Goal: Task Accomplishment & Management: Manage account settings

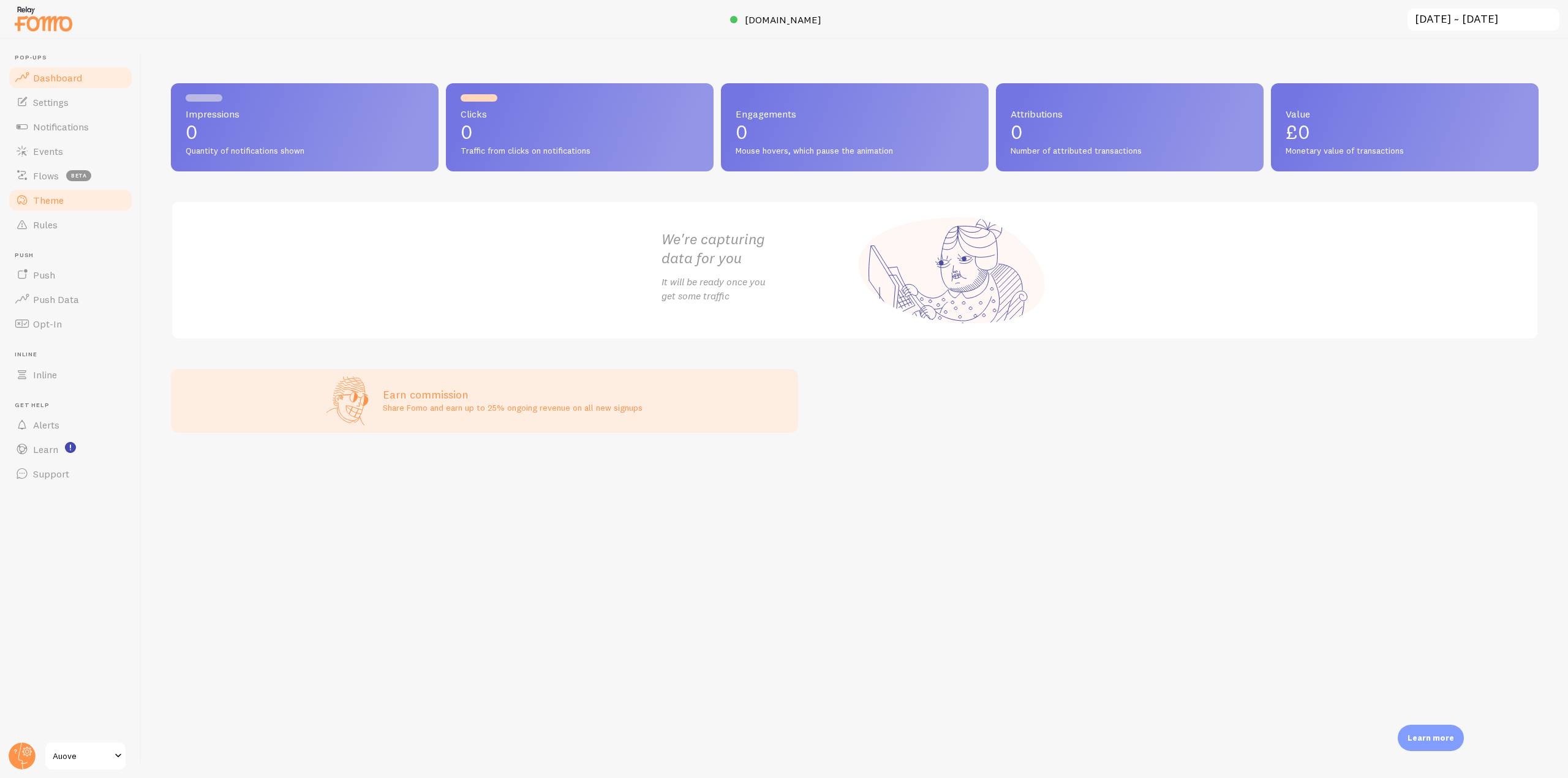
click at [95, 194] on link "Theme" at bounding box center [70, 200] width 126 height 24
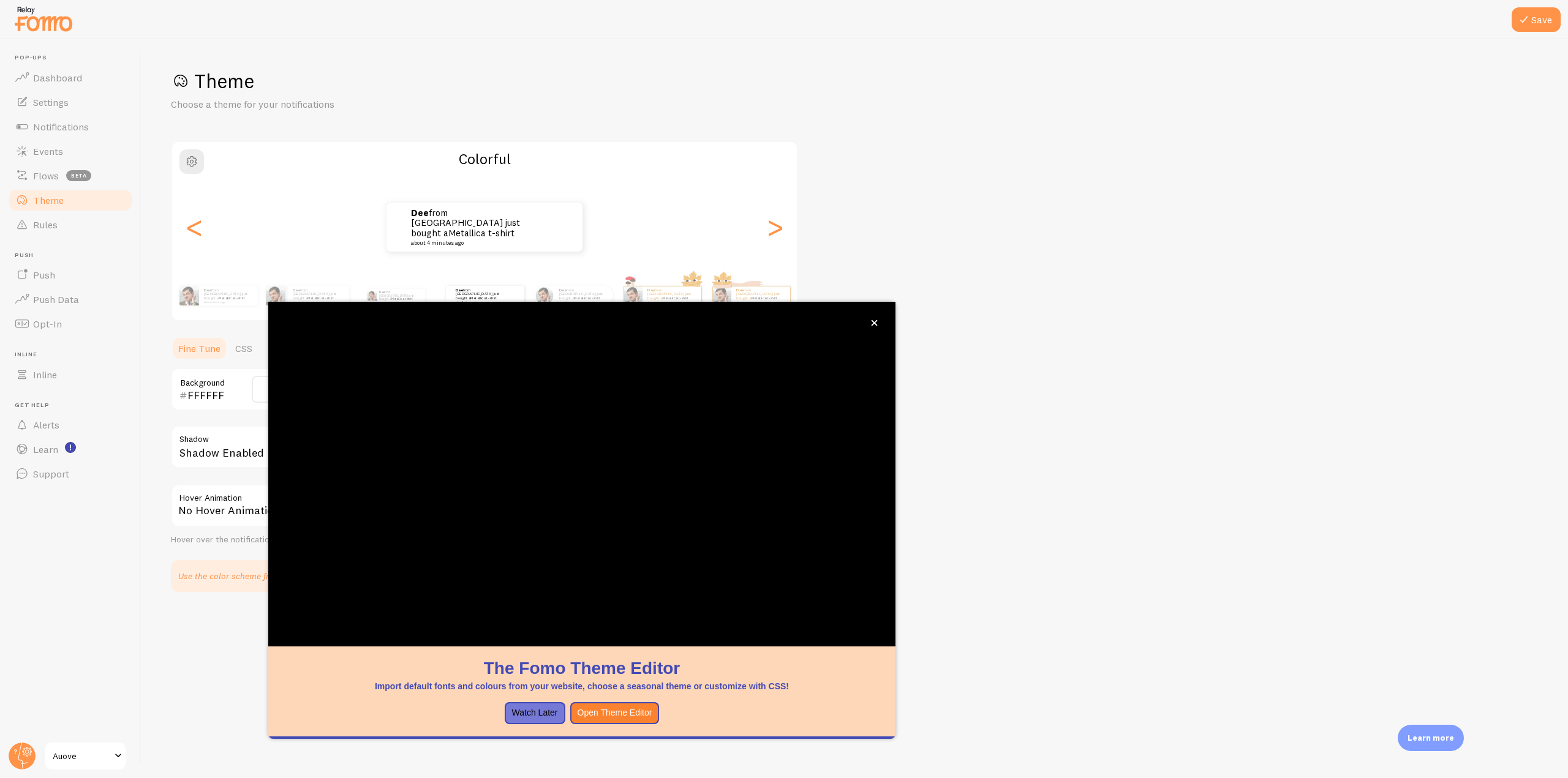
click at [128, 506] on header "Pop-ups Dashboard Settings Notifications Events Flows beta Theme Rules [GEOGRAP…" at bounding box center [70, 409] width 141 height 739
click at [253, 351] on link "CSS" at bounding box center [244, 348] width 32 height 24
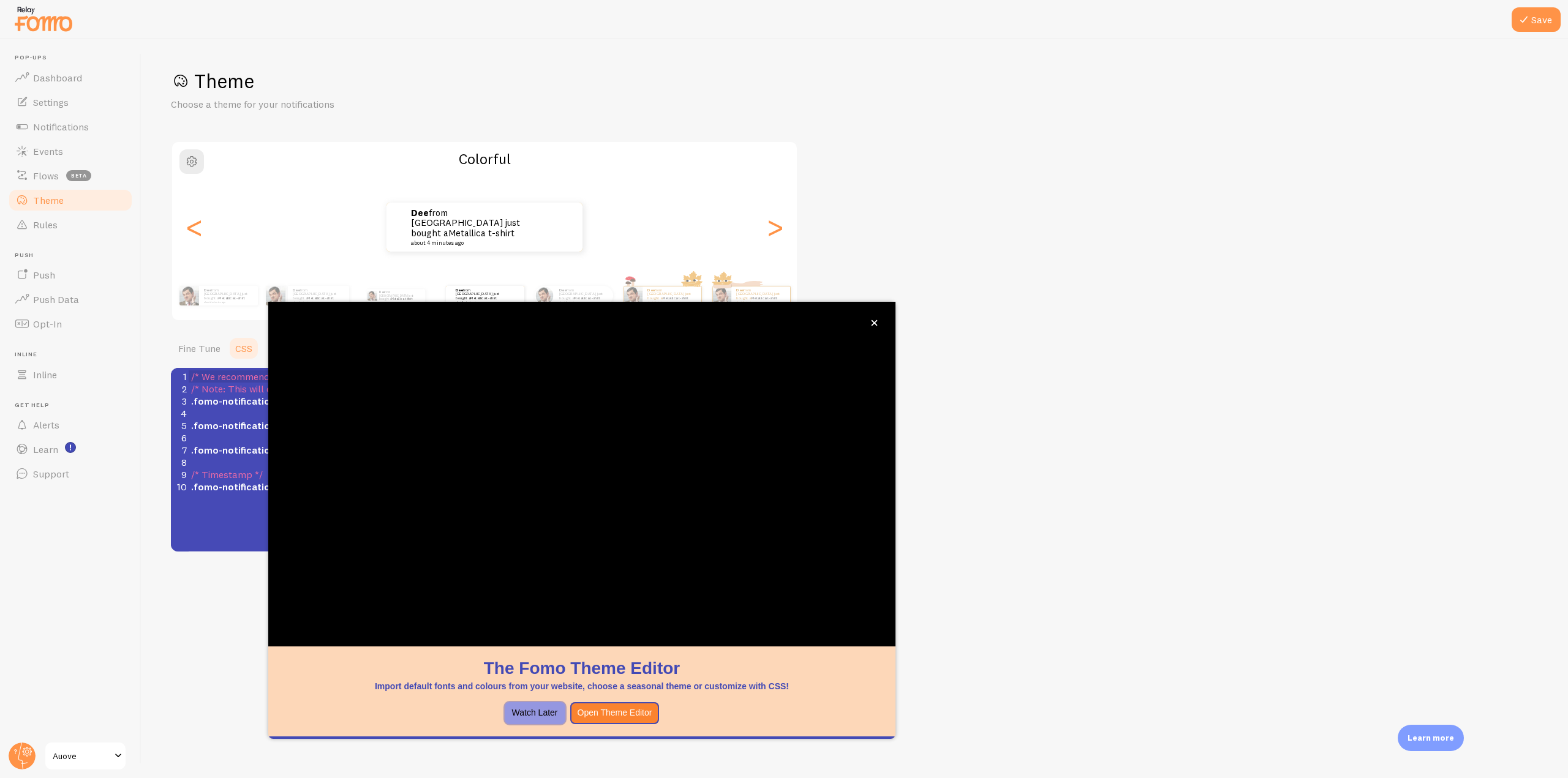
click at [528, 715] on button "Watch Later" at bounding box center [534, 713] width 61 height 22
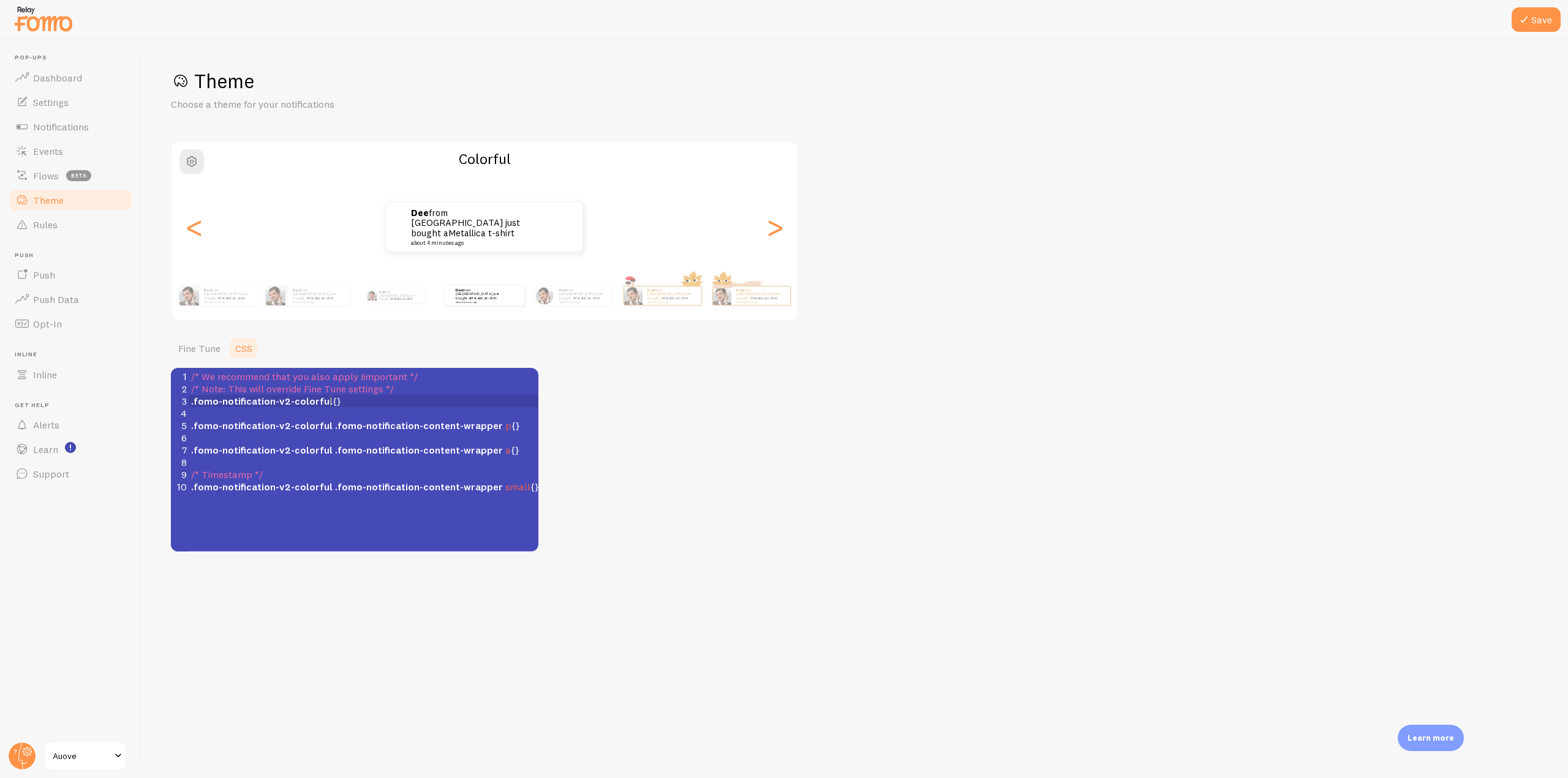
scroll to position [5, 0]
click at [331, 403] on span ".fomo-notification-v2-colorful {}" at bounding box center [266, 400] width 150 height 12
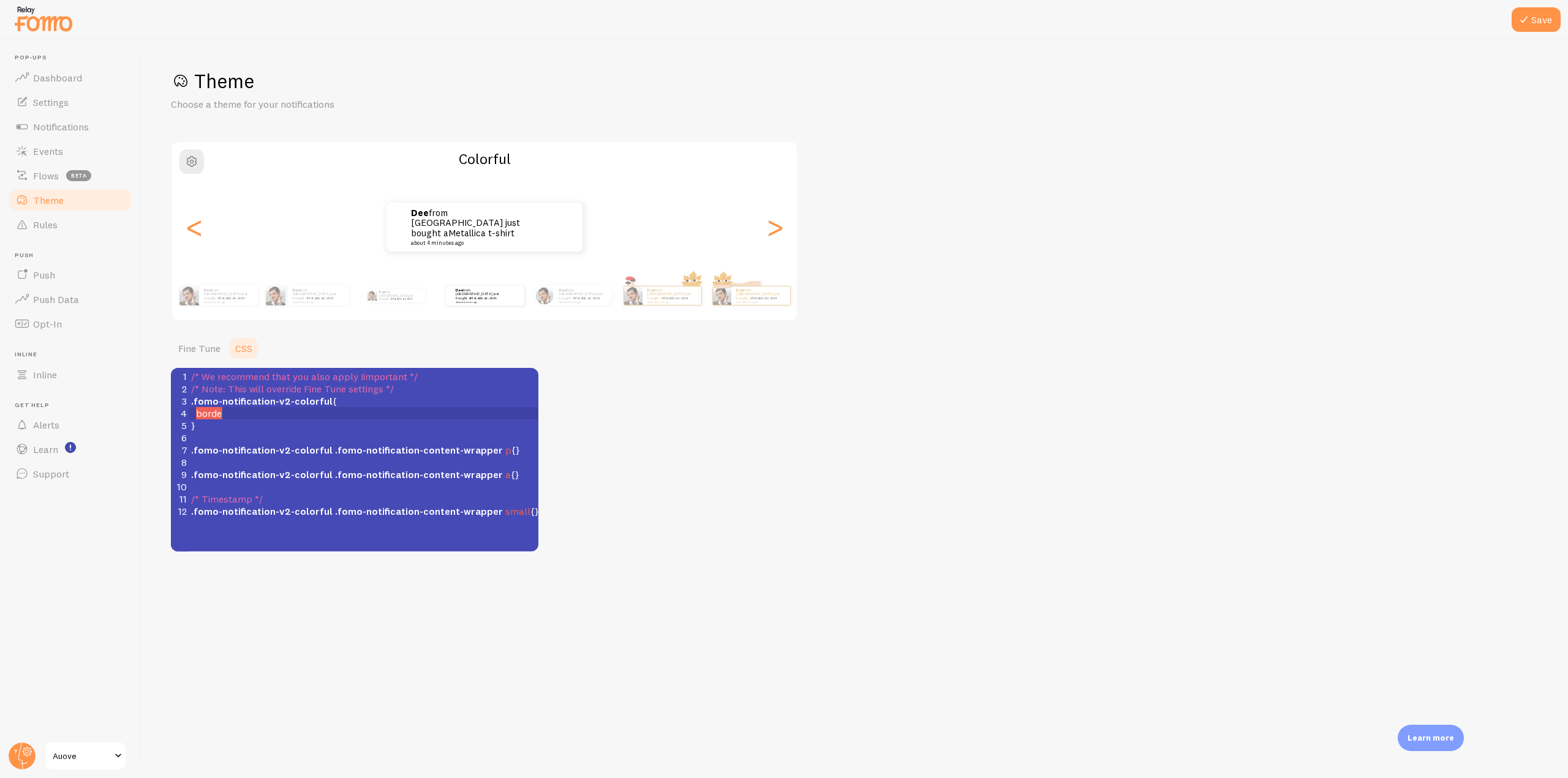
scroll to position [5, 28]
type textarea "border-radios"
click at [257, 419] on pre "}" at bounding box center [369, 425] width 359 height 12
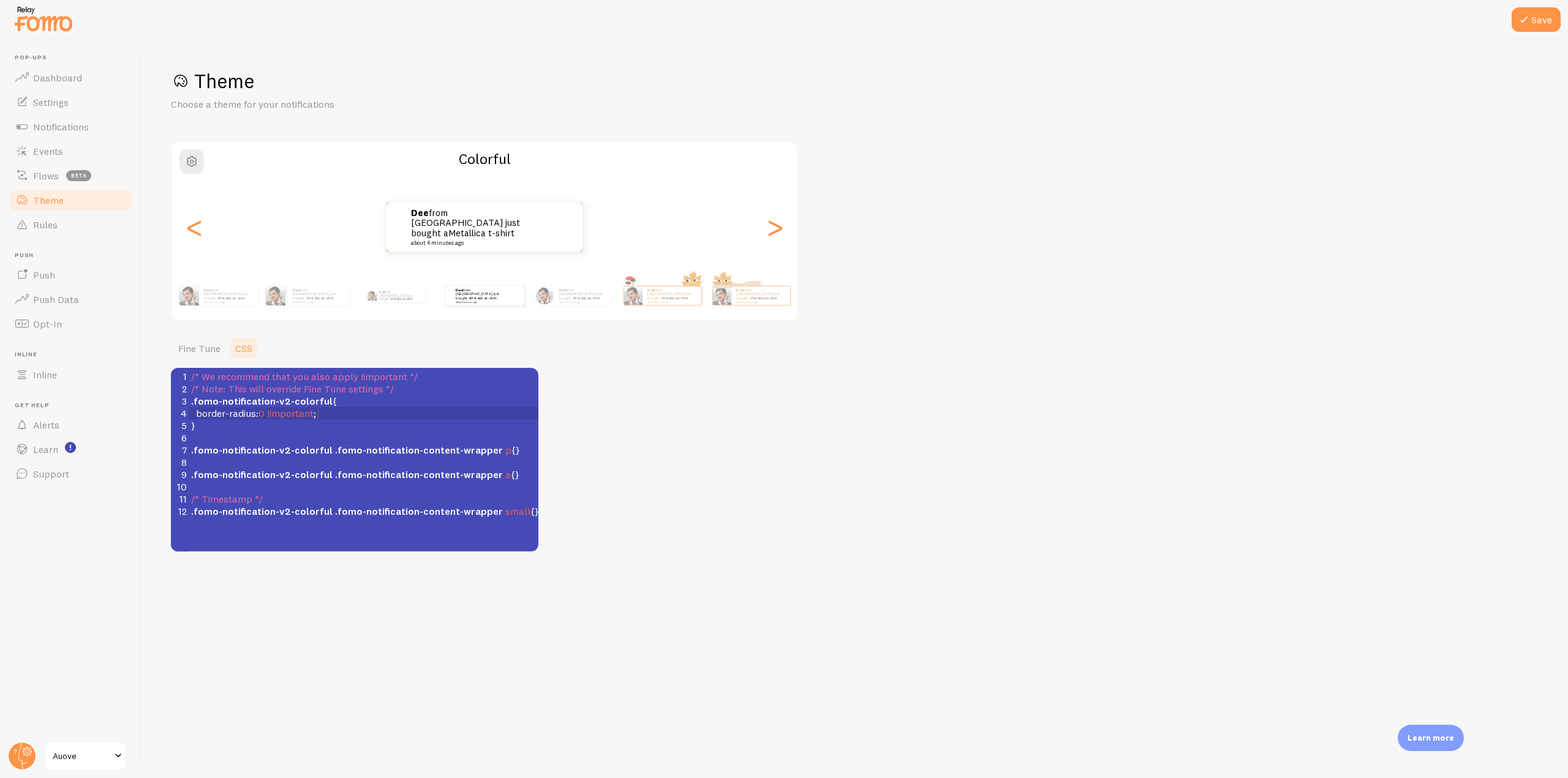
scroll to position [5, 72]
type textarea "us: 0 !important;"
click at [1534, 13] on button "Save" at bounding box center [1536, 20] width 49 height 24
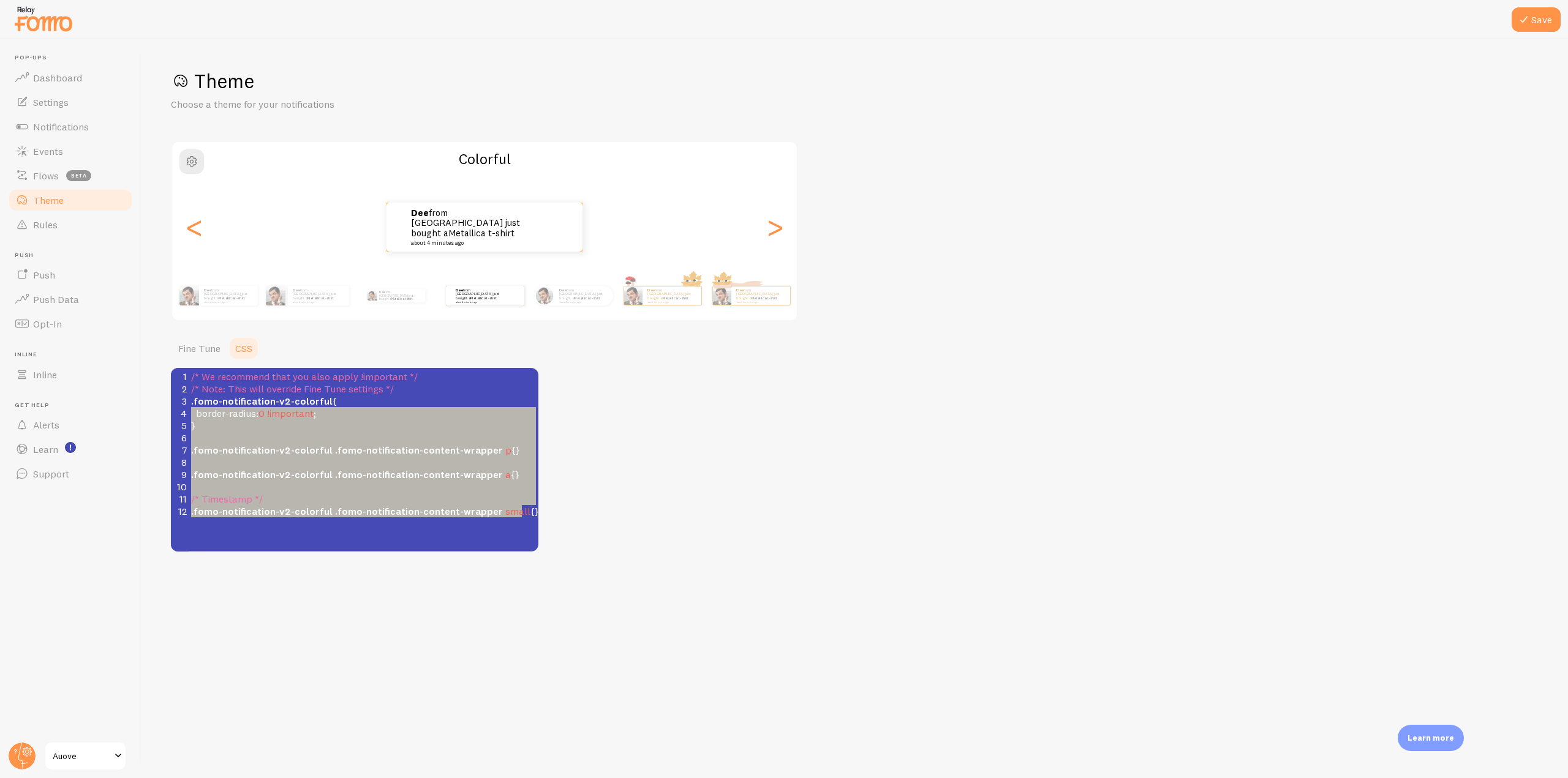
type textarea ".fomo-notification-v2-colorful { border-radius: 0 !important; } .fomo-notificat…"
drag, startPoint x: 531, startPoint y: 516, endPoint x: 166, endPoint y: 403, distance: 382.1
click at [166, 403] on div "Save Theme Choose a theme for your notifications Colorful dee from [GEOGRAPHIC_…" at bounding box center [854, 409] width 1427 height 739
click at [366, 514] on span ".fomo-notification-content-wrapper" at bounding box center [418, 511] width 167 height 12
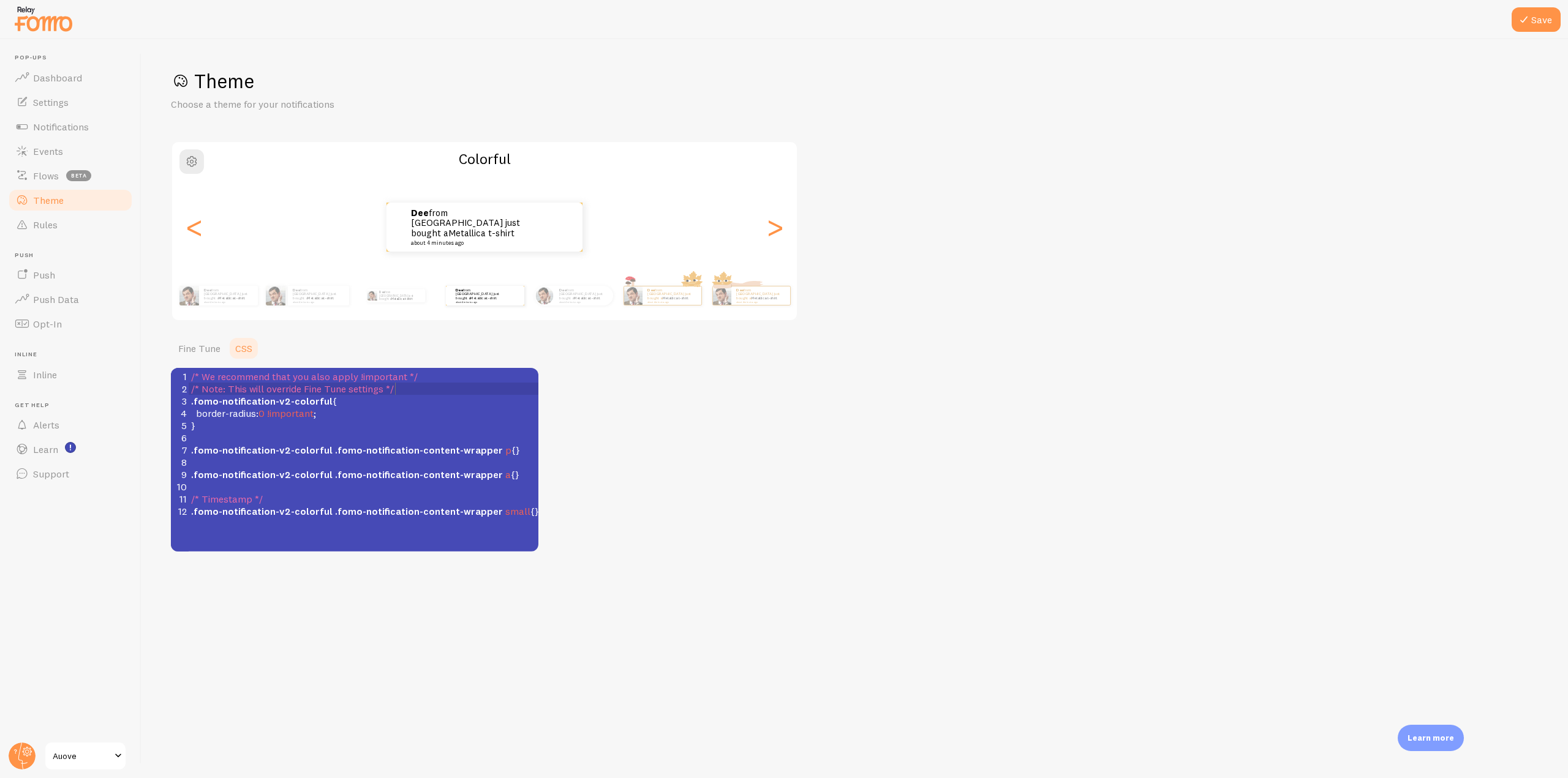
click at [403, 384] on pre "/* Note: This will override Fine Tune settings */" at bounding box center [369, 388] width 359 height 12
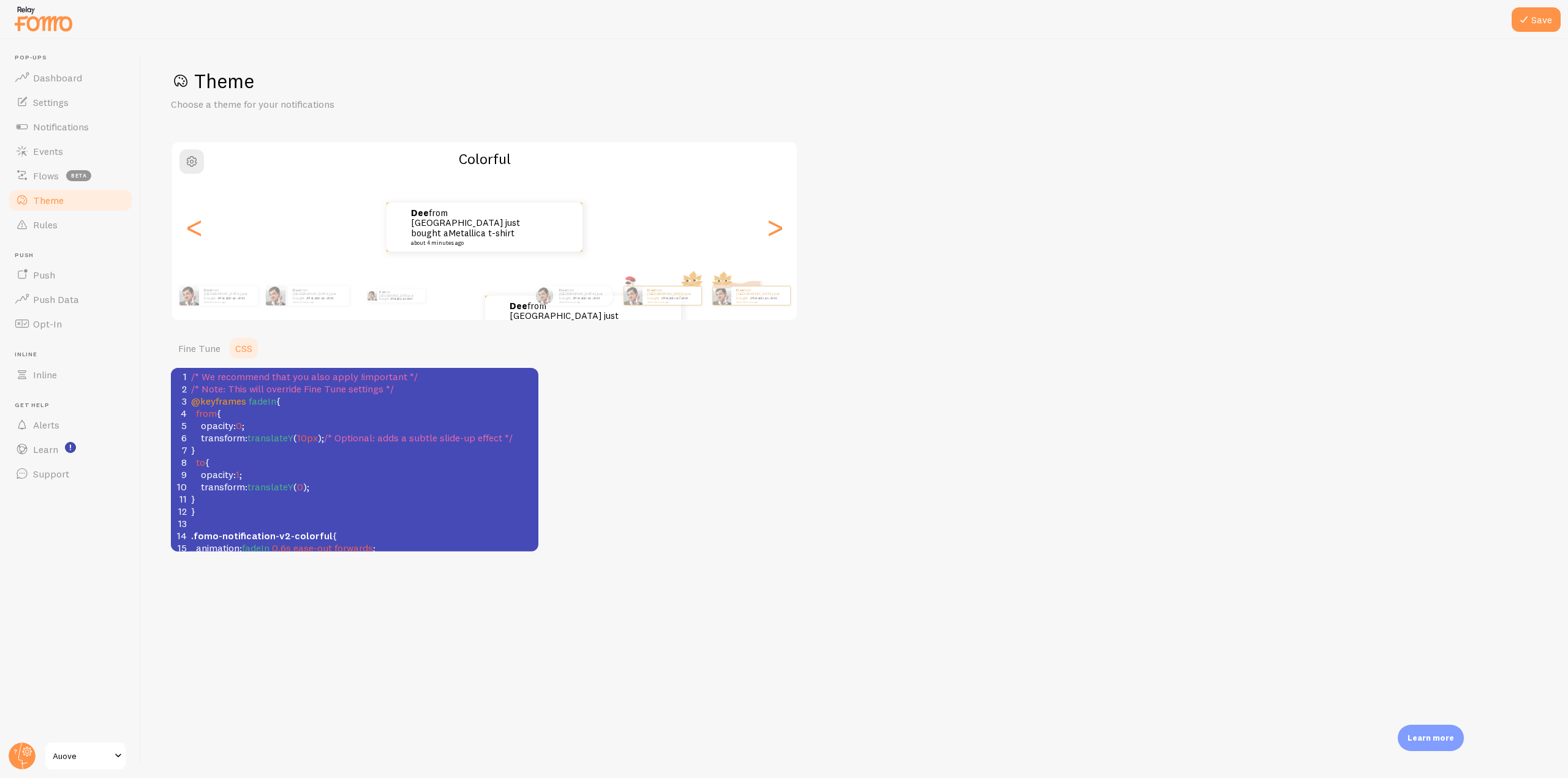
scroll to position [61, 0]
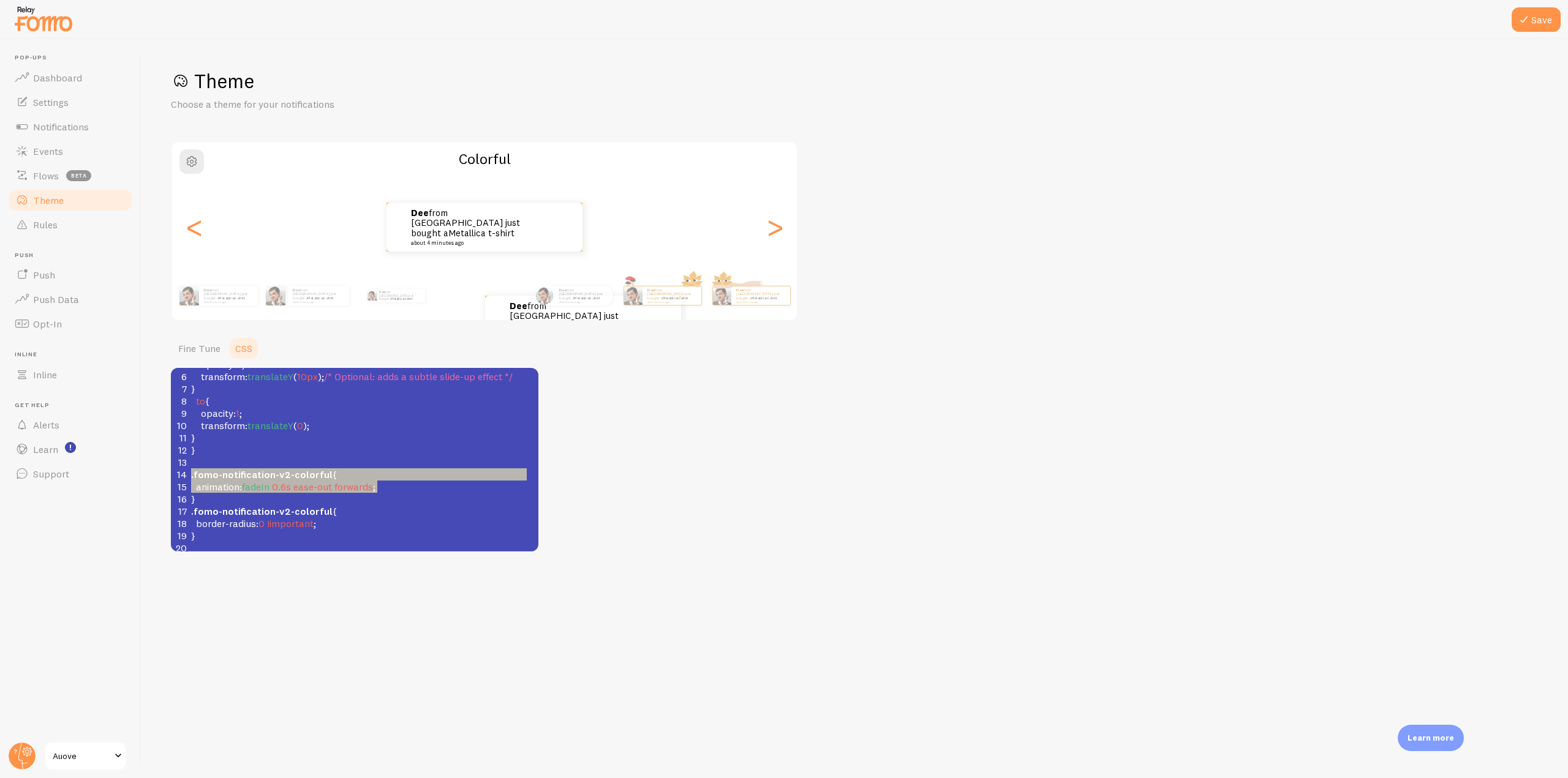
type textarea "animation: fadeIn 0.6s ease-out forwards;"
drag, startPoint x: 395, startPoint y: 484, endPoint x: 179, endPoint y: 485, distance: 216.0
click at [189, 485] on div "15 animation : fadeIn 0.6s ease-out forwards ;" at bounding box center [364, 486] width 350 height 12
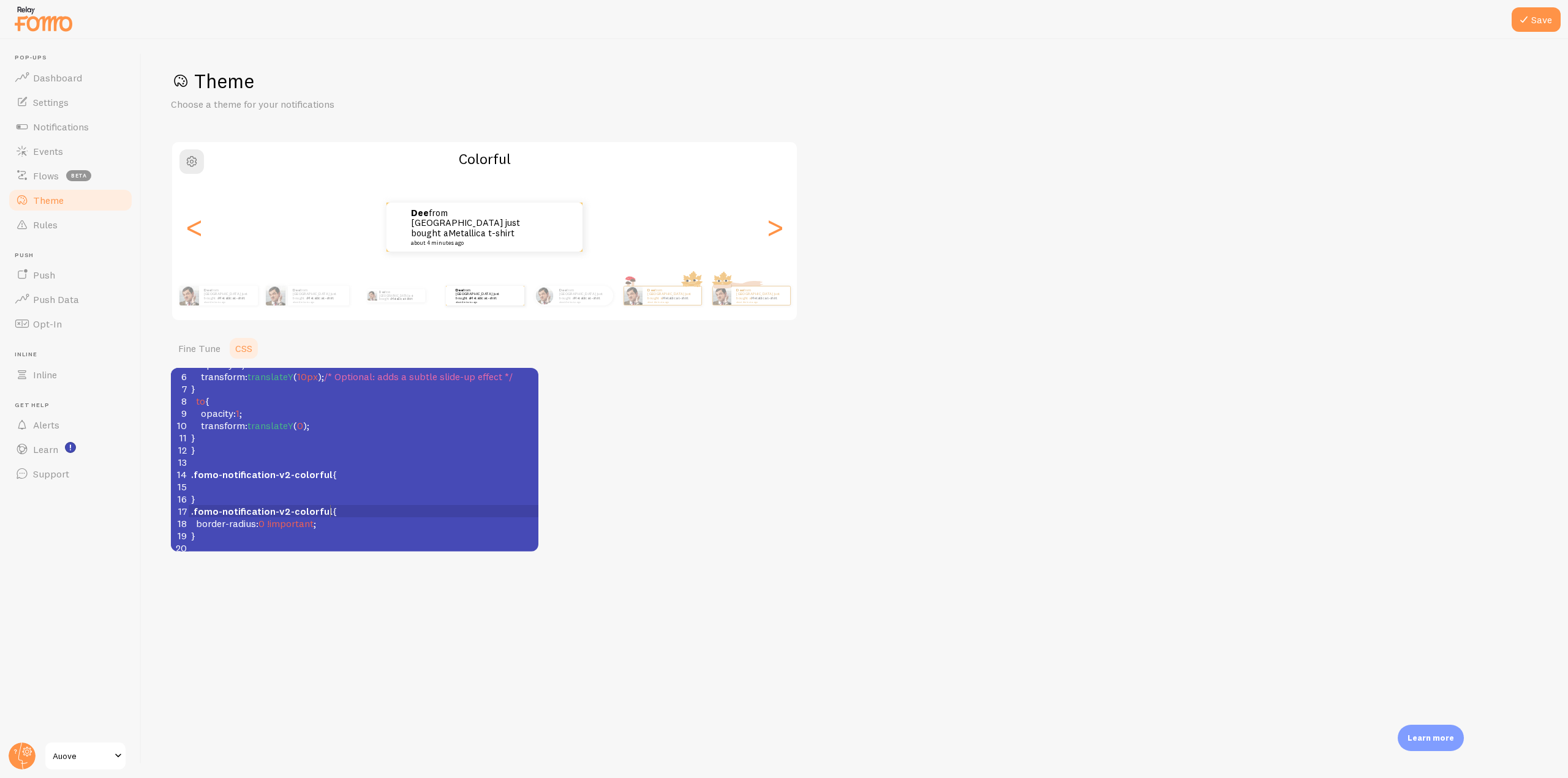
click at [347, 509] on pre ".fomo-notification-v2-colorful {" at bounding box center [364, 511] width 350 height 12
paste textarea ".fo"
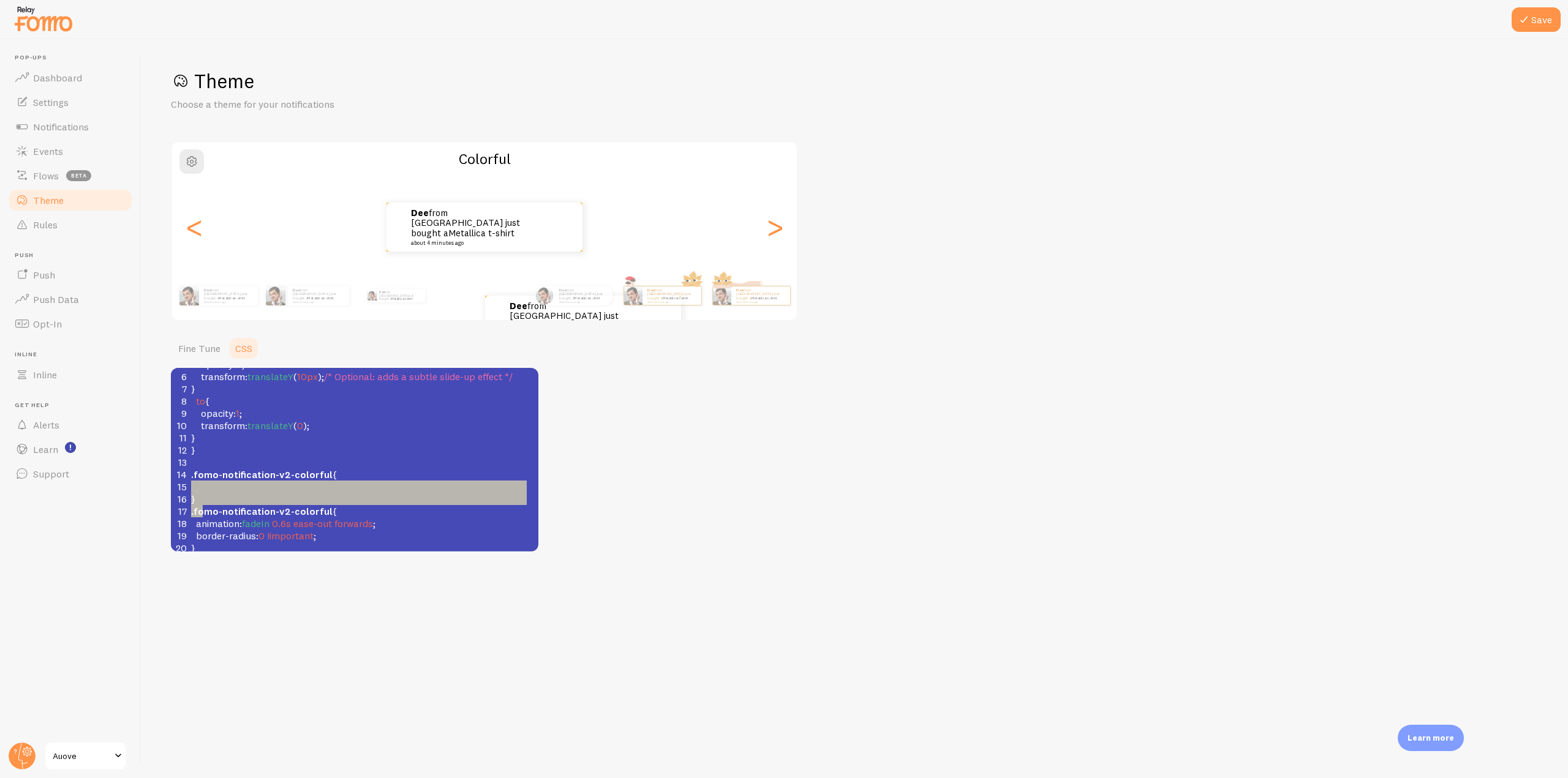
drag, startPoint x: 205, startPoint y: 506, endPoint x: 189, endPoint y: 487, distance: 24.8
click at [189, 487] on div "1 /* We recommend that you also apply !important */ 2 /* Note: This will overri…" at bounding box center [364, 474] width 350 height 330
type textarea "} .fo"
click at [194, 485] on pre "​" at bounding box center [364, 486] width 350 height 12
type textarea ".fomo-notification-v2-colorful { }"
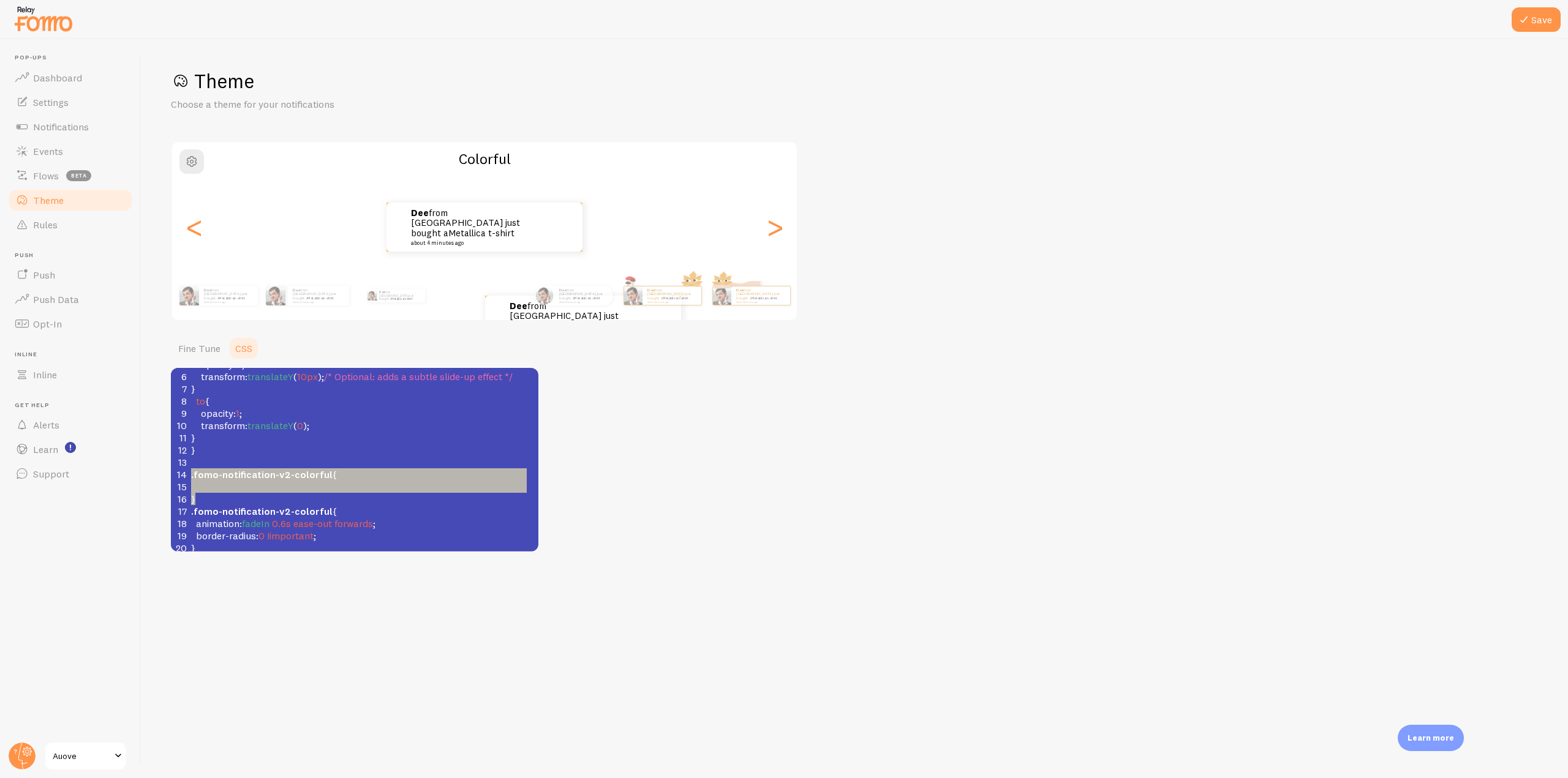
drag, startPoint x: 196, startPoint y: 499, endPoint x: 187, endPoint y: 476, distance: 24.7
click at [189, 476] on div "1 /* We recommend that you also apply !important */ 2 /* Note: This will overri…" at bounding box center [364, 474] width 350 height 330
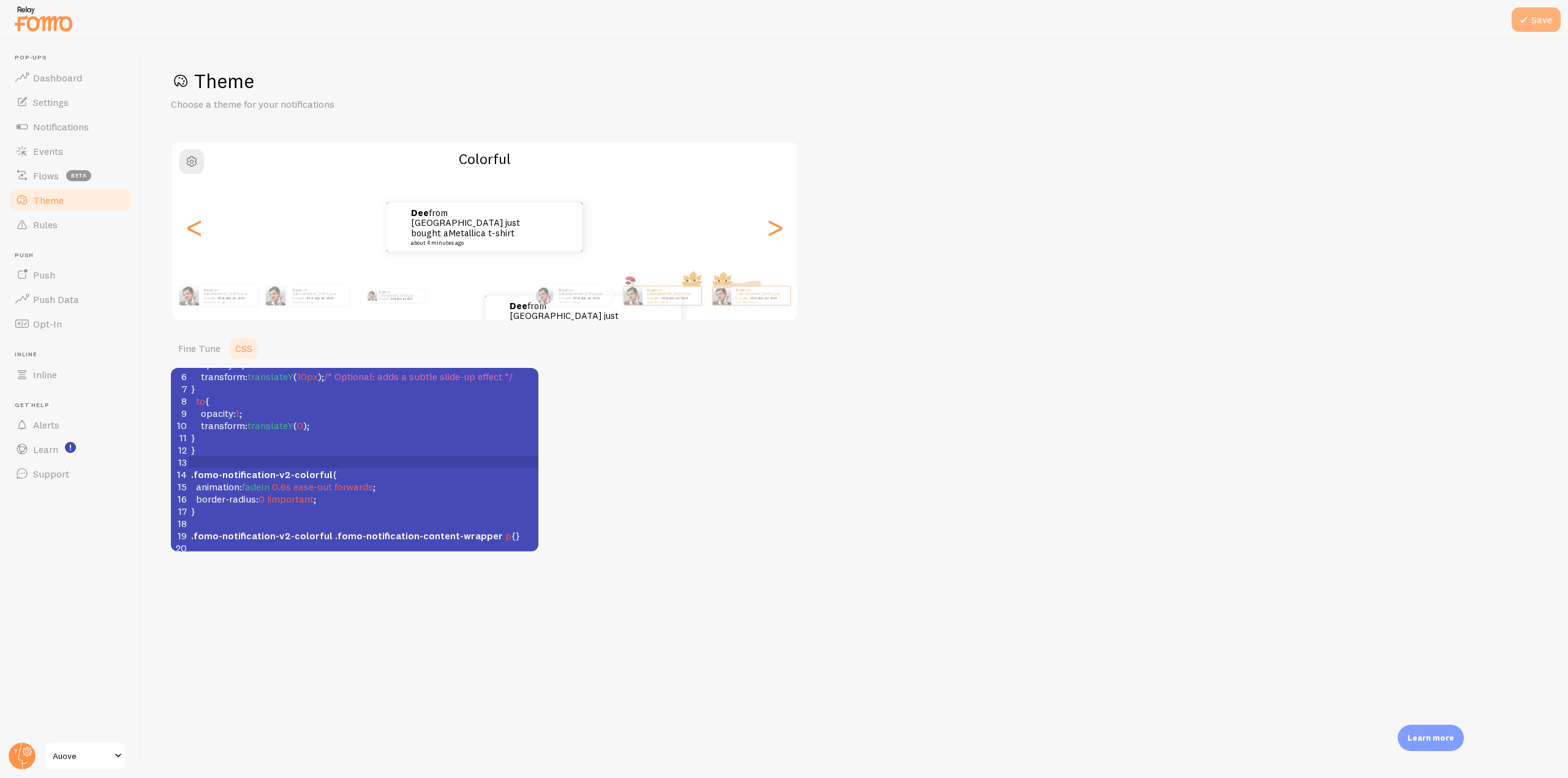
click at [1542, 13] on button "Save" at bounding box center [1536, 20] width 49 height 24
click at [65, 89] on link "Dashboard" at bounding box center [70, 78] width 126 height 24
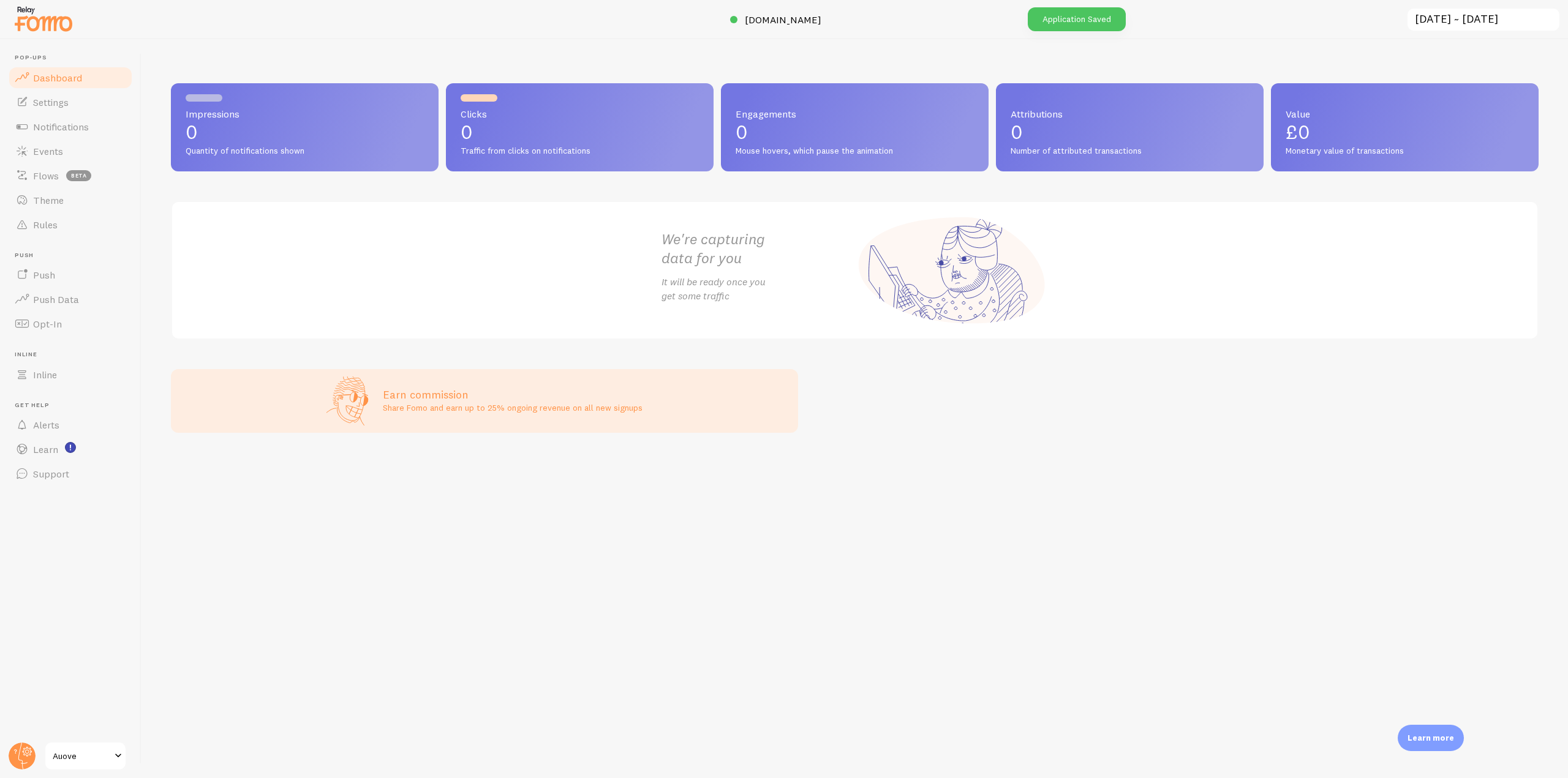
click at [789, 11] on div at bounding box center [784, 20] width 1568 height 39
click at [785, 29] on div at bounding box center [784, 20] width 1568 height 39
click at [102, 127] on link "Notifications" at bounding box center [70, 126] width 126 height 24
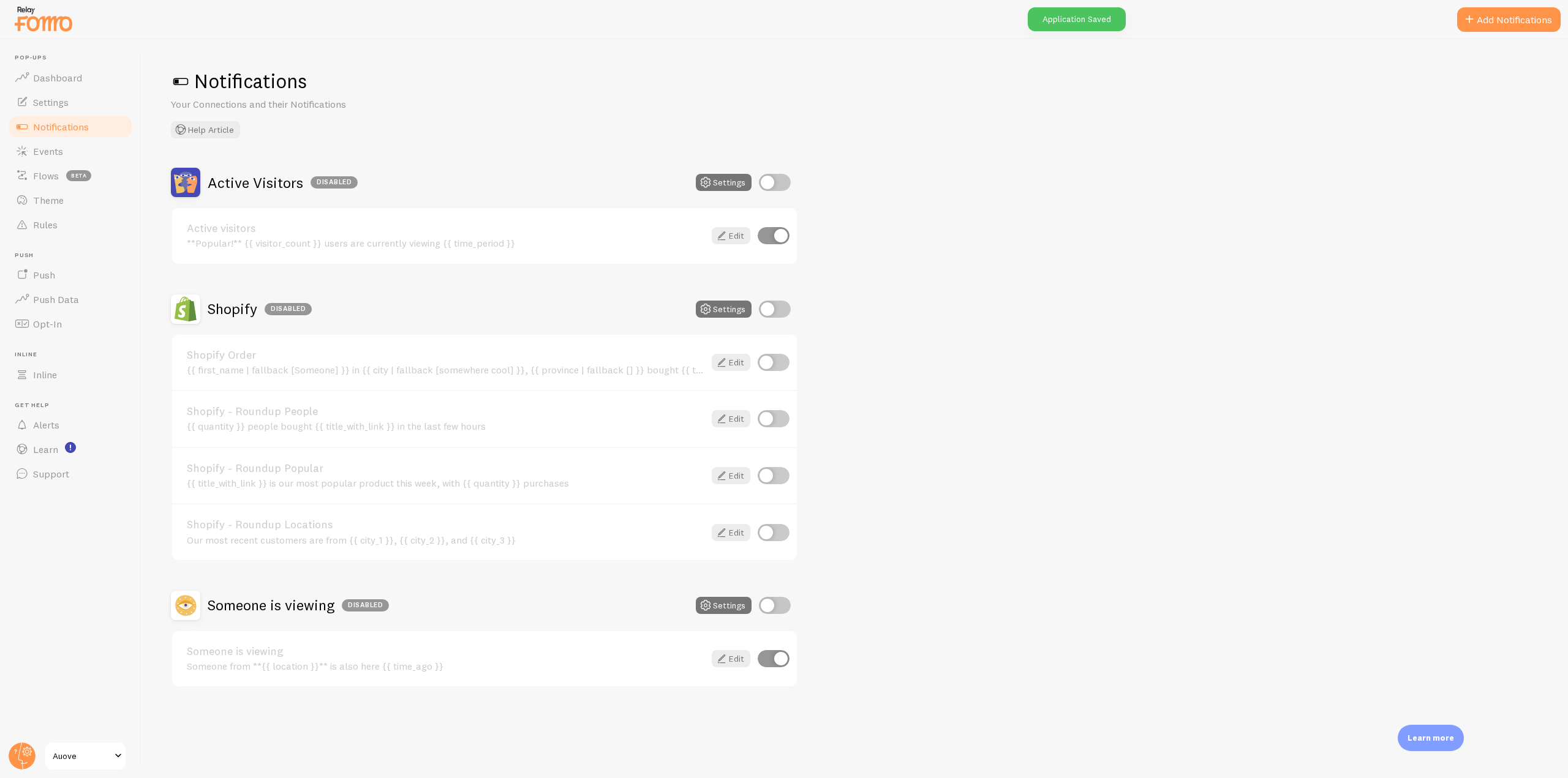
click at [760, 181] on input "checkbox" at bounding box center [775, 182] width 32 height 17
checkbox input "true"
click at [737, 186] on button "Settings" at bounding box center [724, 182] width 56 height 17
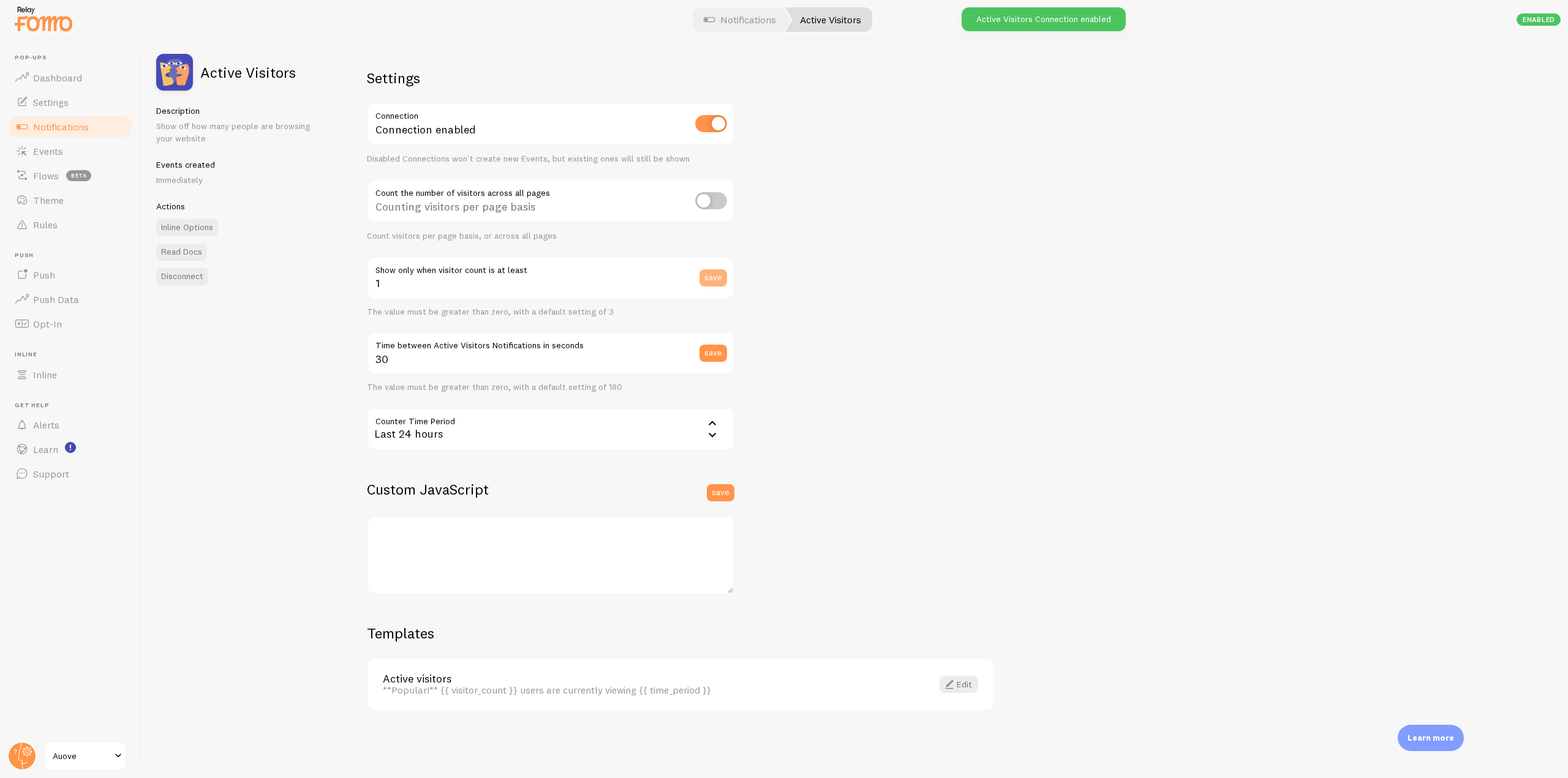
click at [718, 276] on button "save" at bounding box center [713, 278] width 27 height 17
click at [62, 89] on link "Dashboard" at bounding box center [70, 78] width 126 height 24
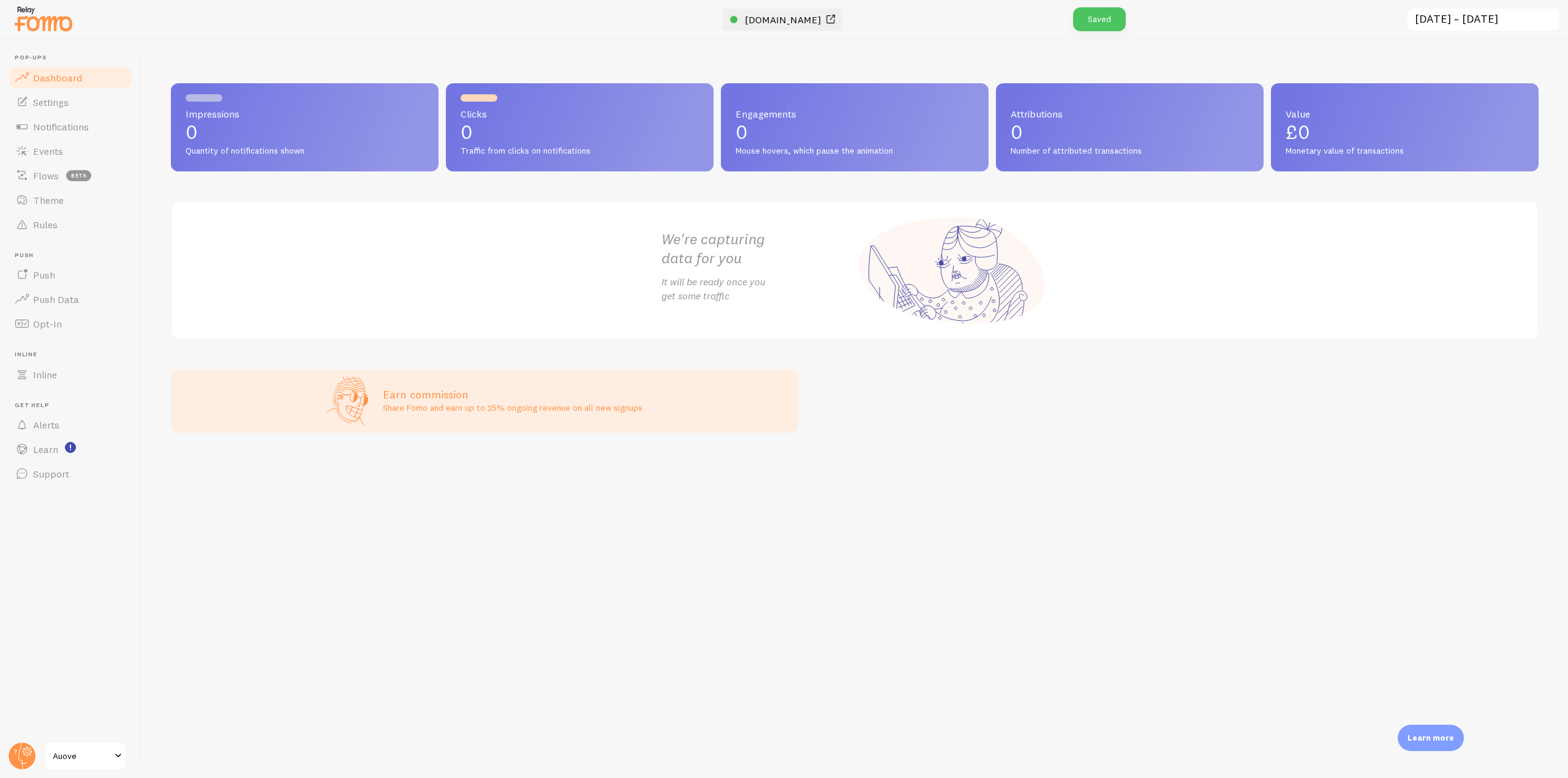
click at [778, 19] on span "[DOMAIN_NAME]" at bounding box center [783, 19] width 77 height 12
click at [65, 197] on link "Theme" at bounding box center [70, 200] width 126 height 24
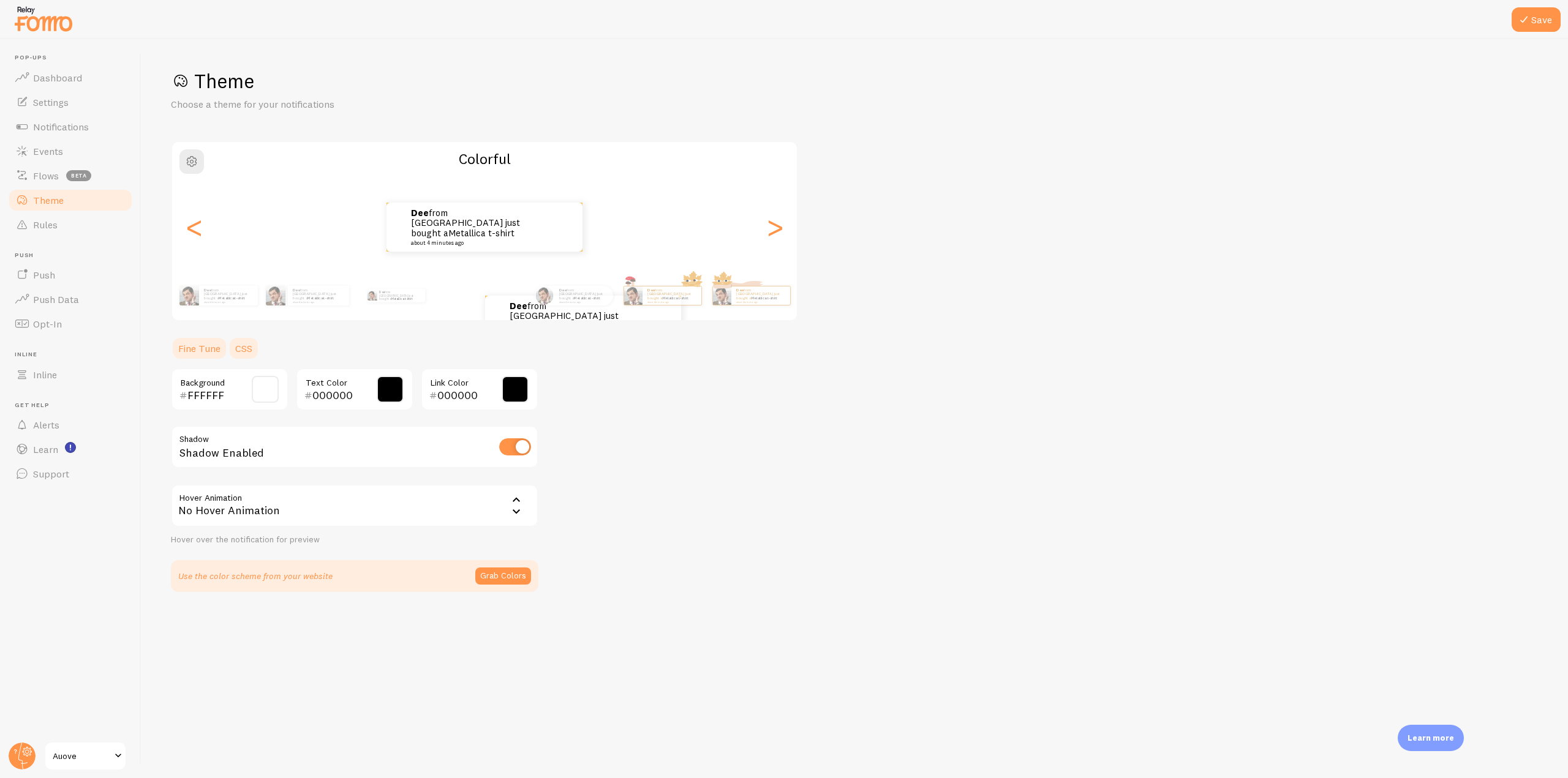
click at [249, 352] on link "CSS" at bounding box center [244, 348] width 32 height 24
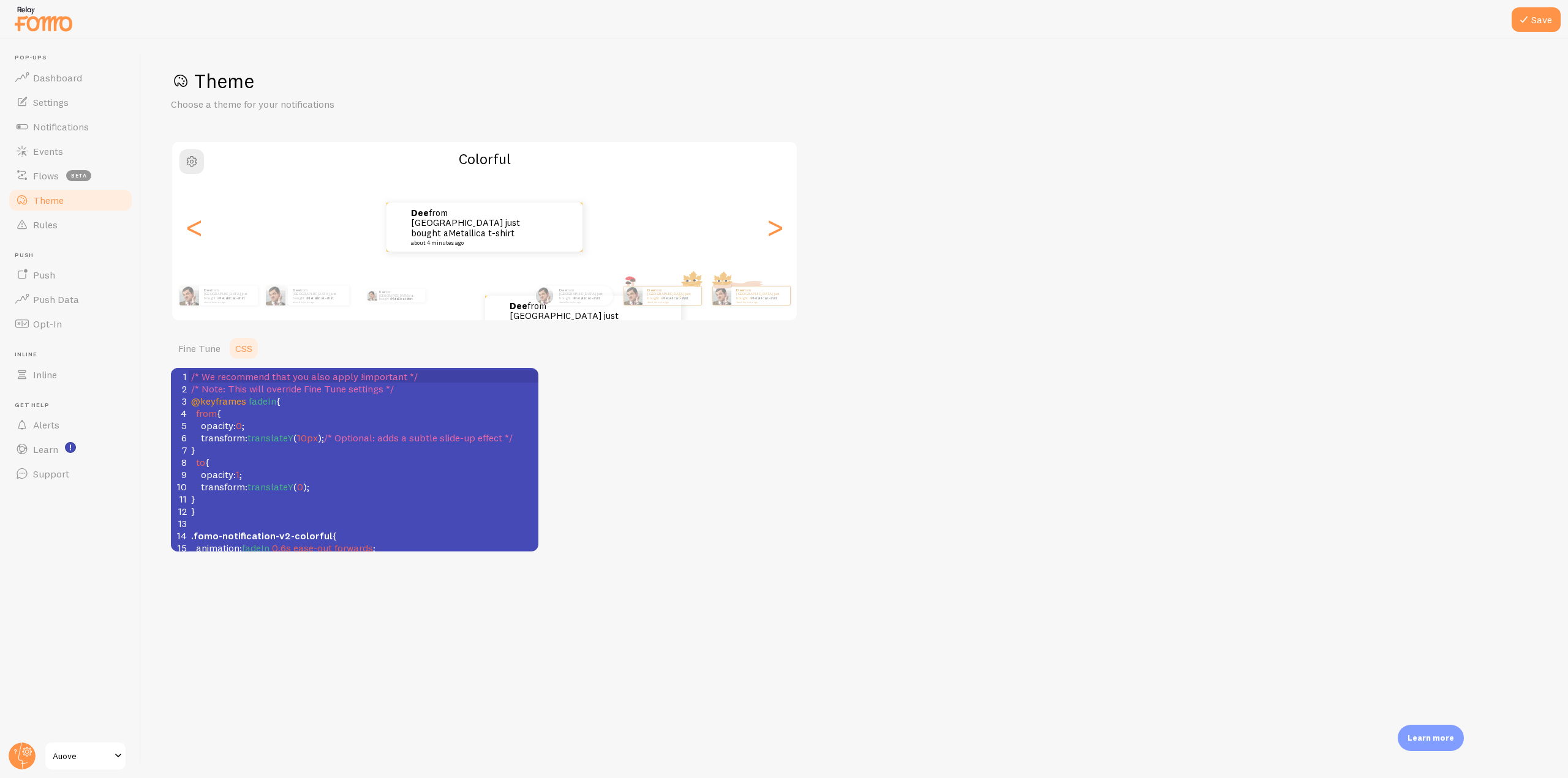
scroll to position [5, 0]
click at [292, 439] on span "translateY" at bounding box center [269, 437] width 46 height 12
type textarea "X"
click at [664, 421] on div "Theme Choose a theme for your notifications Colorful dee from [GEOGRAPHIC_DATA]…" at bounding box center [855, 310] width 1368 height 483
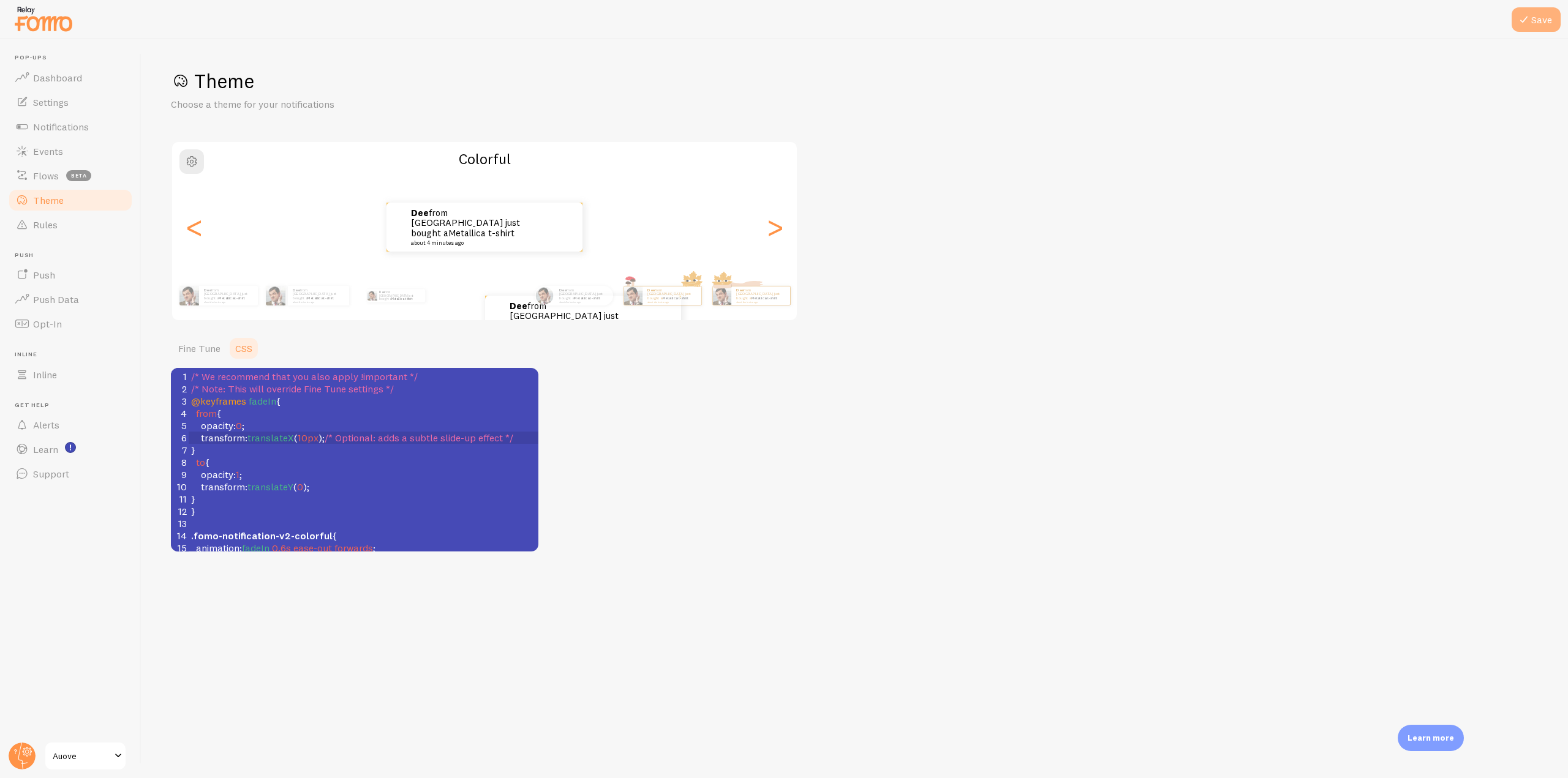
click at [1526, 17] on icon at bounding box center [1524, 20] width 15 height 15
click at [210, 348] on link "Fine Tune" at bounding box center [199, 348] width 57 height 24
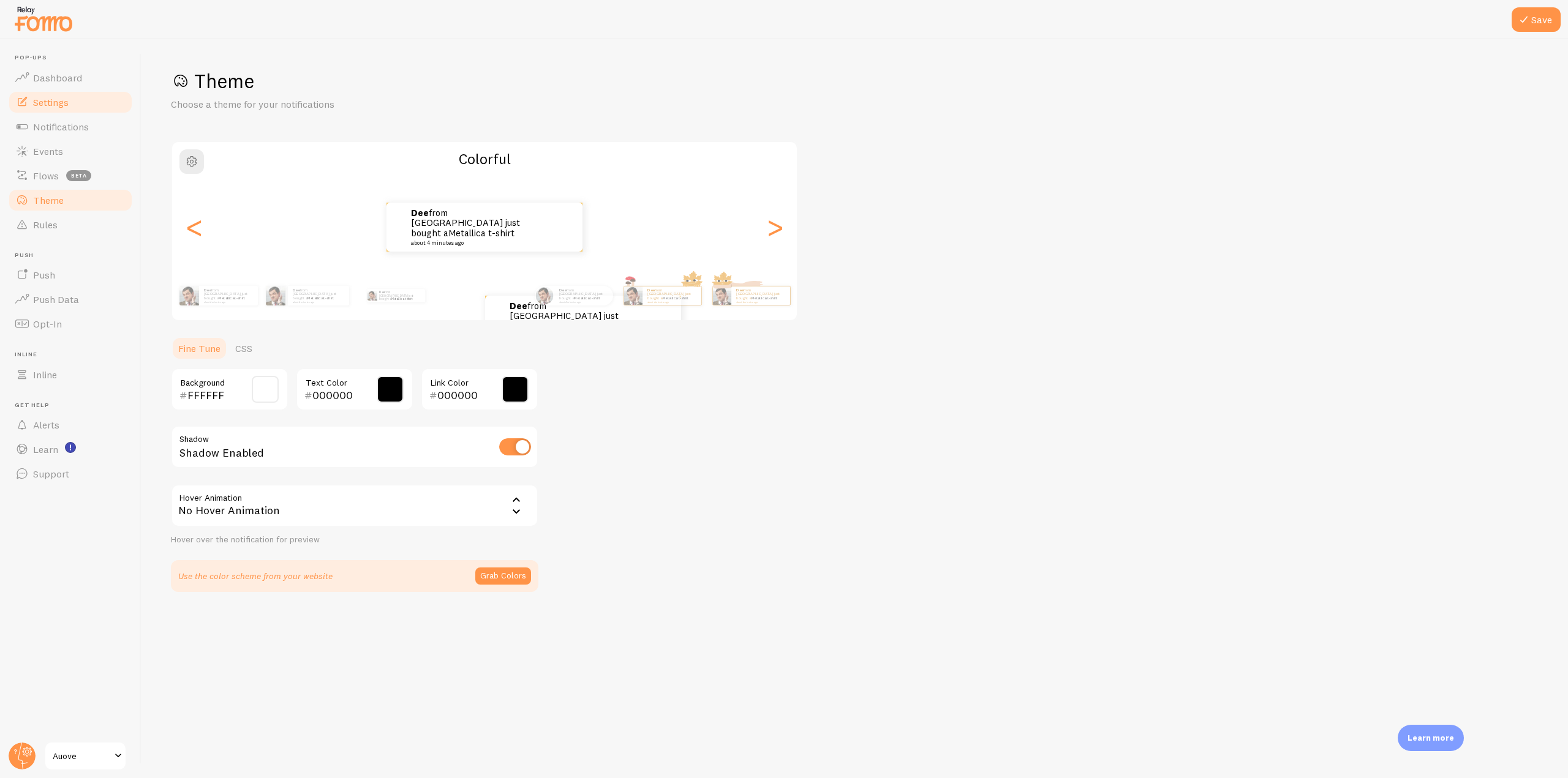
click at [63, 98] on span "Settings" at bounding box center [51, 102] width 36 height 12
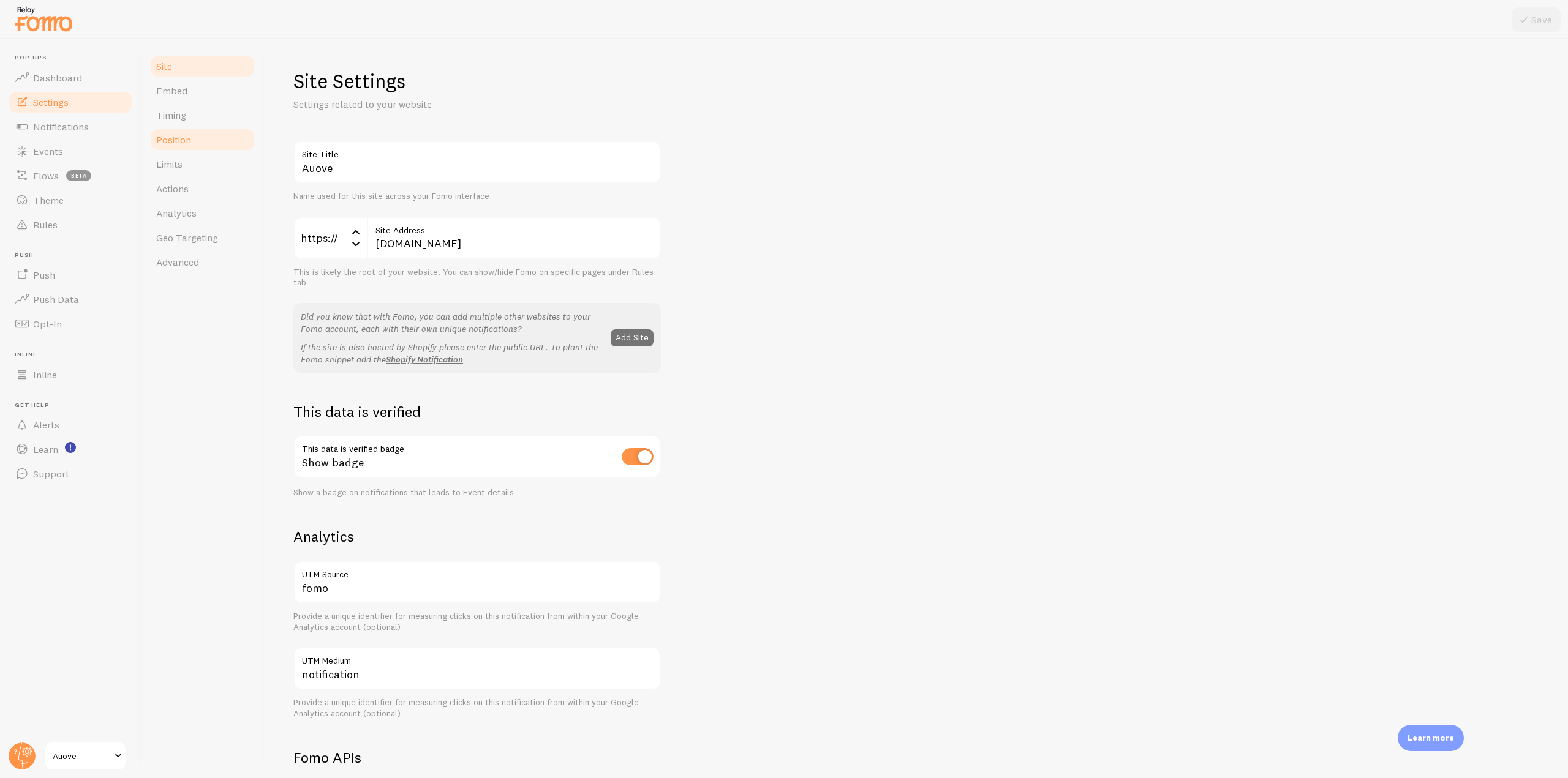
click at [179, 142] on span "Position" at bounding box center [173, 139] width 35 height 12
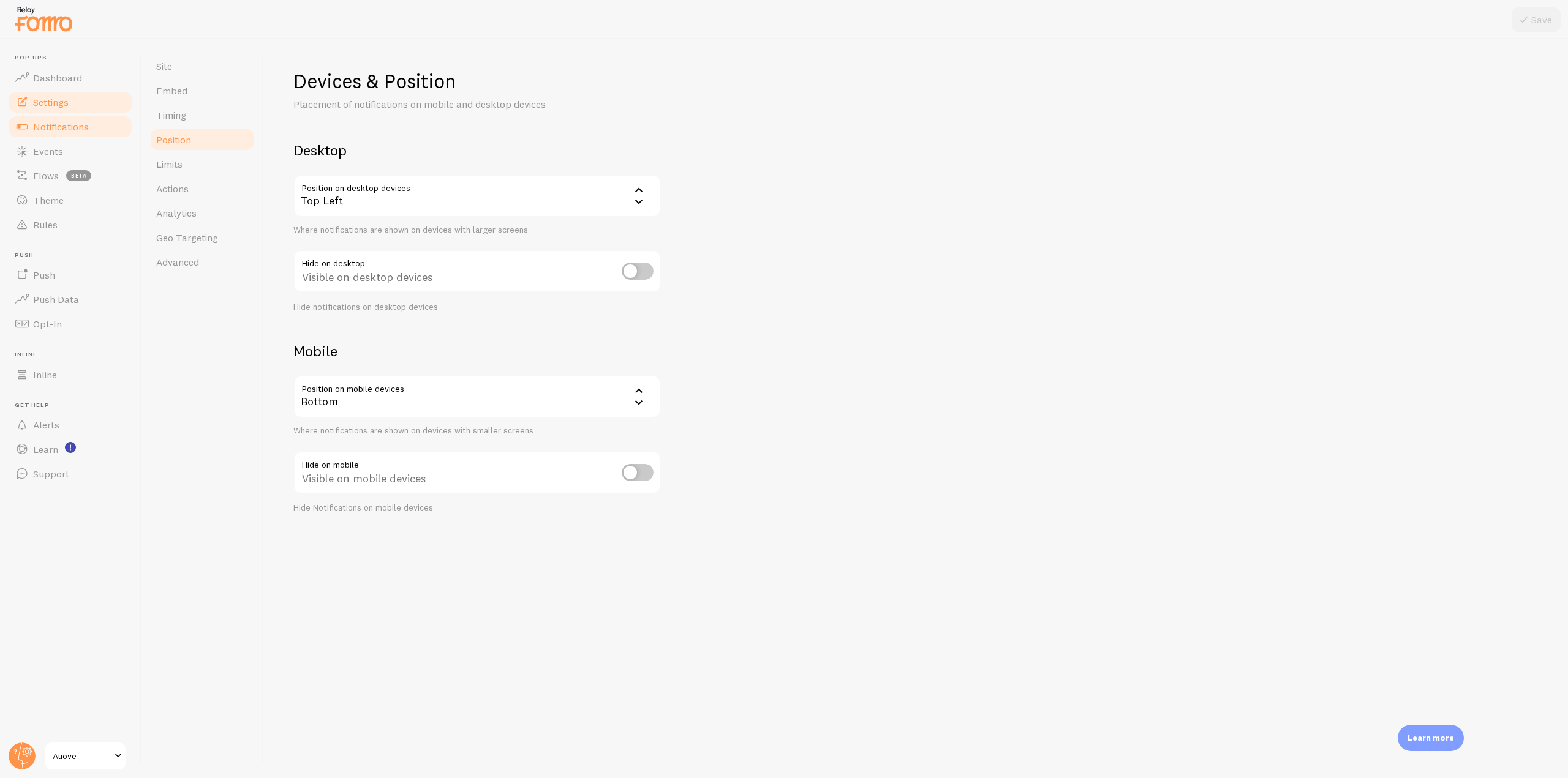
click at [74, 128] on span "Notifications" at bounding box center [61, 126] width 56 height 12
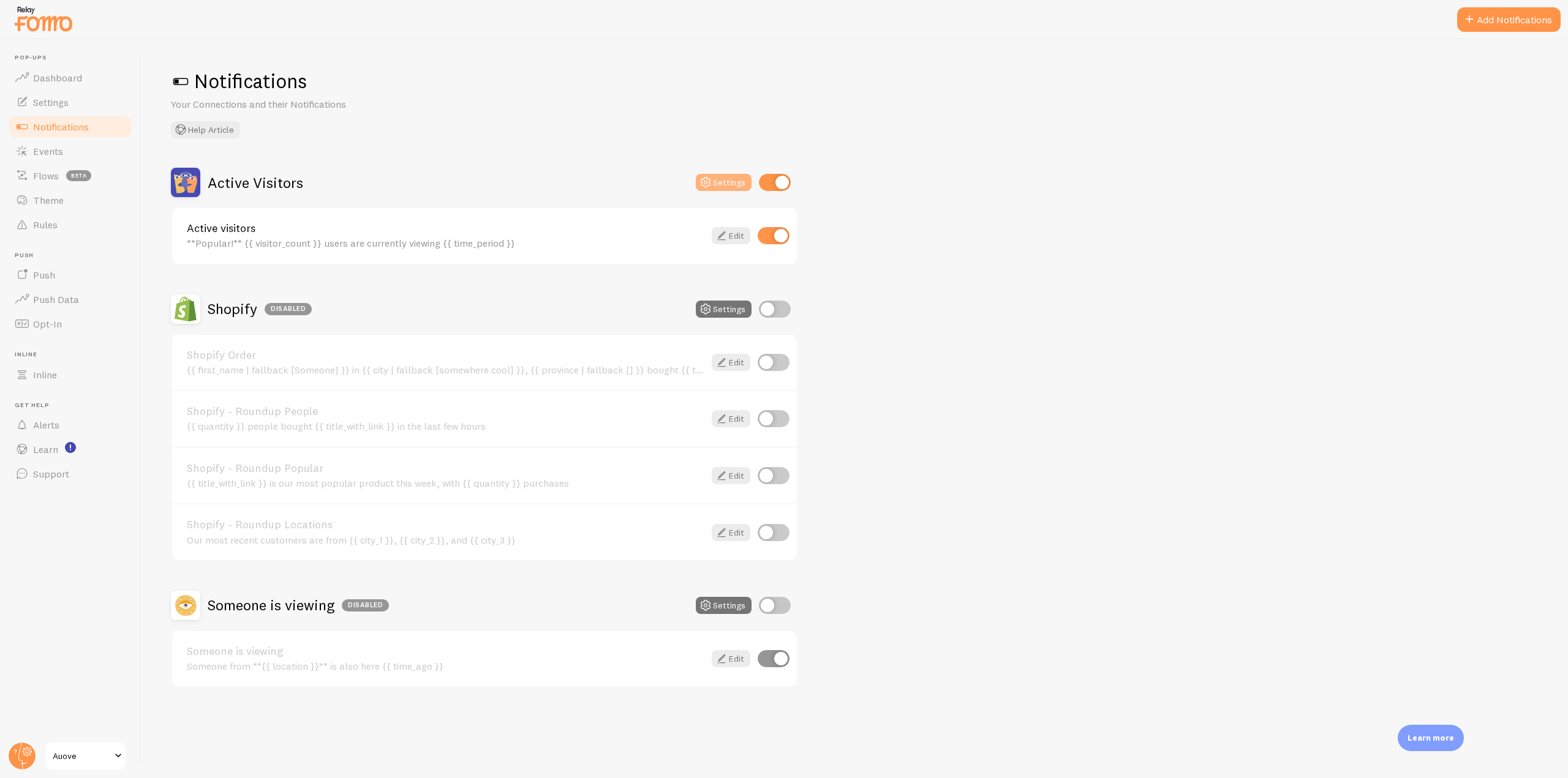
click at [712, 177] on icon at bounding box center [705, 182] width 15 height 15
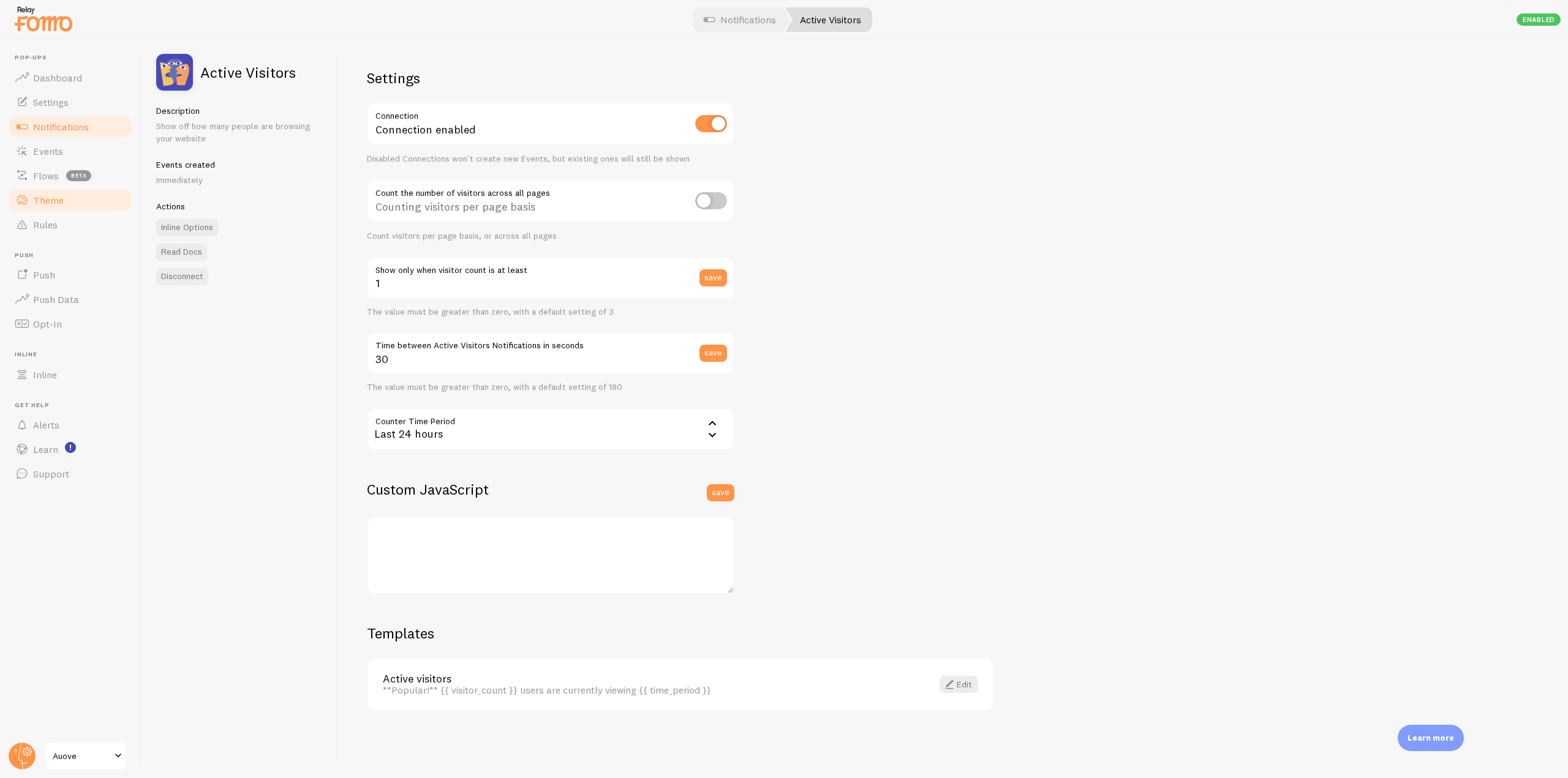
click at [52, 194] on span "Theme" at bounding box center [48, 200] width 31 height 12
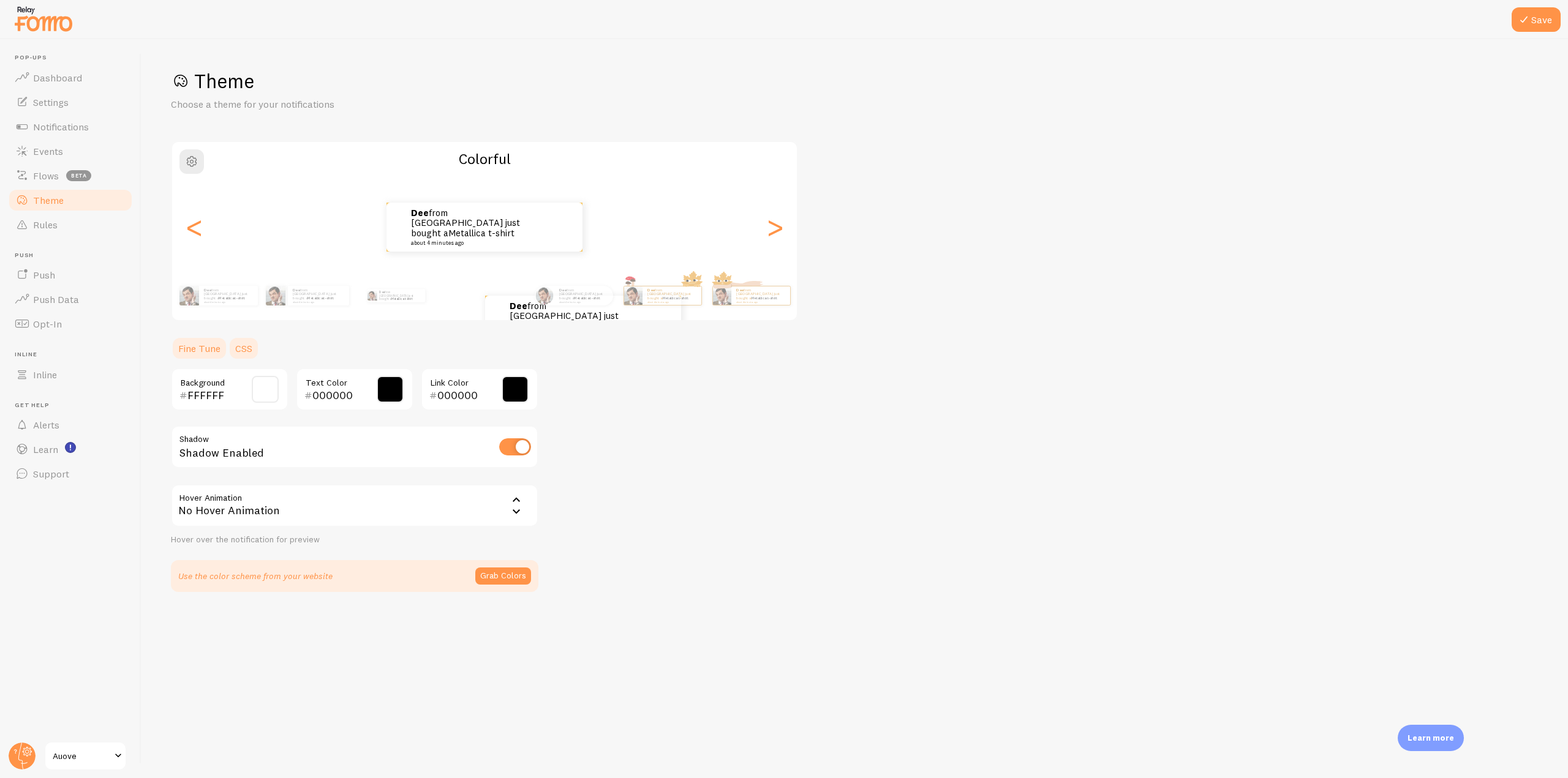
click at [233, 341] on link "CSS" at bounding box center [244, 348] width 32 height 24
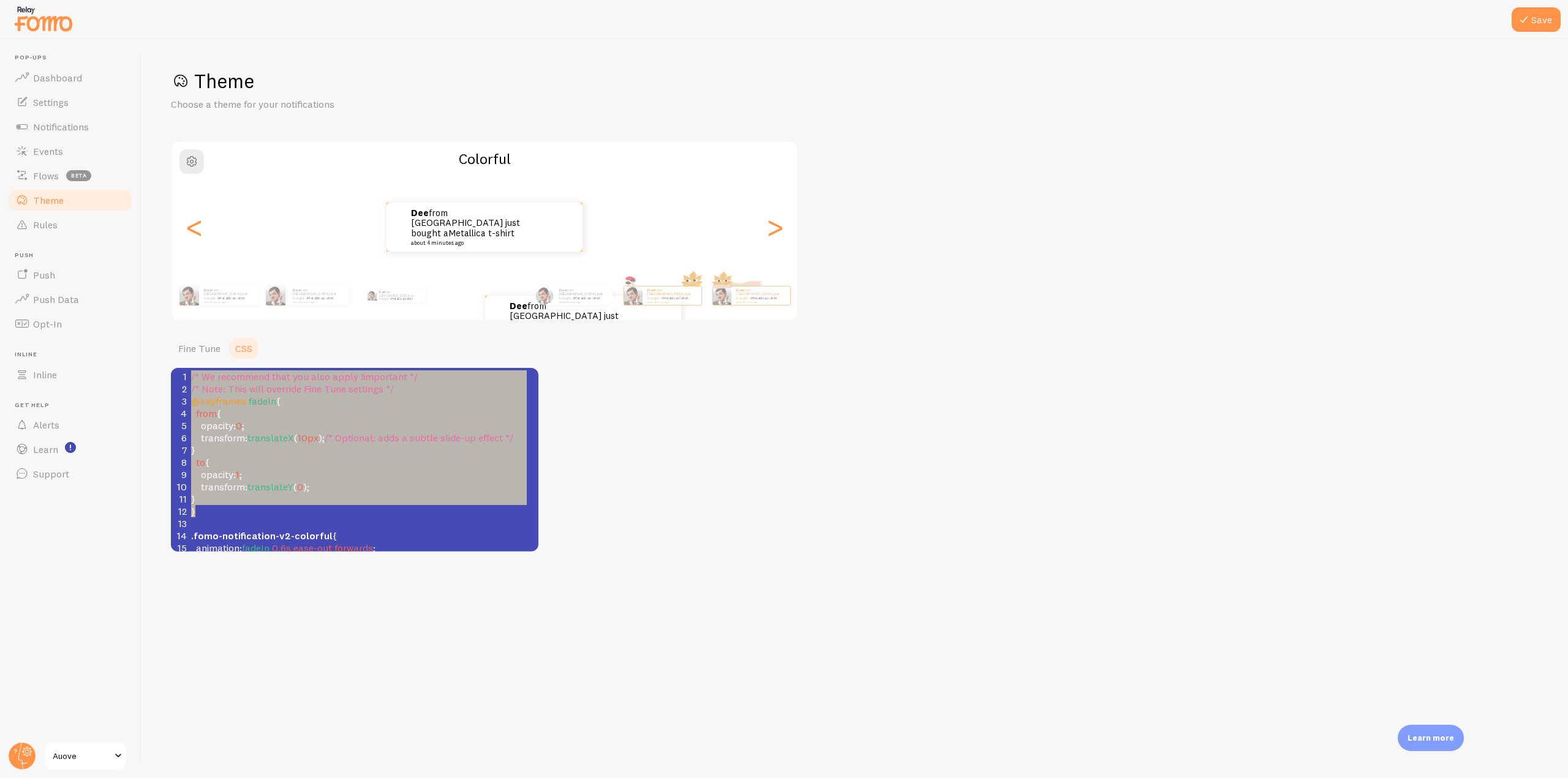
type textarea "@keyframes fadeIn { from { opacity: 0; transform: translateX(10px); /* Optional…"
drag, startPoint x: 205, startPoint y: 454, endPoint x: 173, endPoint y: 404, distance: 59.4
click at [189, 404] on div "1 /* We recommend that you also apply !important */ 2 /* Note: This will overri…" at bounding box center [364, 517] width 350 height 294
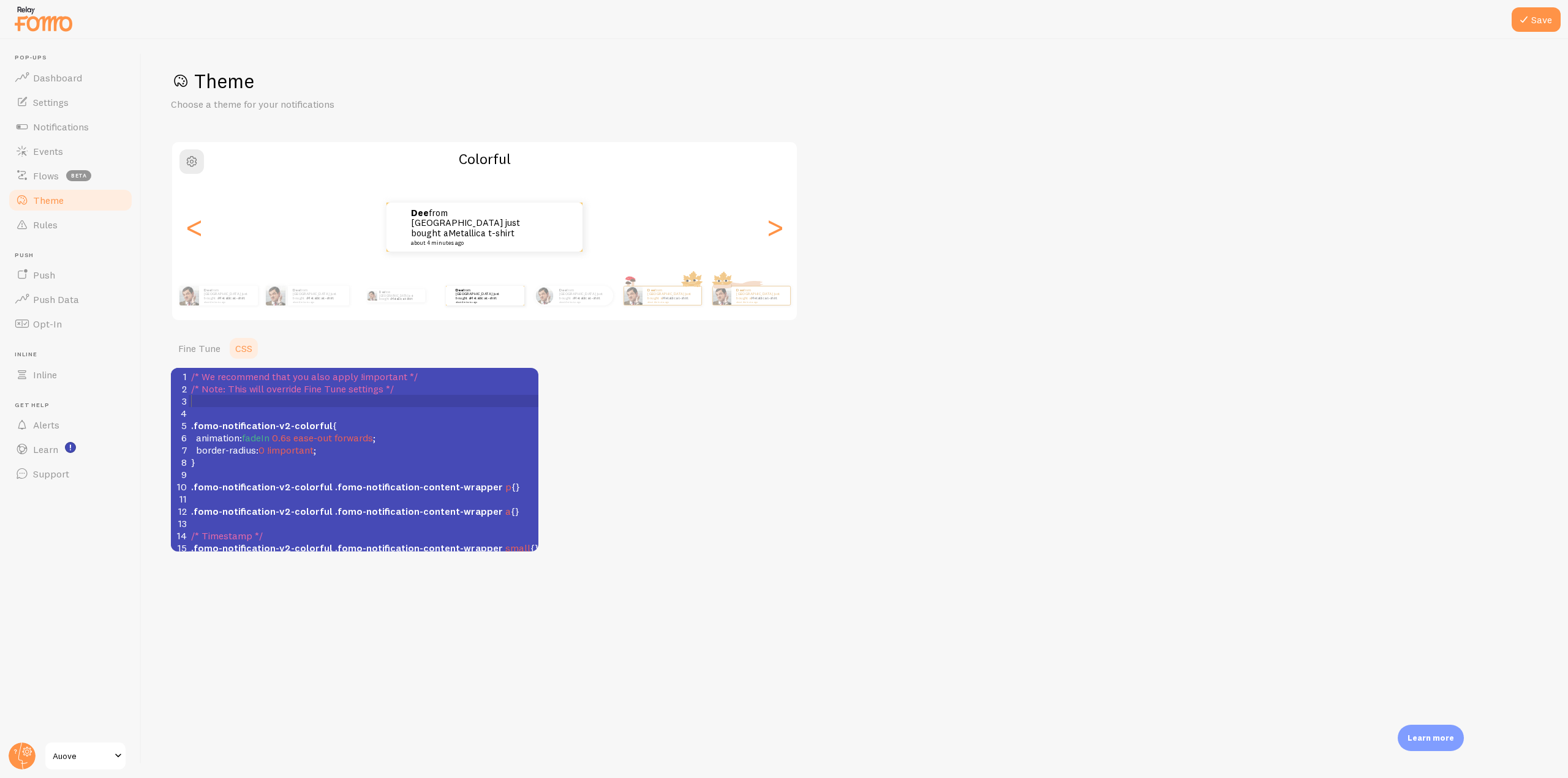
paste textarea "ds;"
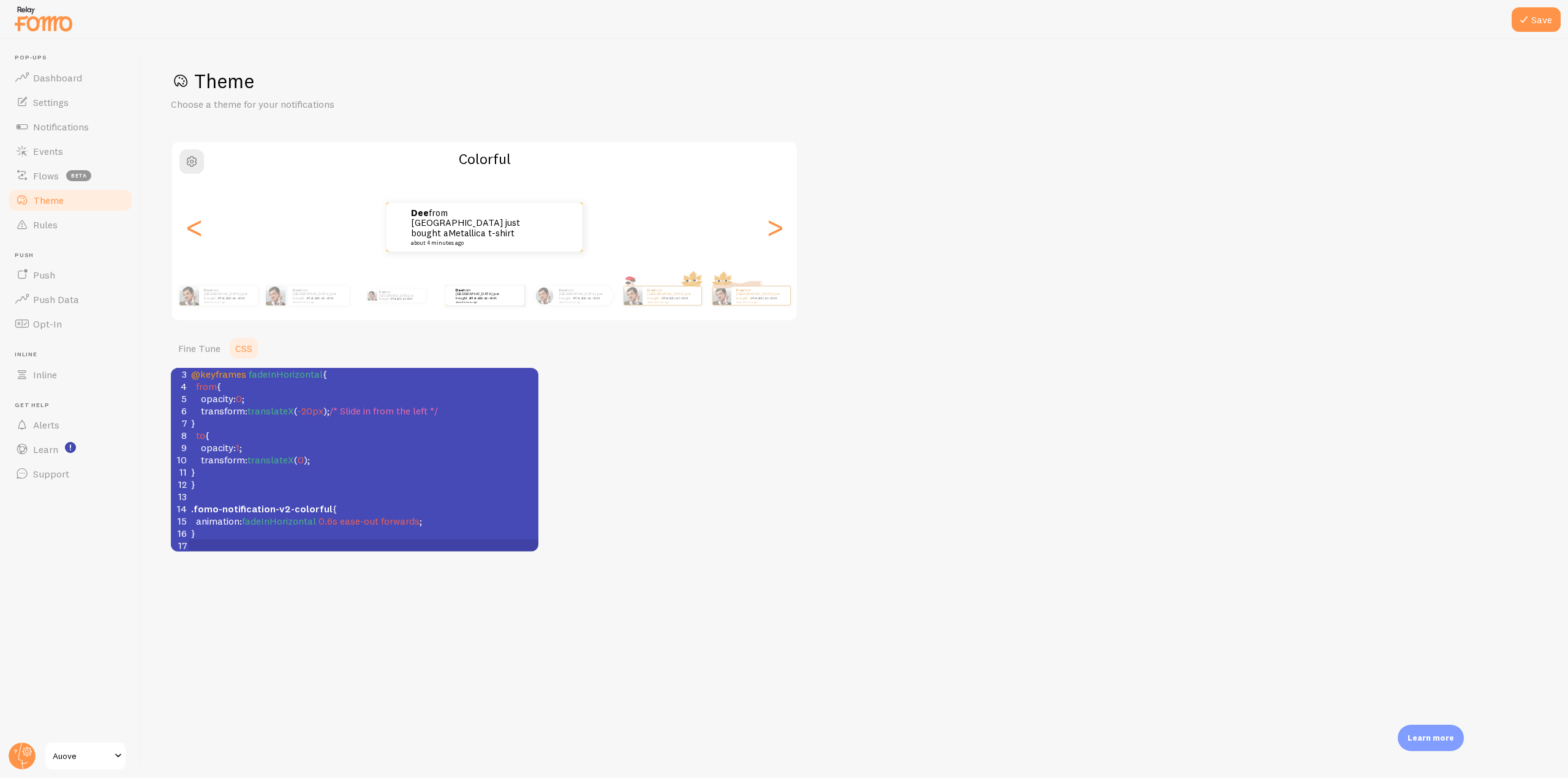
scroll to position [88, 0]
type textarea "animation: fadeInHorizontal 0.6s ease-out forwards;"
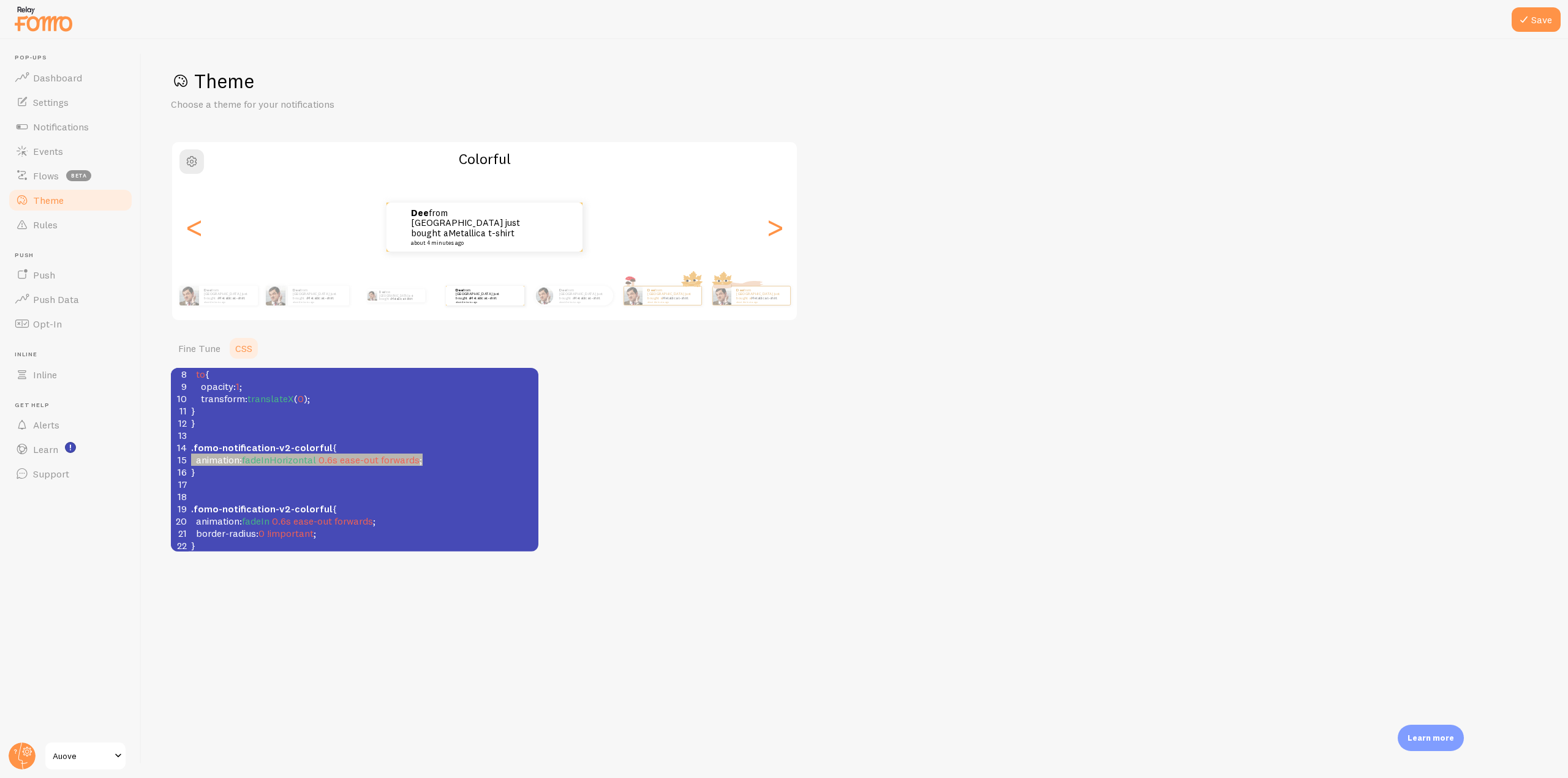
drag, startPoint x: 448, startPoint y: 456, endPoint x: 162, endPoint y: 454, distance: 286.0
click at [162, 454] on div "Save Theme Choose a theme for your notifications Colorful dee from [GEOGRAPHIC_…" at bounding box center [854, 409] width 1427 height 739
type textarea "animation: fadeIn 0.6s ease-out forwards;"
drag, startPoint x: 394, startPoint y: 517, endPoint x: 197, endPoint y: 526, distance: 197.2
click at [197, 526] on pre "animation : fadeIn 0.6s ease-out forwards ;" at bounding box center [364, 521] width 350 height 12
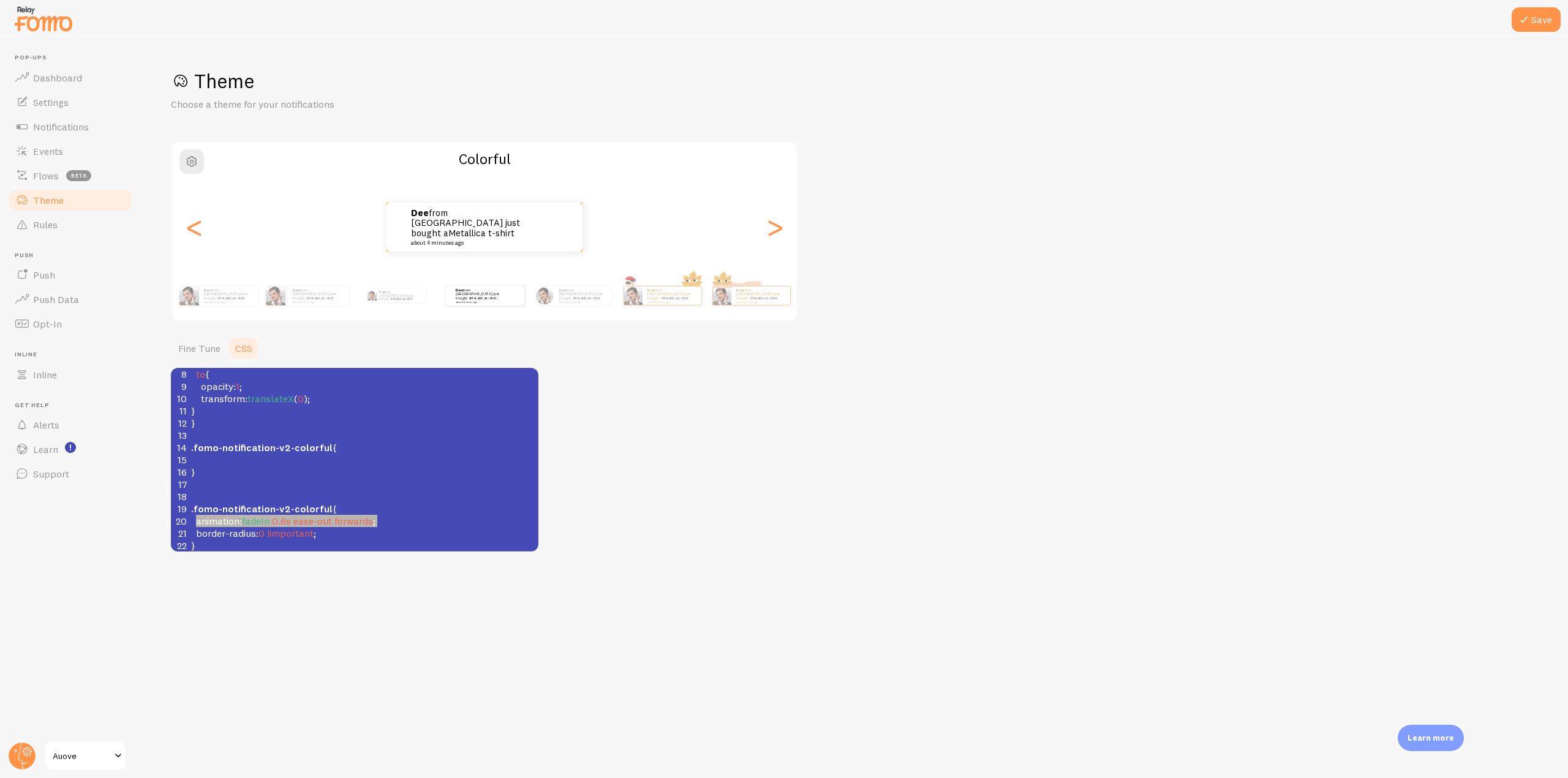
paste textarea
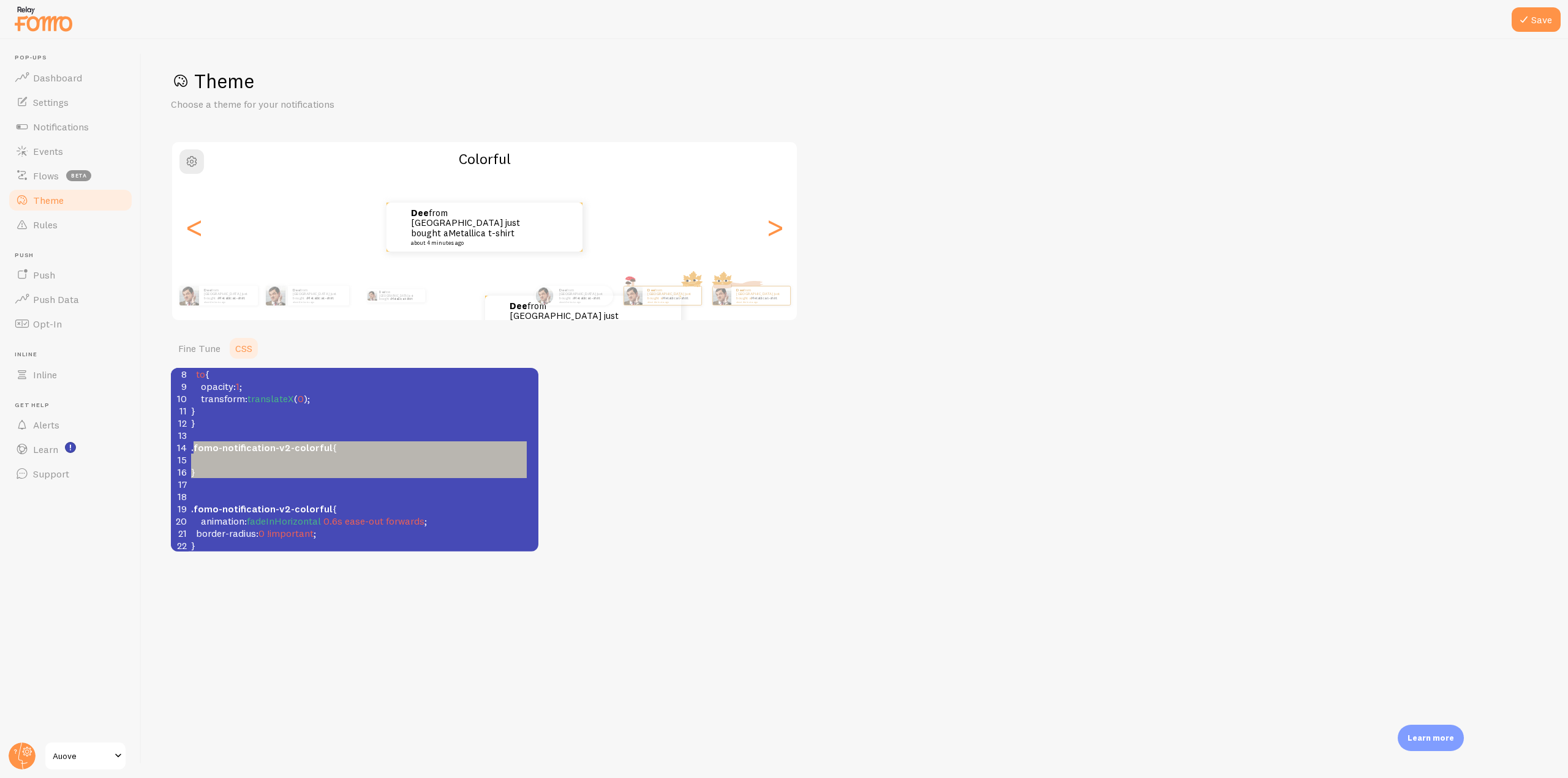
type textarea ".fomo-notification-v2-colorful { }"
drag, startPoint x: 209, startPoint y: 483, endPoint x: 192, endPoint y: 448, distance: 38.9
click at [192, 448] on div "1 /* We recommend that you also apply !important */ 2 /* Note: This will overri…" at bounding box center [364, 460] width 350 height 355
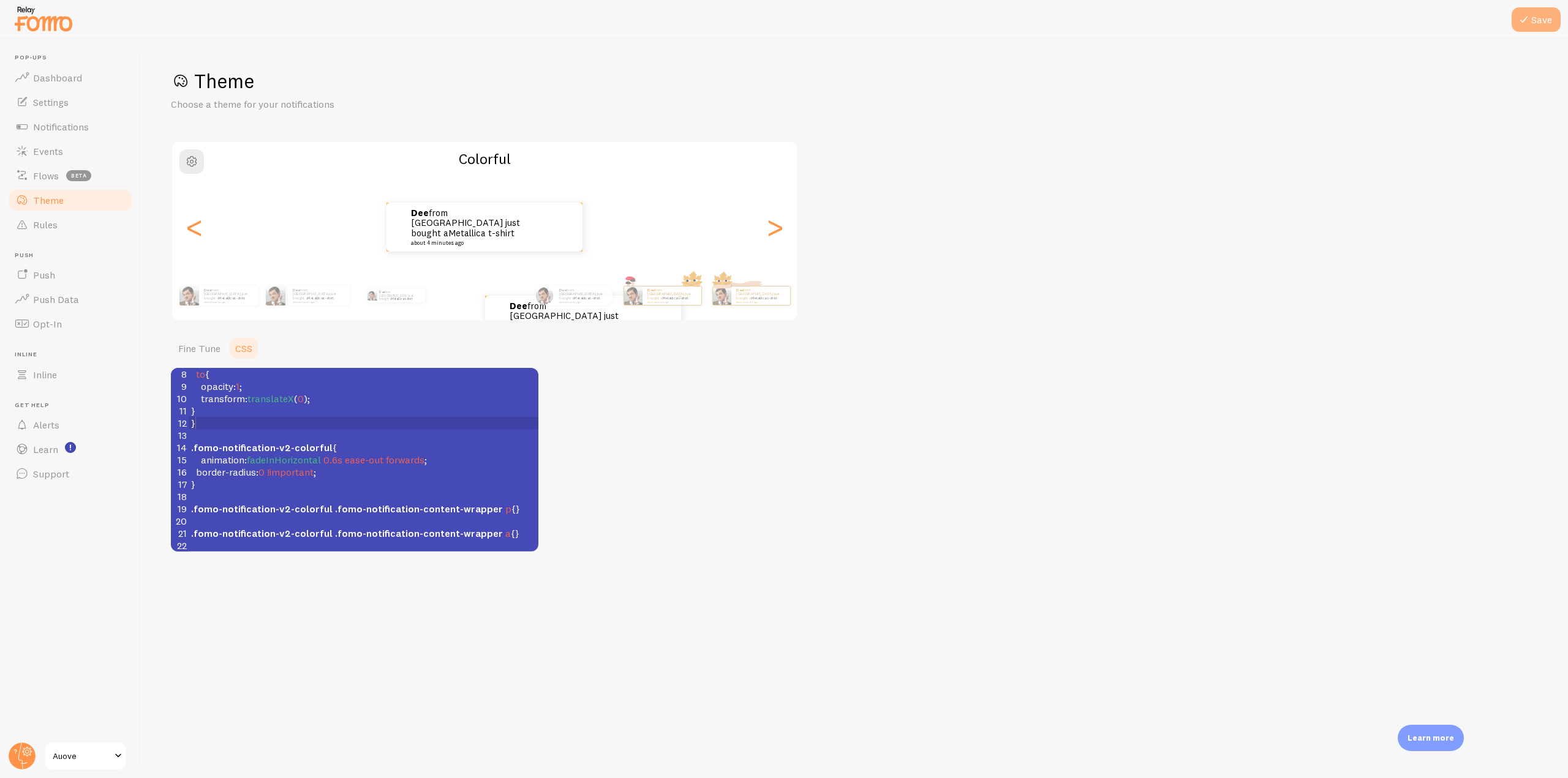
click at [1539, 22] on button "Save" at bounding box center [1536, 20] width 49 height 24
click at [93, 134] on link "Notifications" at bounding box center [70, 126] width 126 height 24
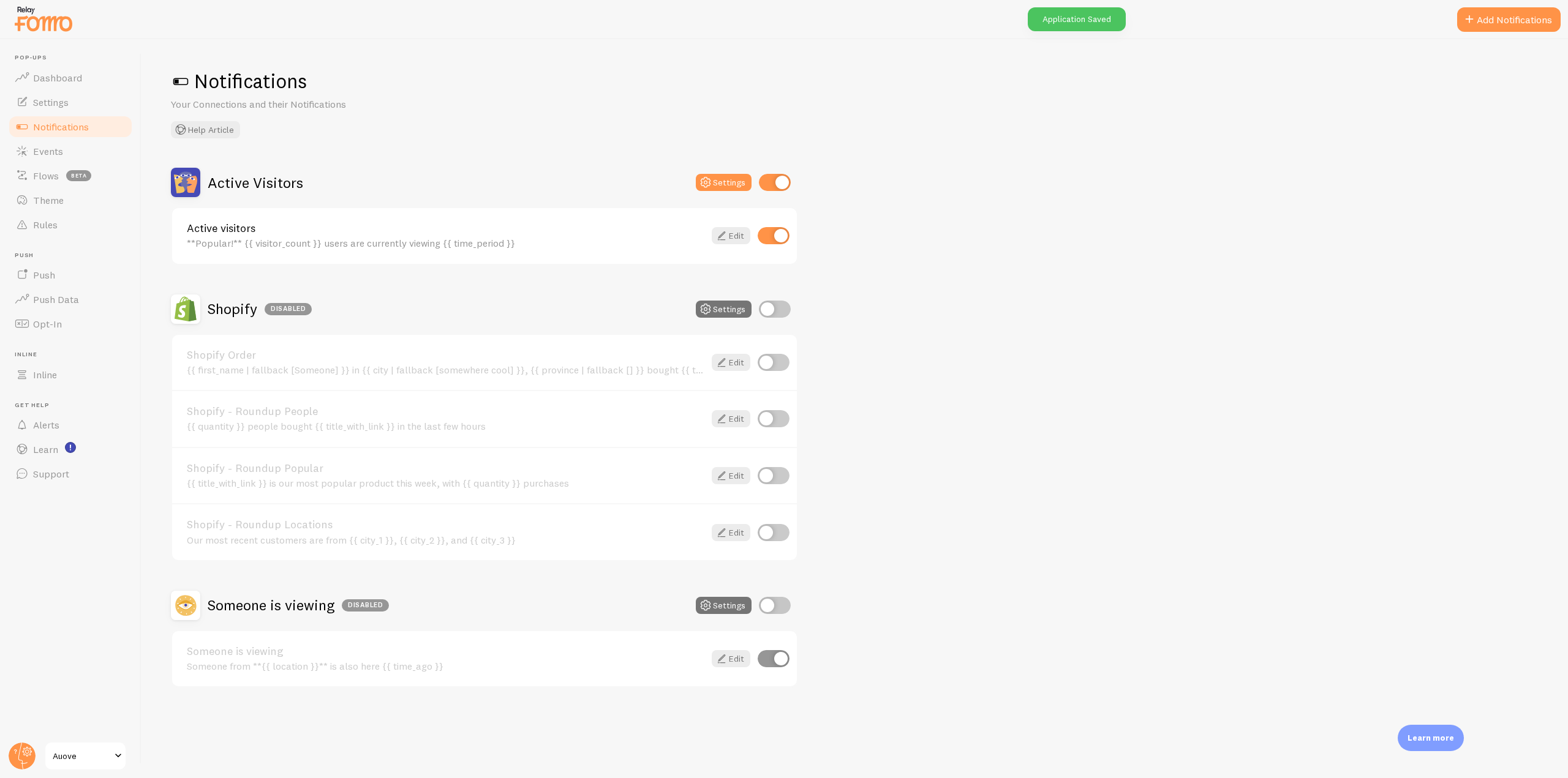
click at [771, 601] on input "checkbox" at bounding box center [775, 605] width 32 height 17
checkbox input "true"
click at [61, 203] on span "Theme" at bounding box center [48, 200] width 31 height 12
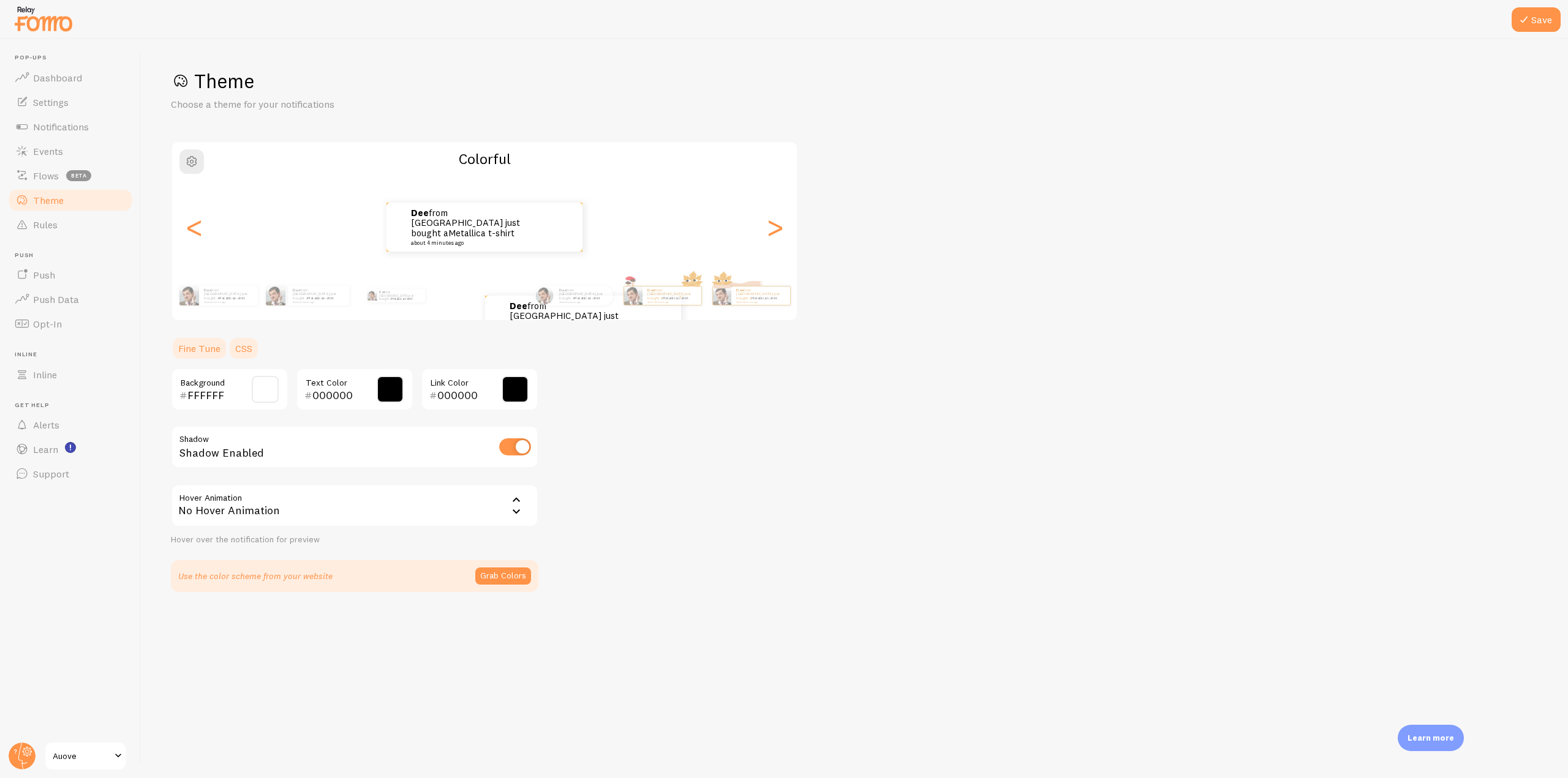
click at [242, 343] on link "CSS" at bounding box center [244, 348] width 32 height 24
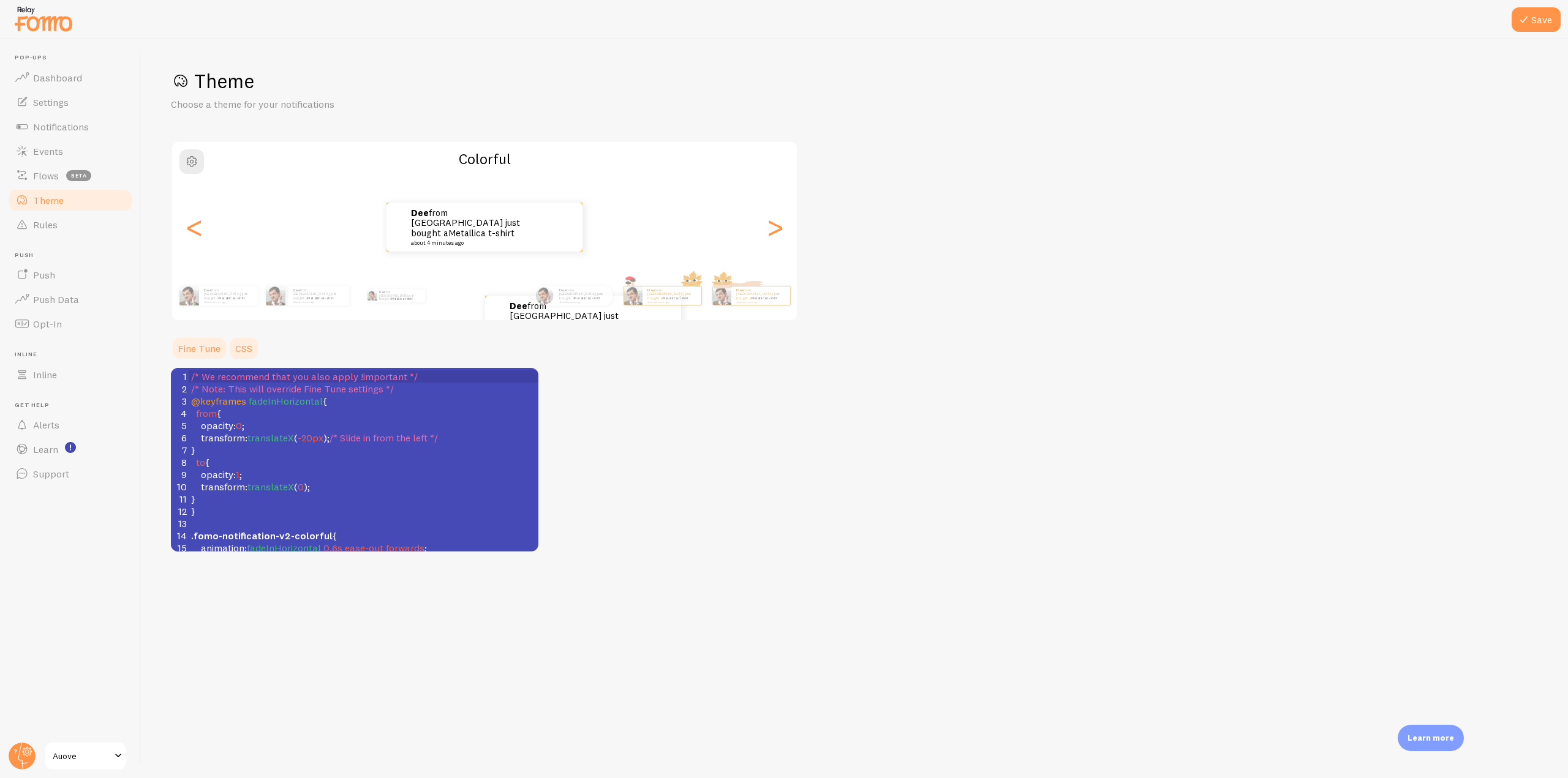
click at [203, 343] on link "Fine Tune" at bounding box center [199, 348] width 57 height 24
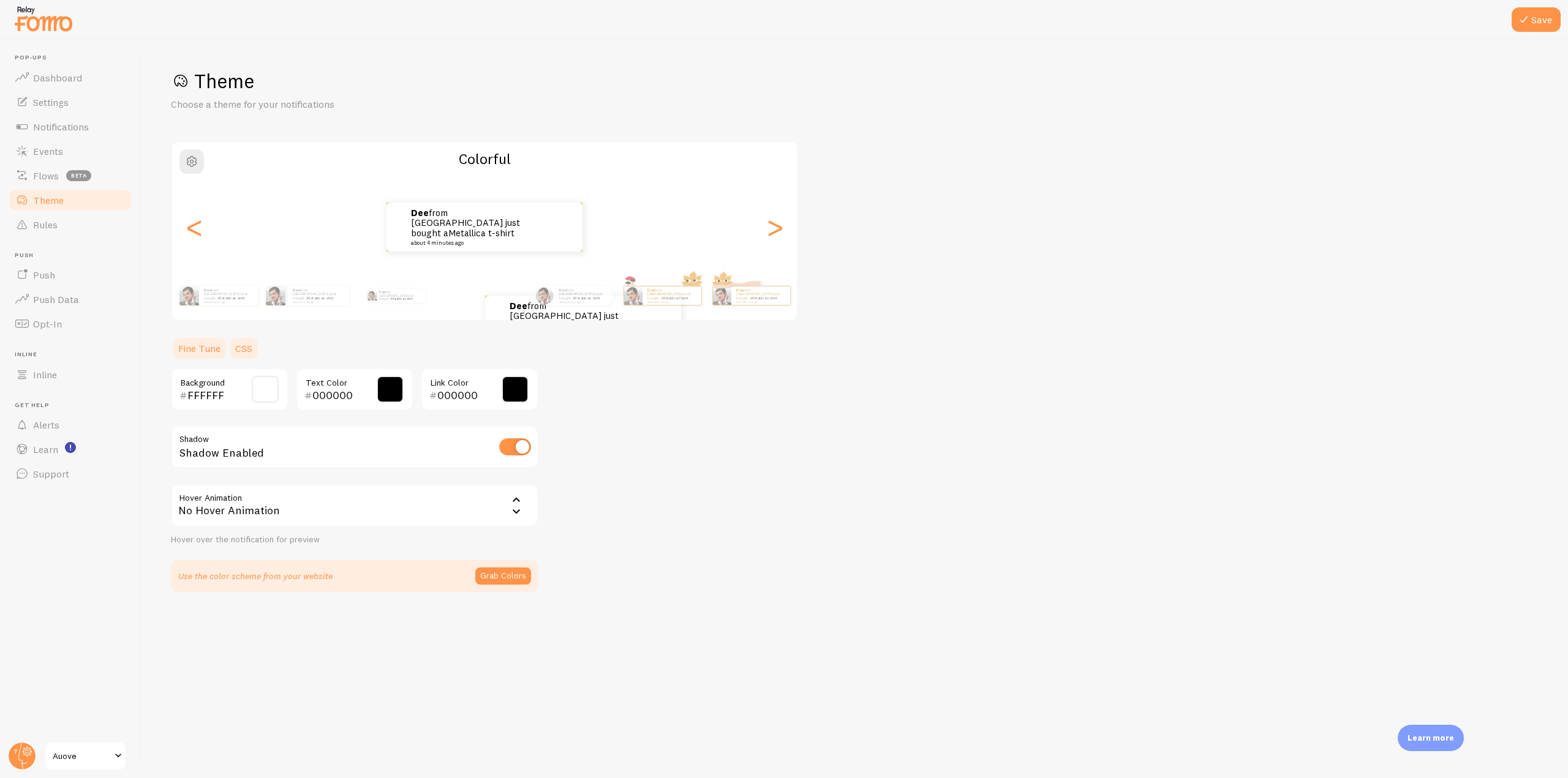
click at [237, 345] on link "CSS" at bounding box center [244, 348] width 32 height 24
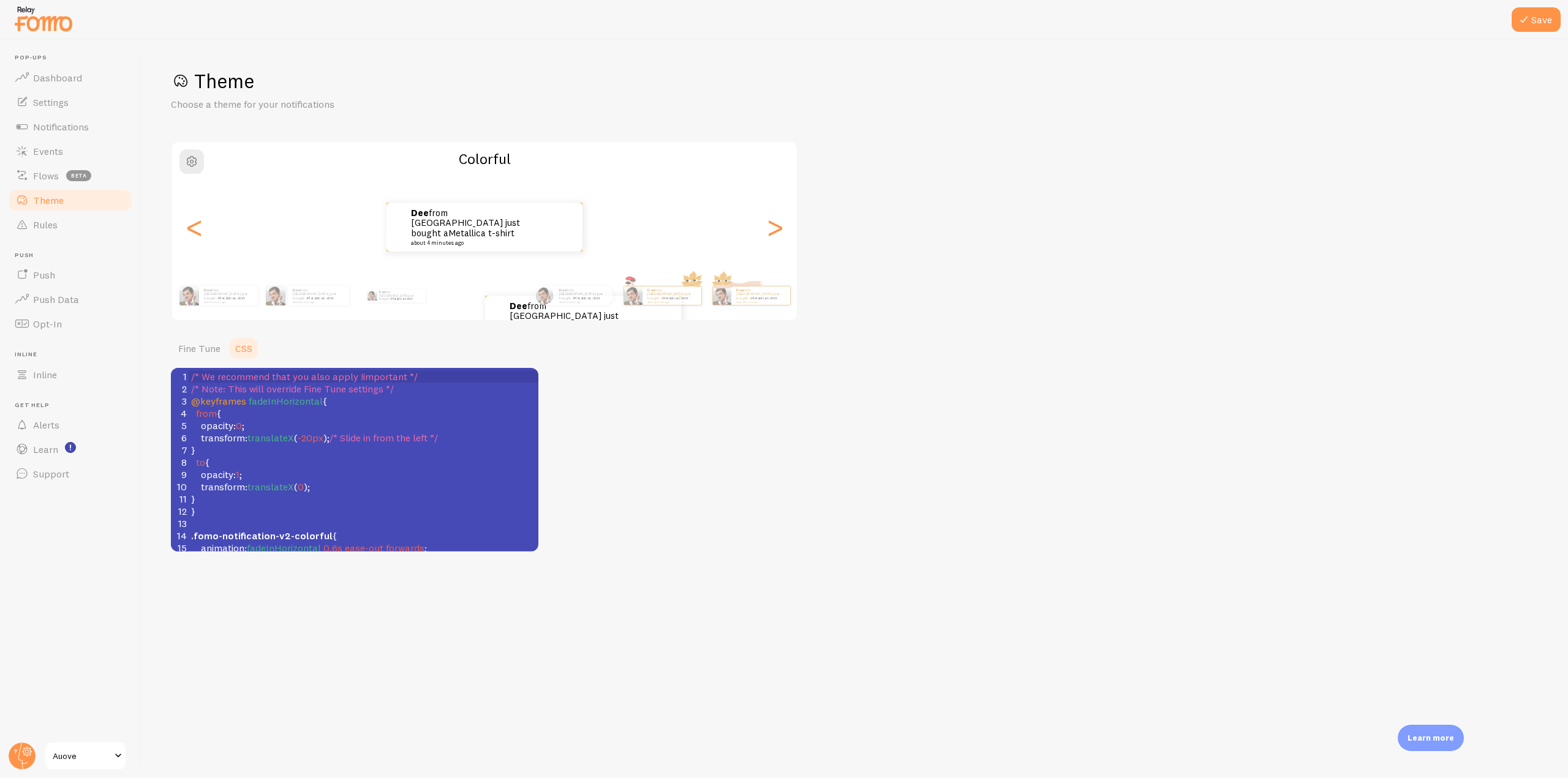
scroll to position [61, 0]
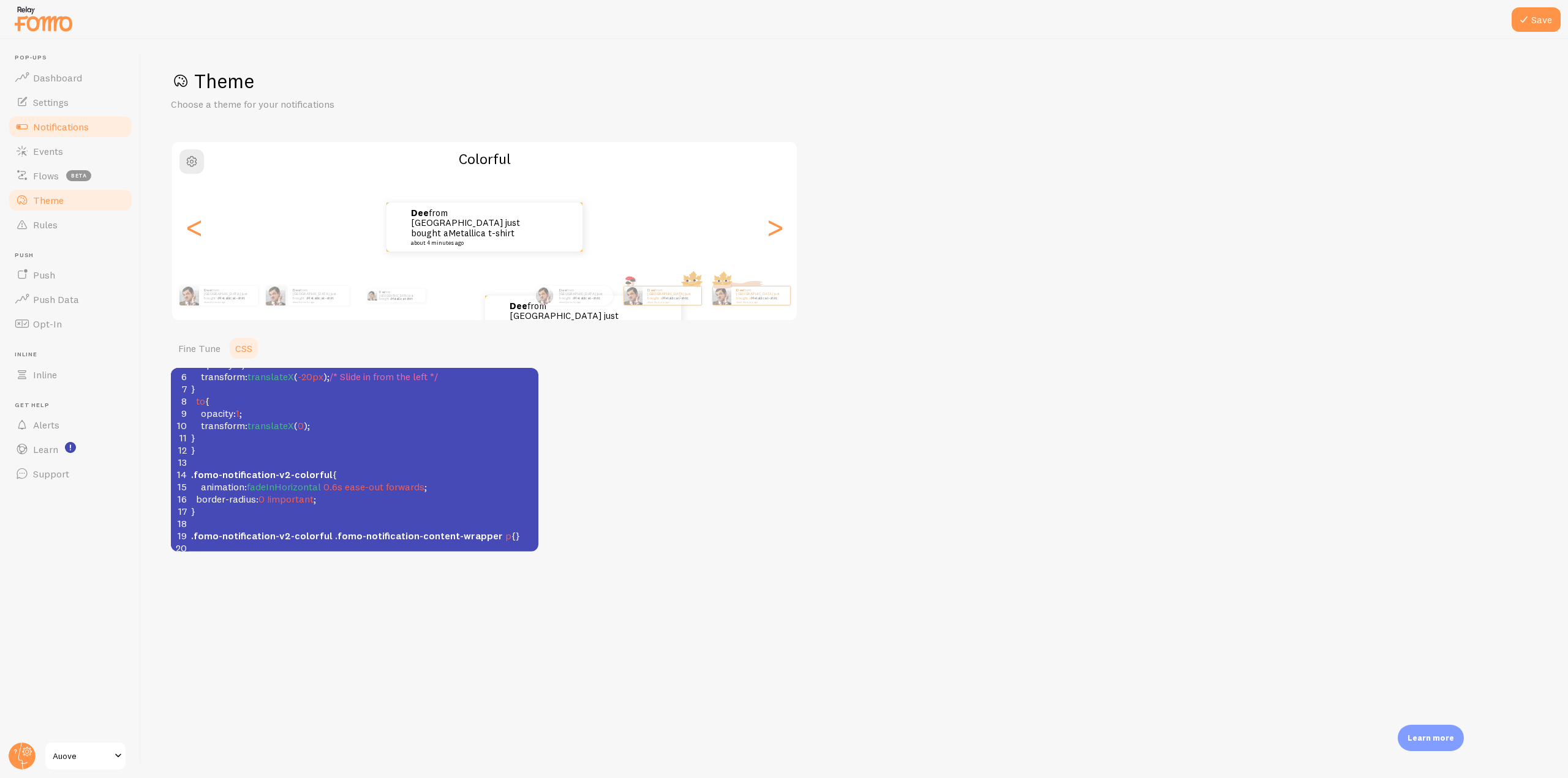
click at [73, 132] on span "Notifications" at bounding box center [61, 126] width 56 height 12
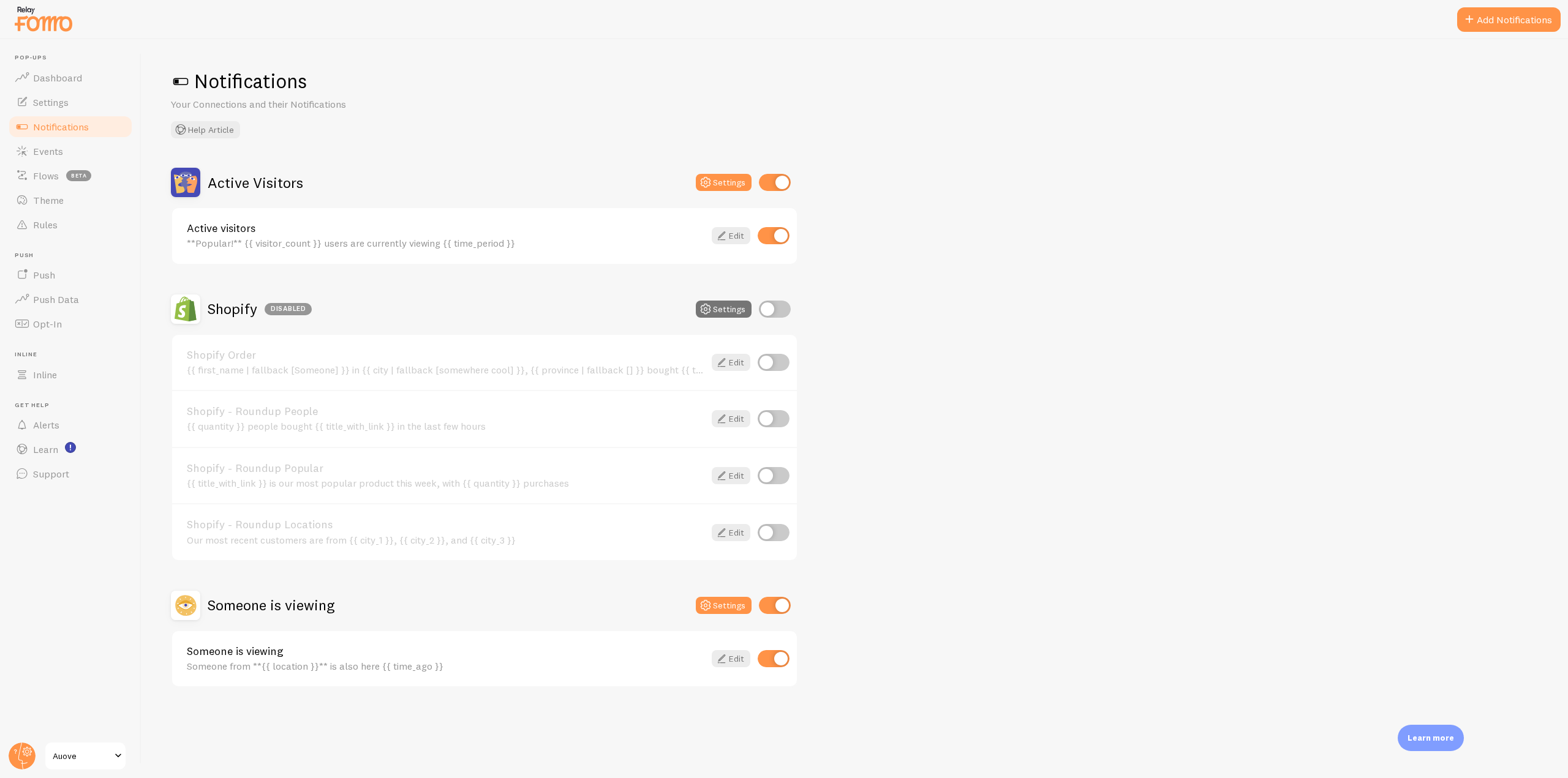
click at [777, 597] on input "checkbox" at bounding box center [775, 605] width 32 height 17
checkbox input "false"
click at [775, 184] on input "checkbox" at bounding box center [775, 182] width 32 height 17
checkbox input "false"
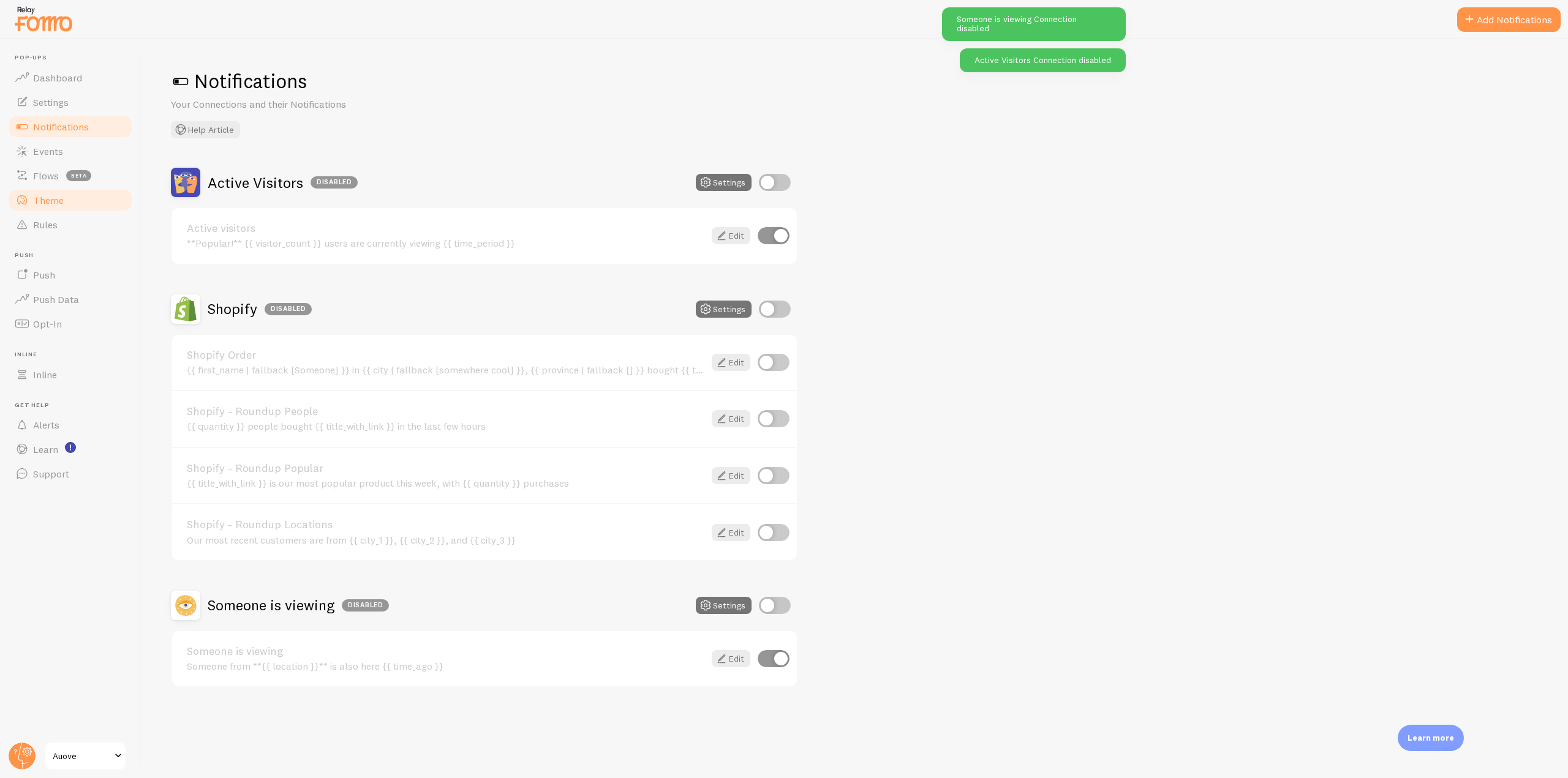
click at [70, 196] on link "Theme" at bounding box center [70, 200] width 126 height 24
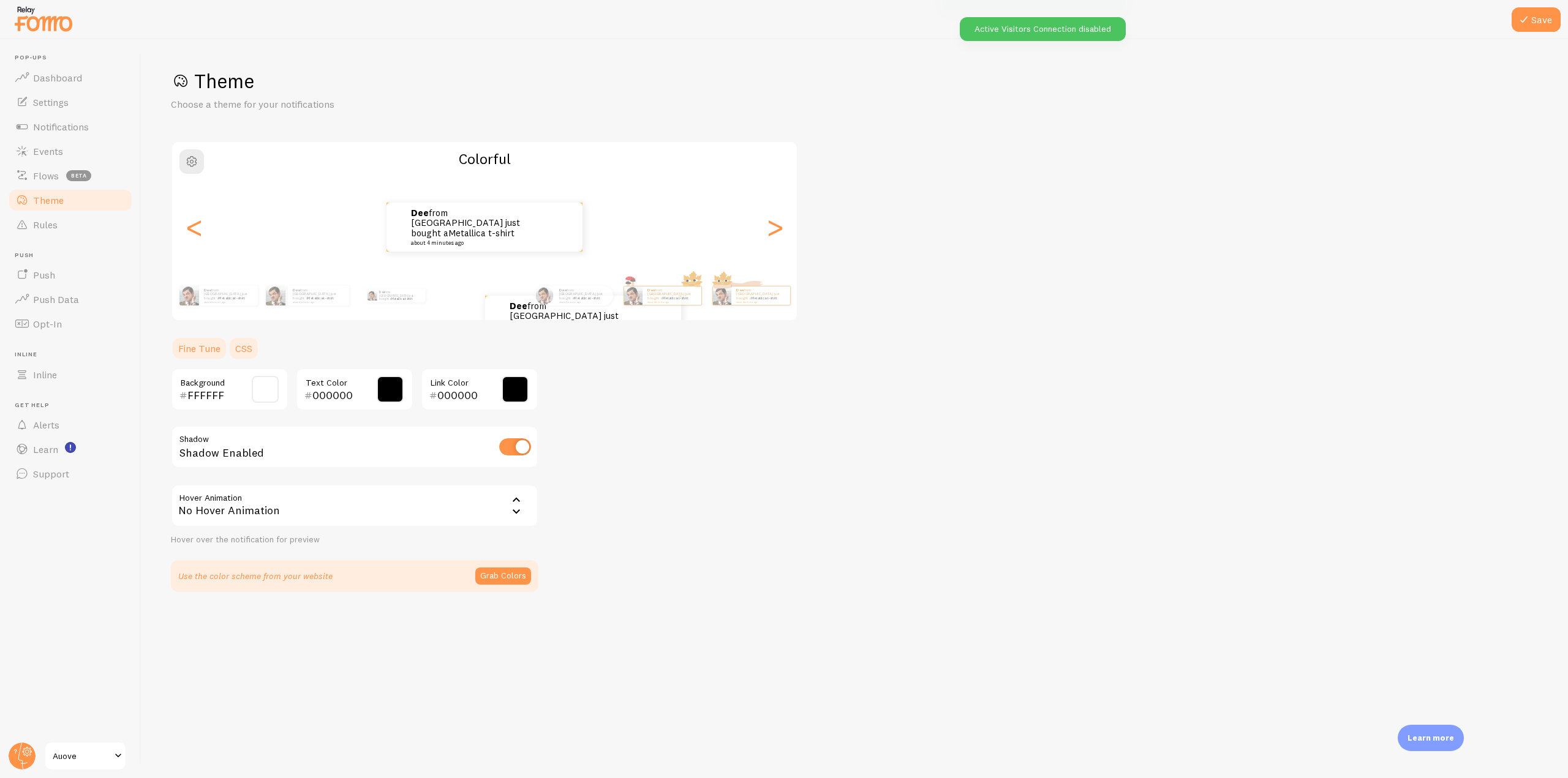
click at [244, 342] on link "CSS" at bounding box center [244, 348] width 32 height 24
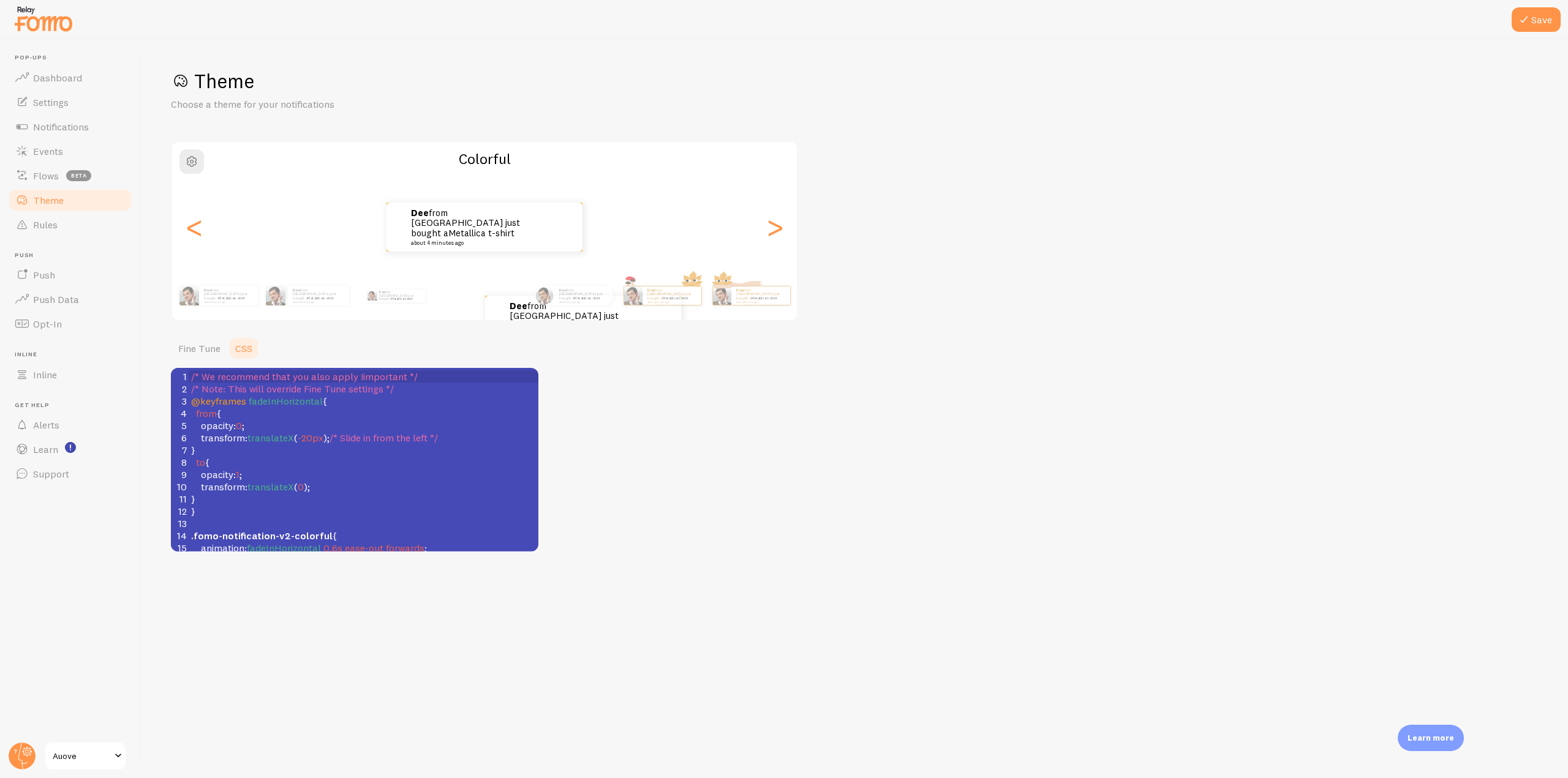
scroll to position [5, 0]
click at [194, 409] on span "from {" at bounding box center [206, 412] width 30 height 12
click at [194, 402] on span "@keyframes" at bounding box center [218, 400] width 55 height 12
type textarea "*?"
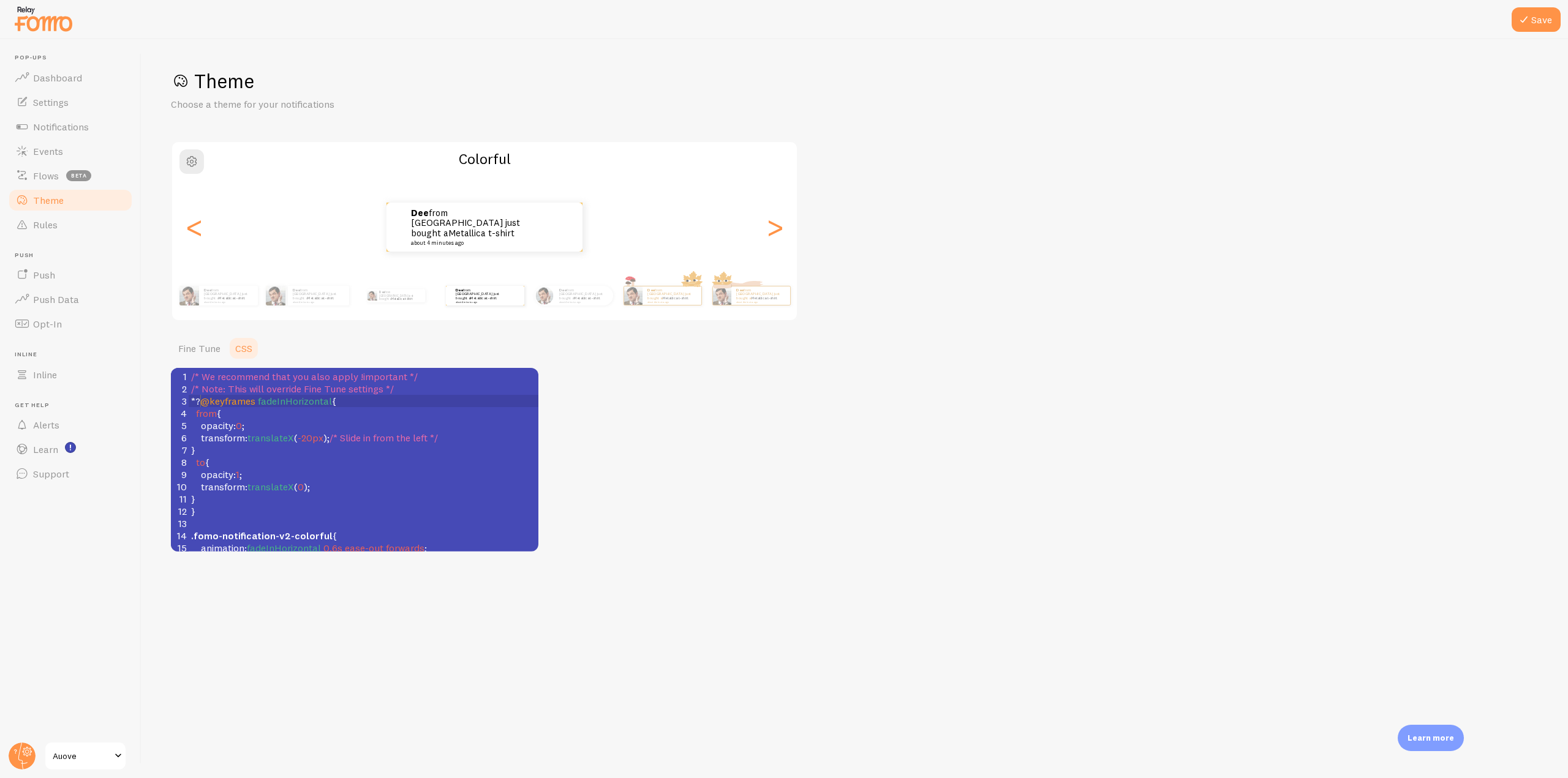
scroll to position [5, 8]
type textarea "/"
click at [220, 520] on pre "​" at bounding box center [364, 523] width 350 height 12
type textarea "8"
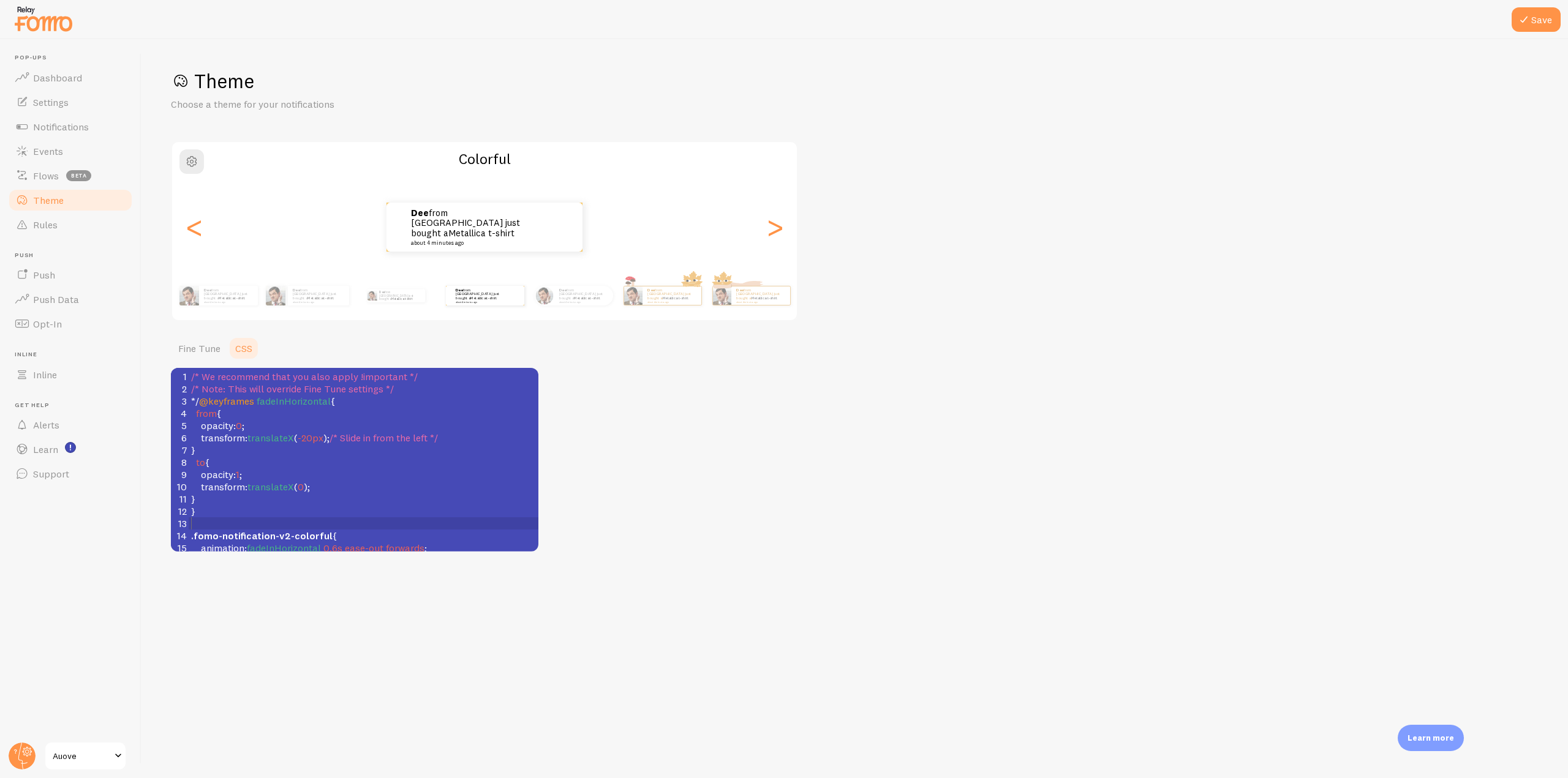
type textarea "*?"
type textarea "/"
type textarea "?"
type textarea "/*"
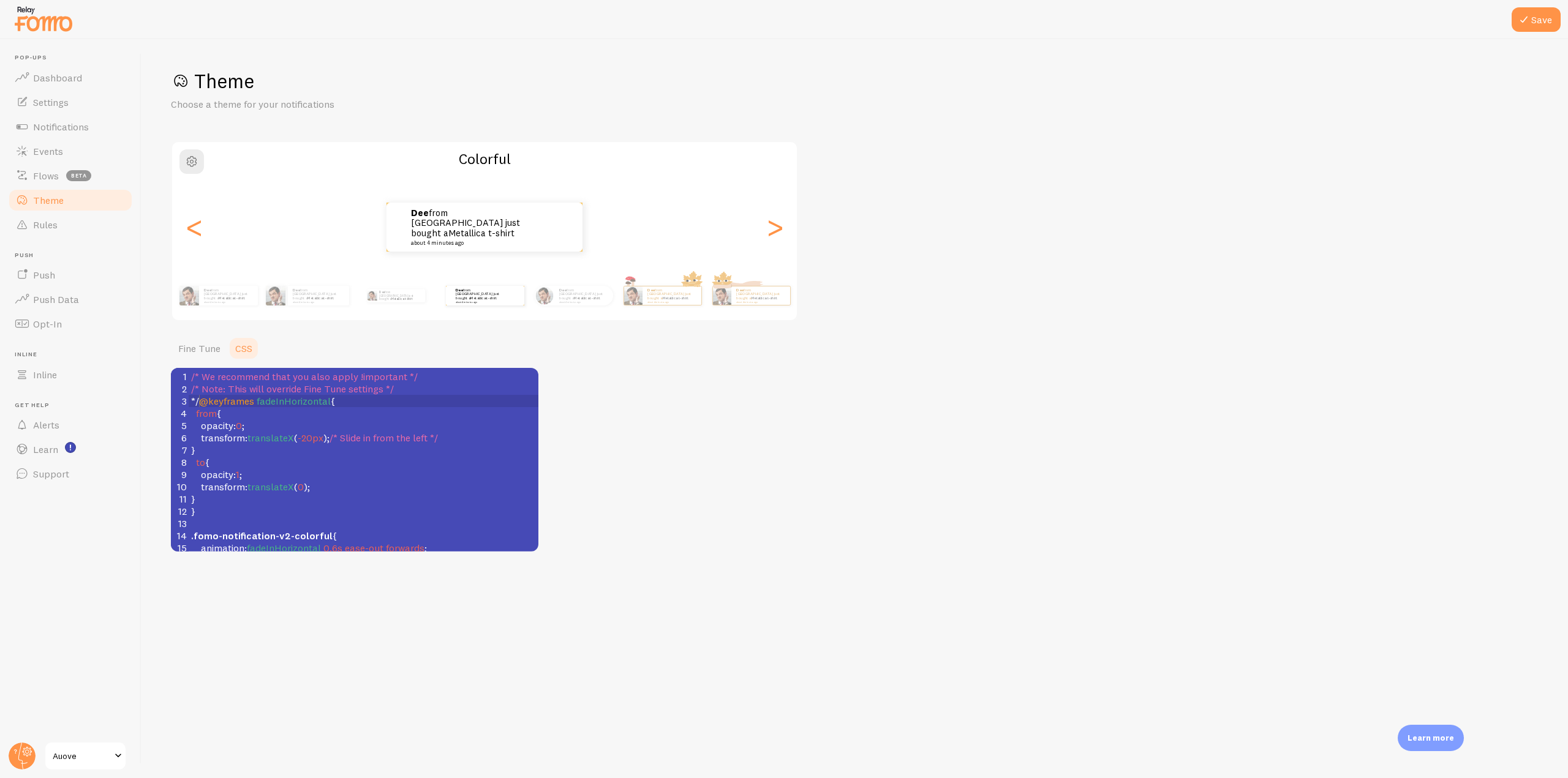
click at [198, 403] on span "*/ @keyframes fadeInHorizontal {" at bounding box center [263, 400] width 144 height 12
type textarea "/*"
click at [207, 520] on pre "​" at bounding box center [364, 523] width 350 height 12
type textarea "*/"
drag, startPoint x: 443, startPoint y: 442, endPoint x: 436, endPoint y: 442, distance: 7.0
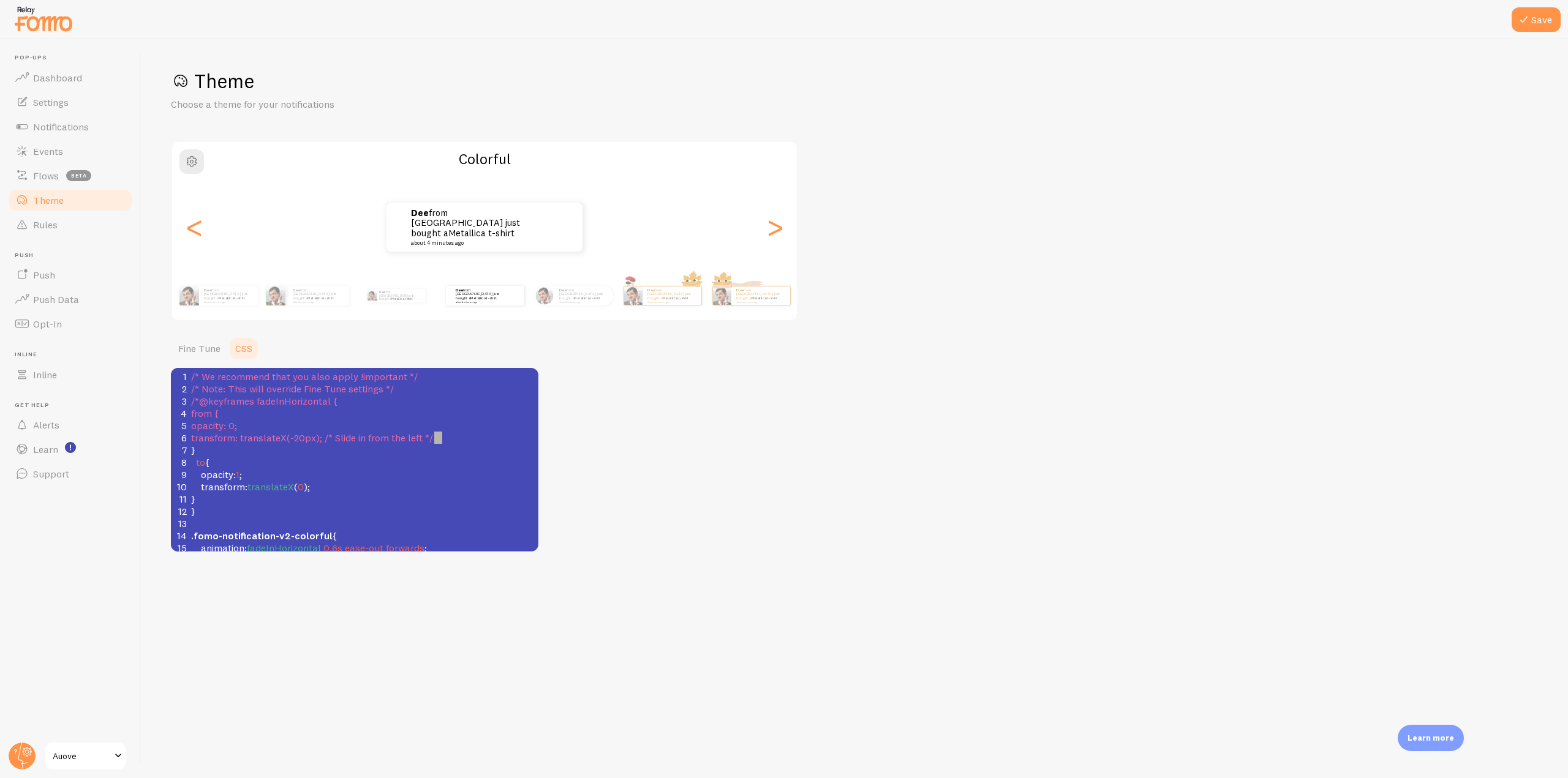
click at [436, 442] on pre "transform: translateX(-20px); /* Slide in from the left */" at bounding box center [364, 437] width 350 height 12
click at [219, 520] on pre "​" at bounding box center [364, 523] width 350 height 12
type textarea "/*"
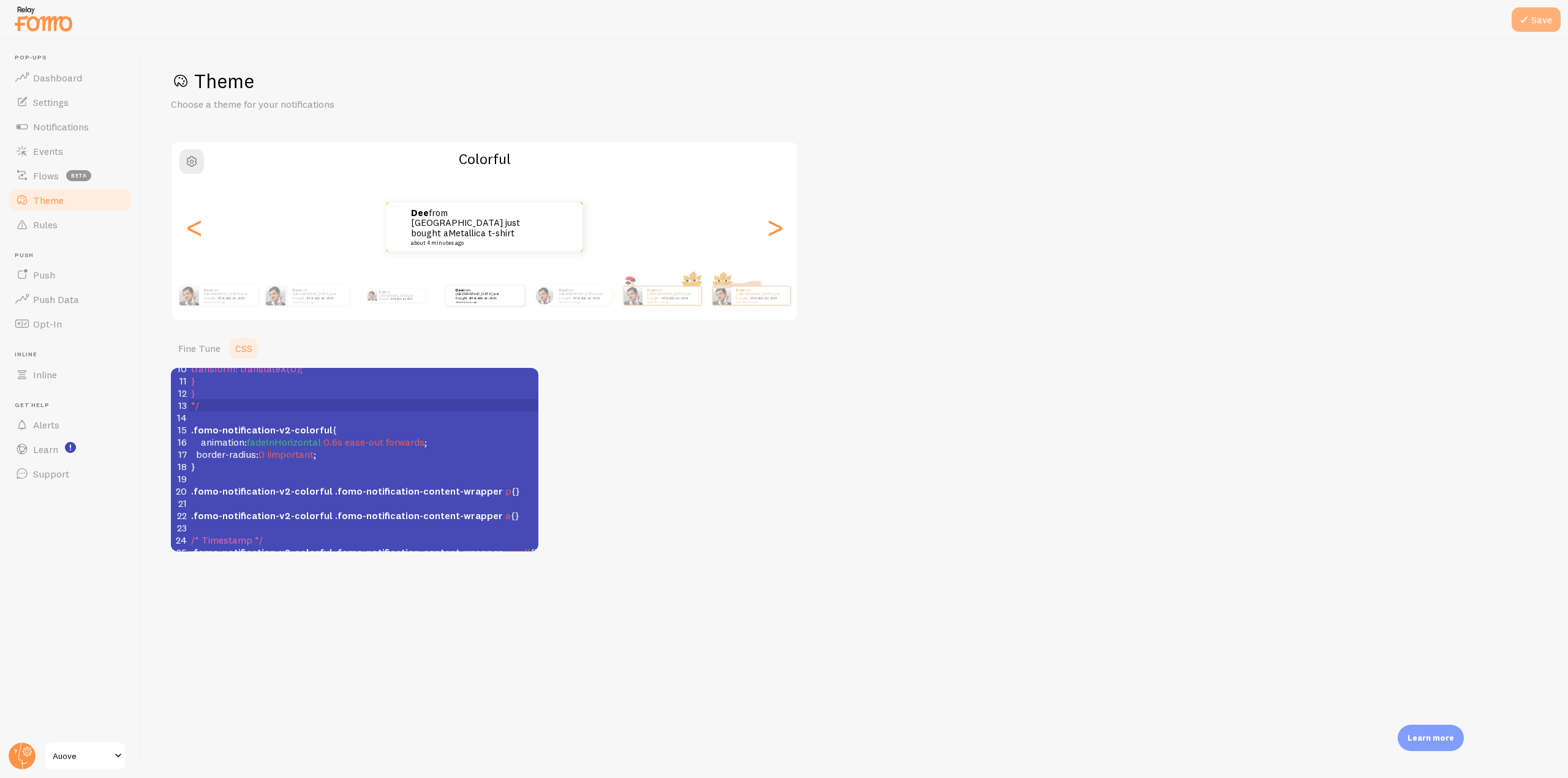
type textarea "*/"
click at [1551, 24] on button "Save" at bounding box center [1536, 20] width 49 height 24
click at [58, 79] on span "Dashboard" at bounding box center [57, 78] width 49 height 12
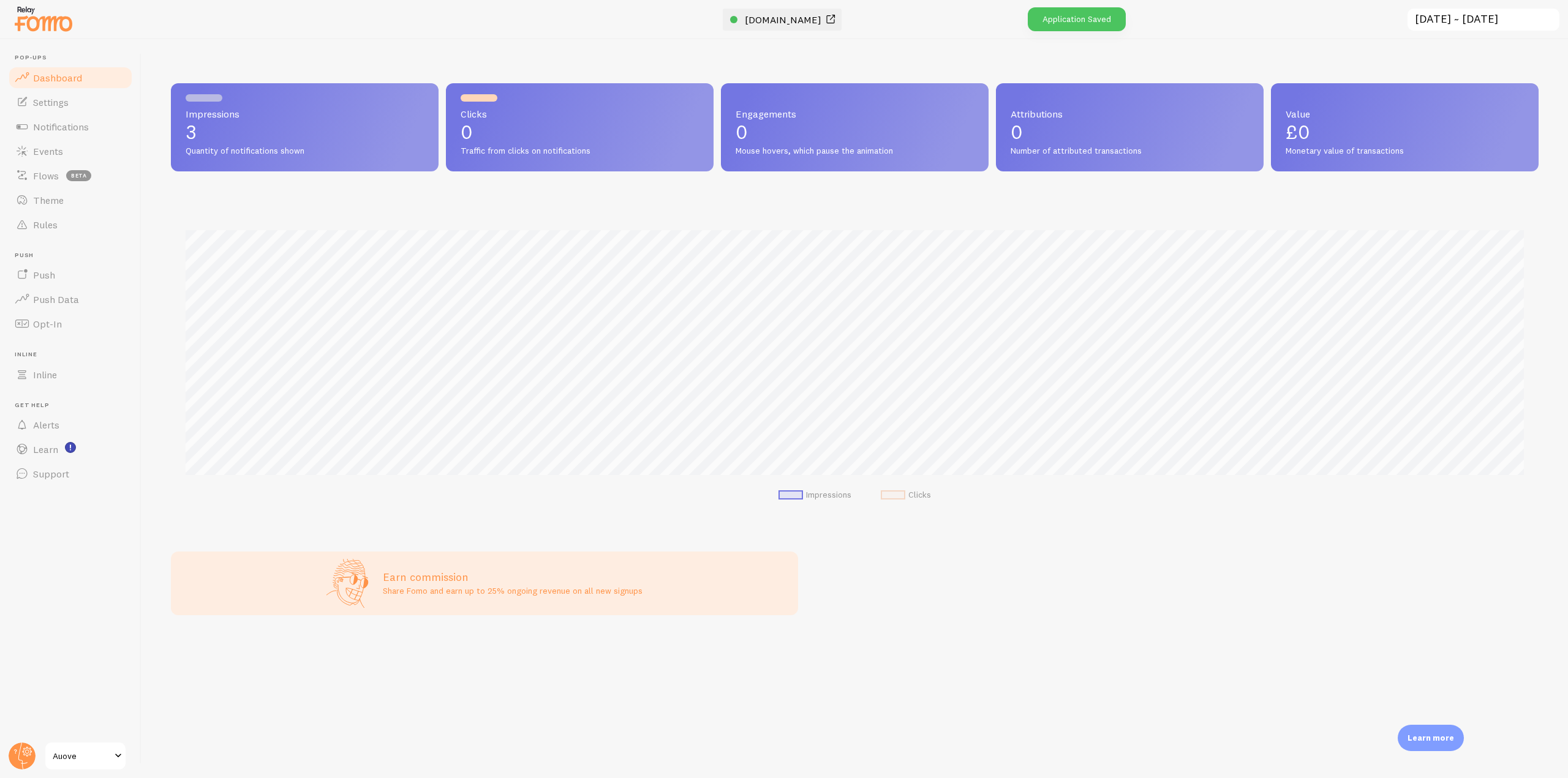
scroll to position [322, 1368]
click at [790, 17] on span "[DOMAIN_NAME]" at bounding box center [783, 19] width 77 height 12
click at [78, 120] on link "Notifications" at bounding box center [70, 126] width 126 height 24
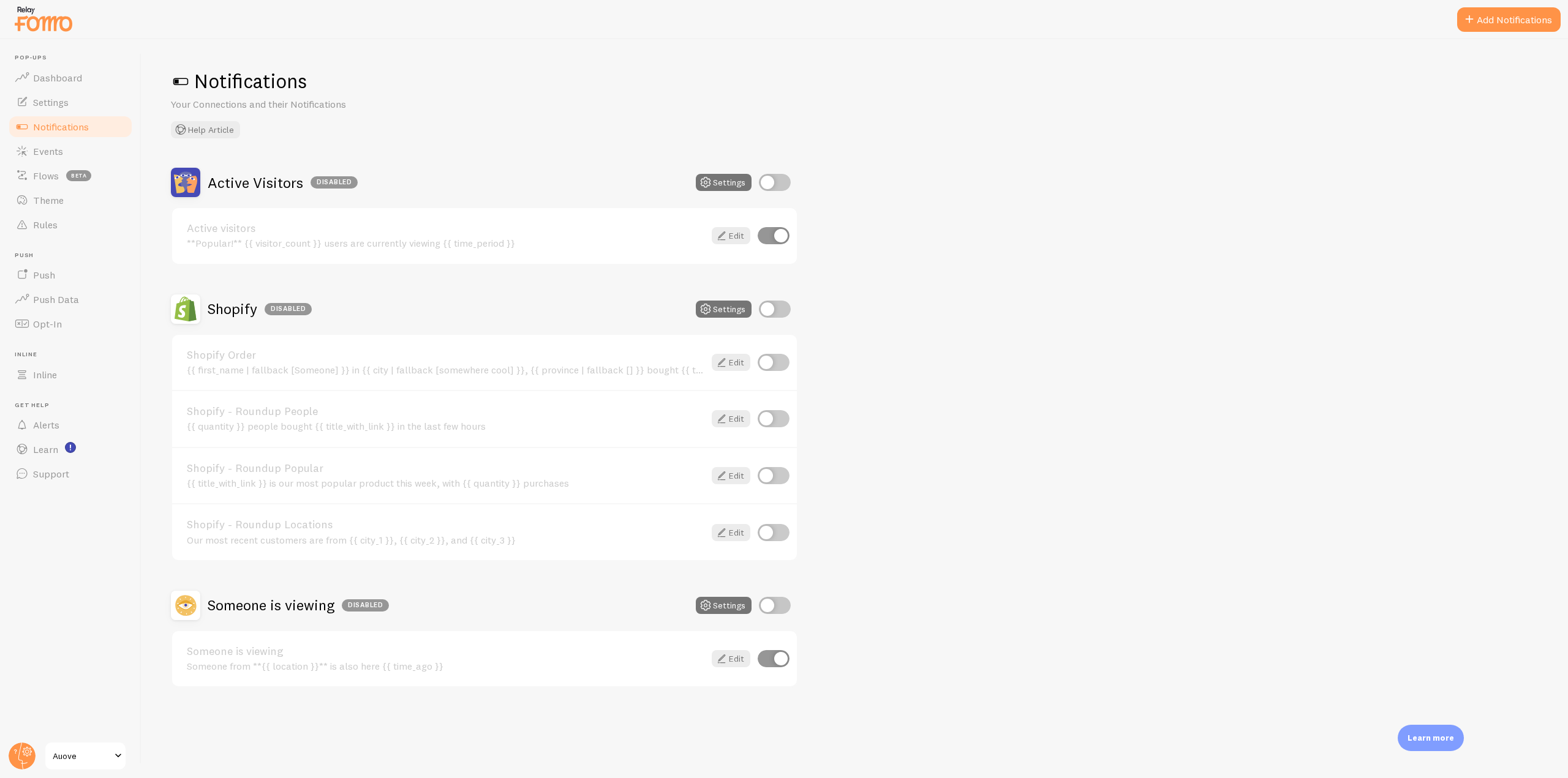
click at [760, 183] on input "checkbox" at bounding box center [775, 182] width 32 height 17
checkbox input "true"
click at [773, 604] on input "checkbox" at bounding box center [775, 605] width 32 height 17
checkbox input "true"
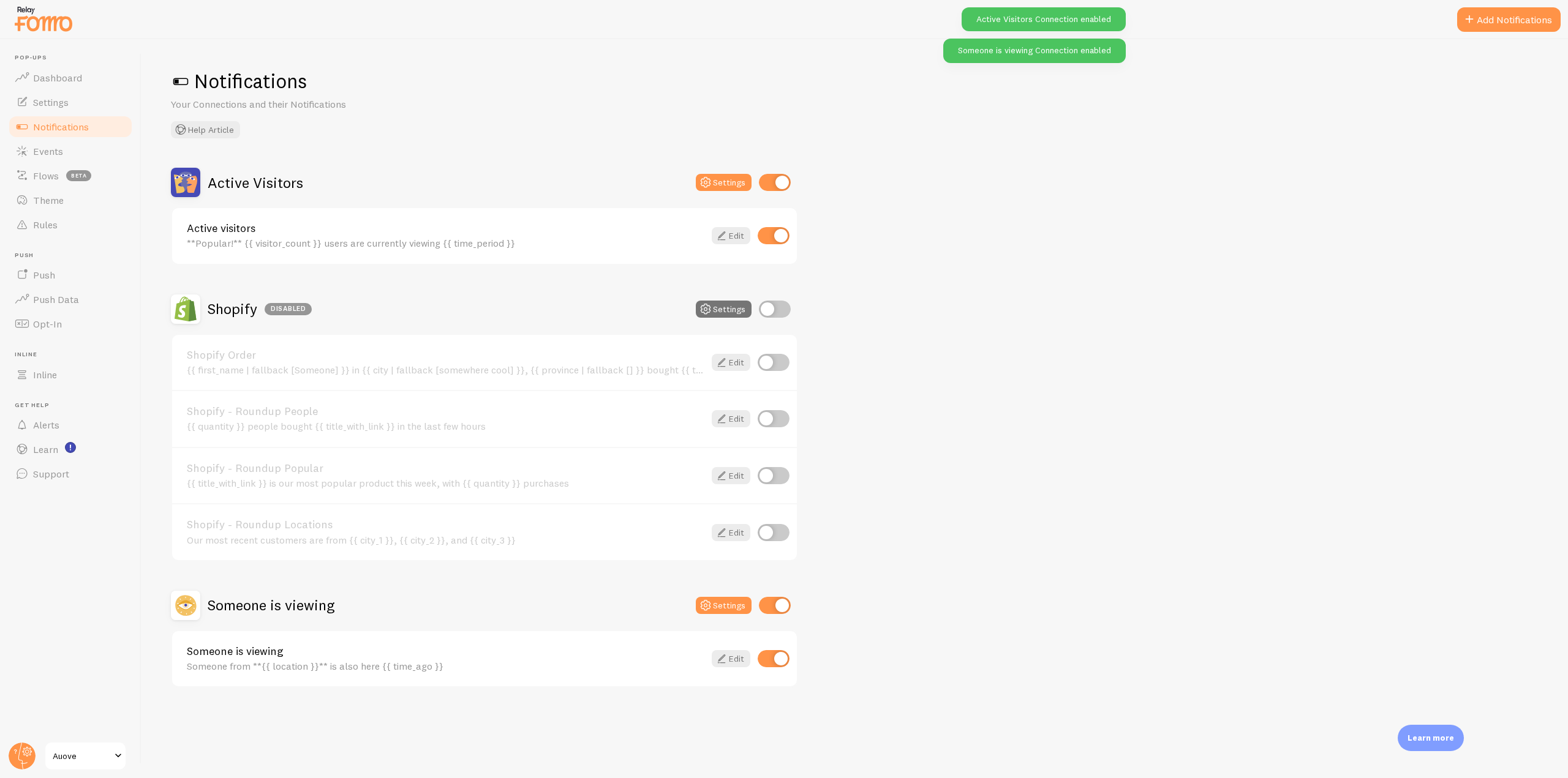
click at [770, 175] on input "checkbox" at bounding box center [775, 182] width 32 height 17
checkbox input "false"
click at [778, 607] on input "checkbox" at bounding box center [775, 605] width 32 height 17
checkbox input "false"
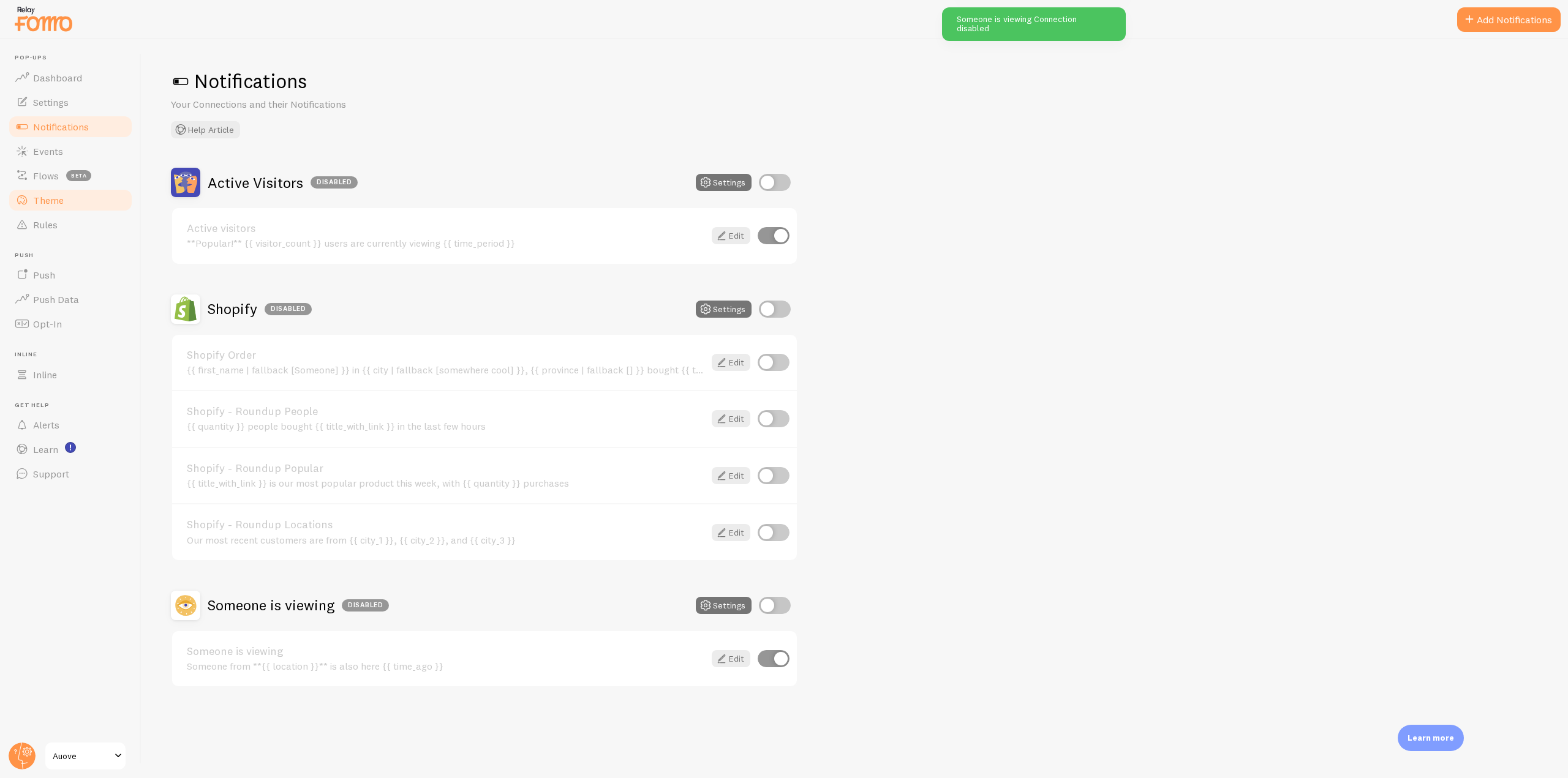
click at [77, 203] on link "Theme" at bounding box center [70, 200] width 126 height 24
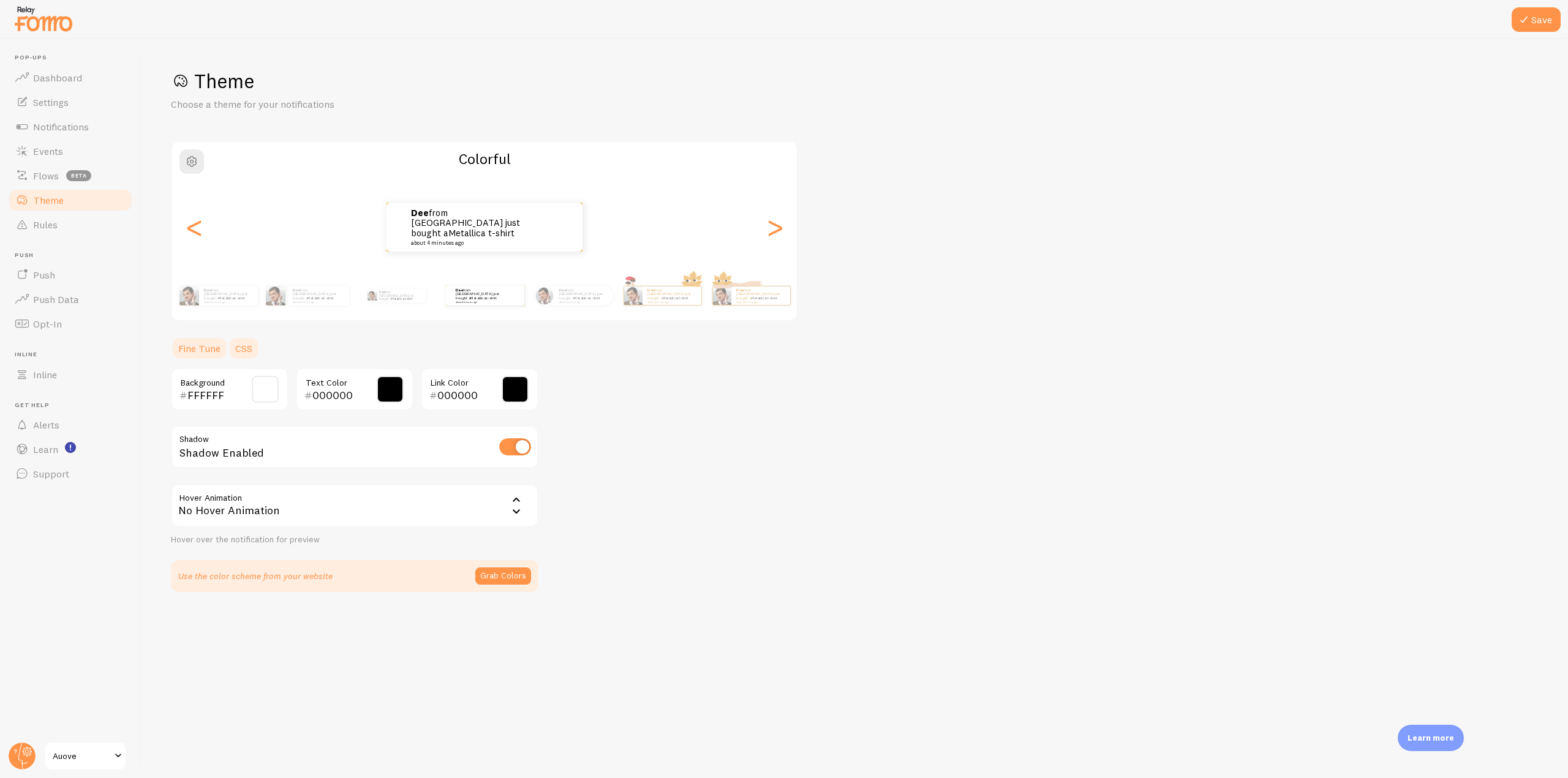
click at [253, 346] on link "CSS" at bounding box center [244, 348] width 32 height 24
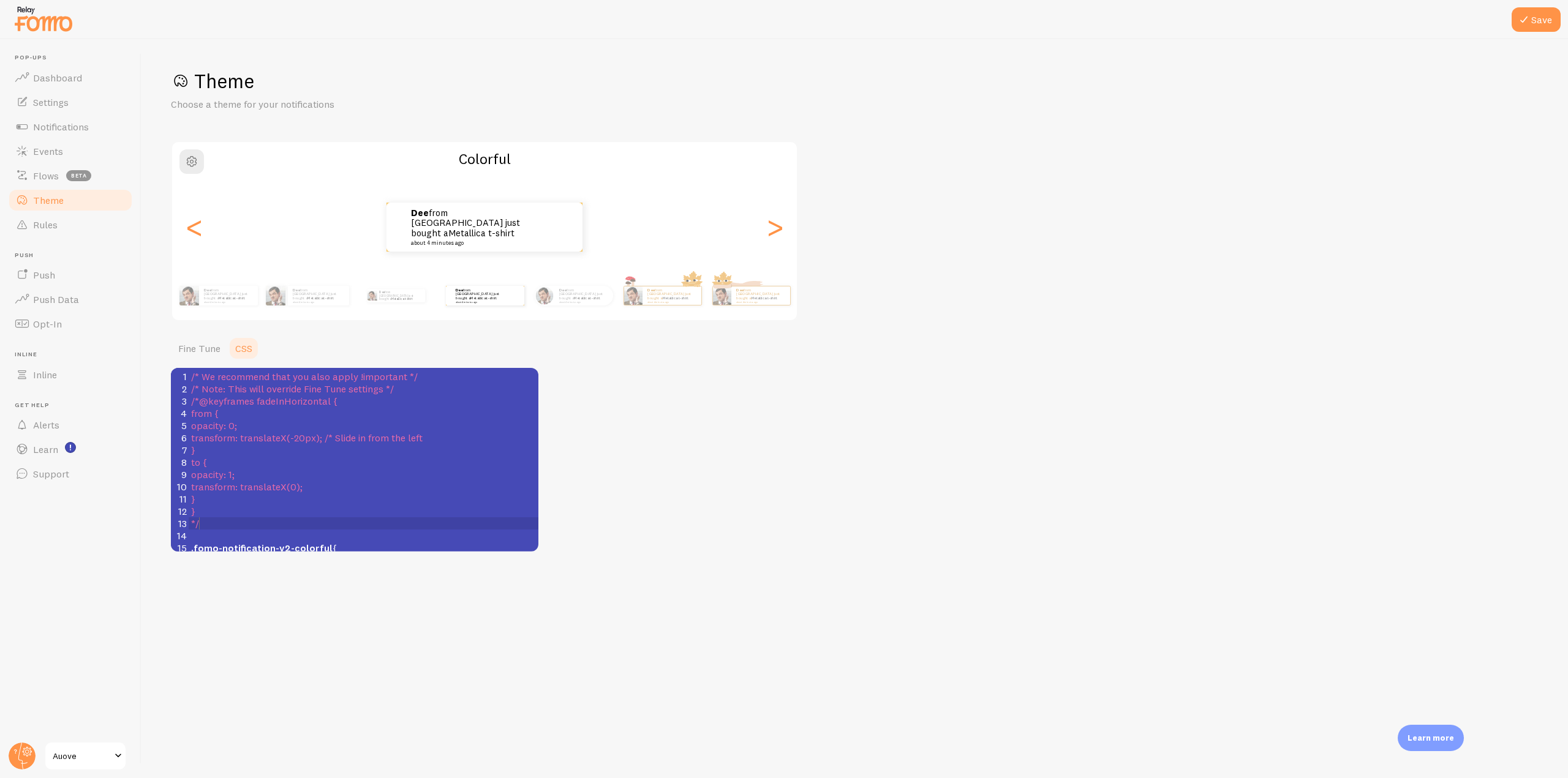
scroll to position [5, 0]
type textarea "*/"
drag, startPoint x: 225, startPoint y: 519, endPoint x: 178, endPoint y: 521, distance: 47.0
click at [189, 521] on div "13 */" at bounding box center [364, 523] width 350 height 12
click at [198, 405] on span "/*@keyframes fadeInHorizontal {" at bounding box center [264, 400] width 146 height 12
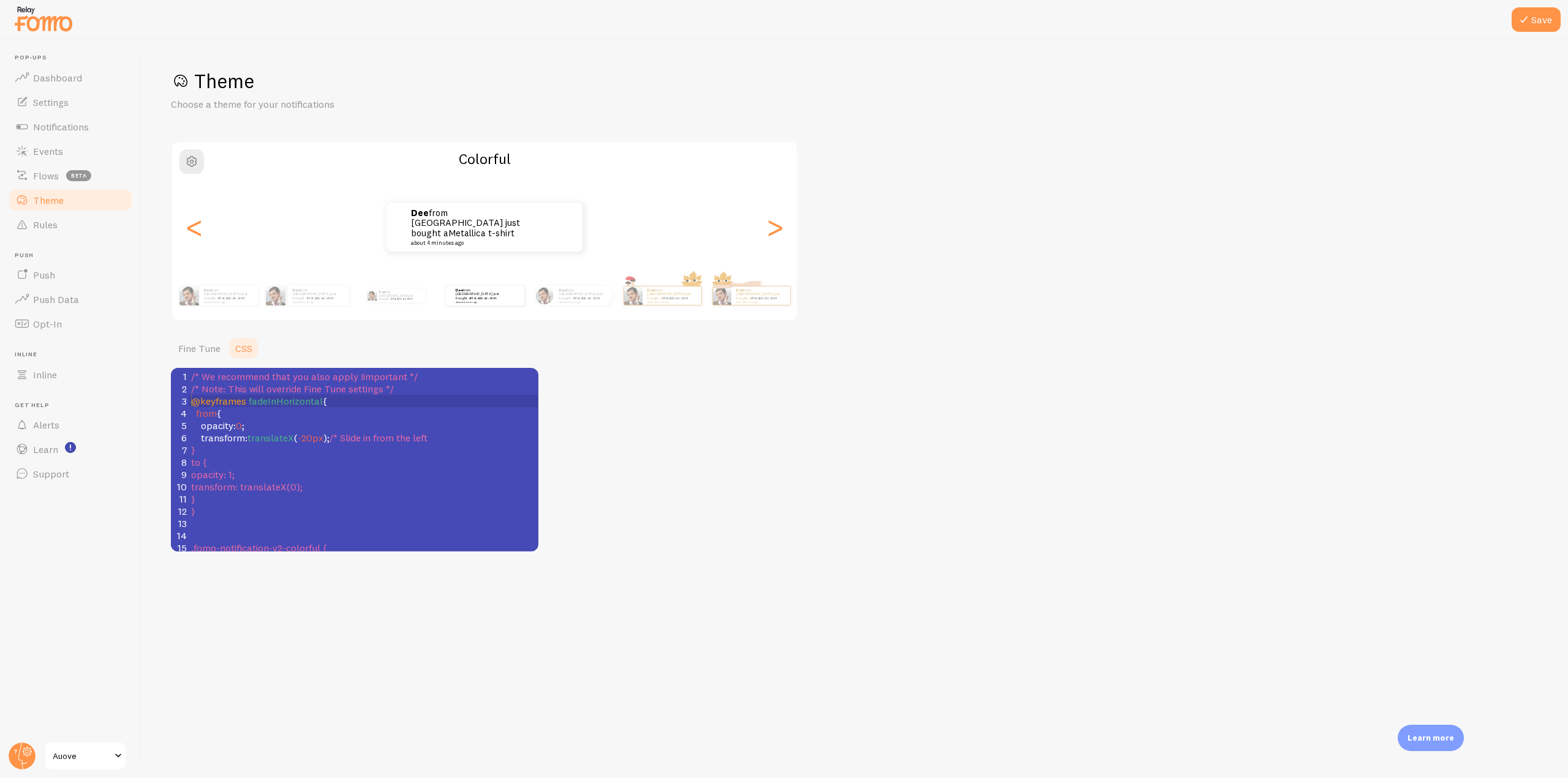
click at [444, 437] on pre "transform : translateX ( -20px ); /* Slide in from the left" at bounding box center [364, 437] width 350 height 12
type textarea "*/"
click at [420, 481] on pre "transform : translateX ( 0 );" at bounding box center [364, 486] width 350 height 12
click at [379, 522] on pre "​" at bounding box center [364, 523] width 350 height 12
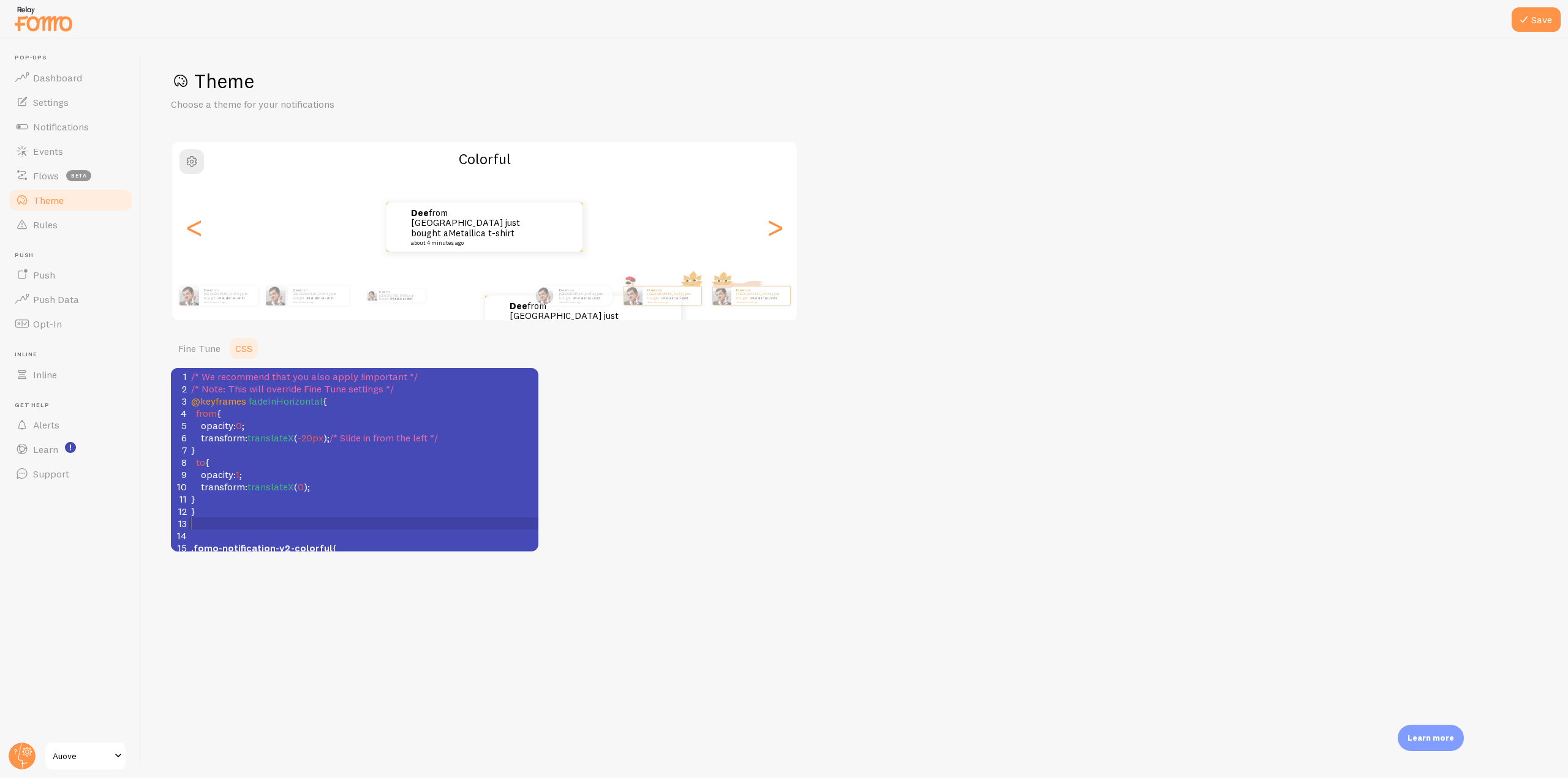
scroll to position [61, 0]
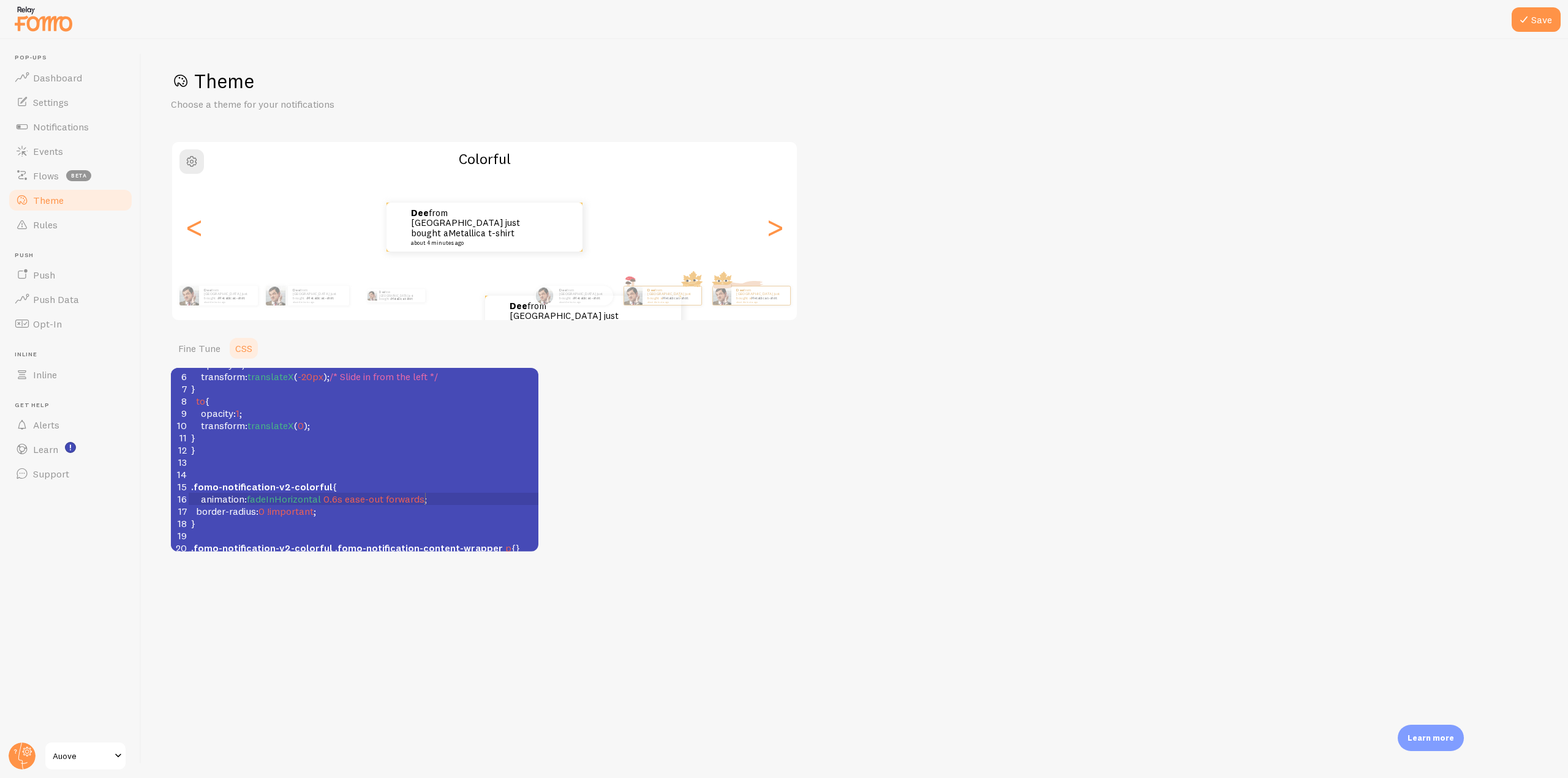
click at [423, 498] on span "forwards" at bounding box center [404, 498] width 38 height 12
type textarea "!important"
click at [1541, 20] on button "Save" at bounding box center [1536, 20] width 49 height 24
click at [90, 137] on link "Notifications" at bounding box center [70, 126] width 126 height 24
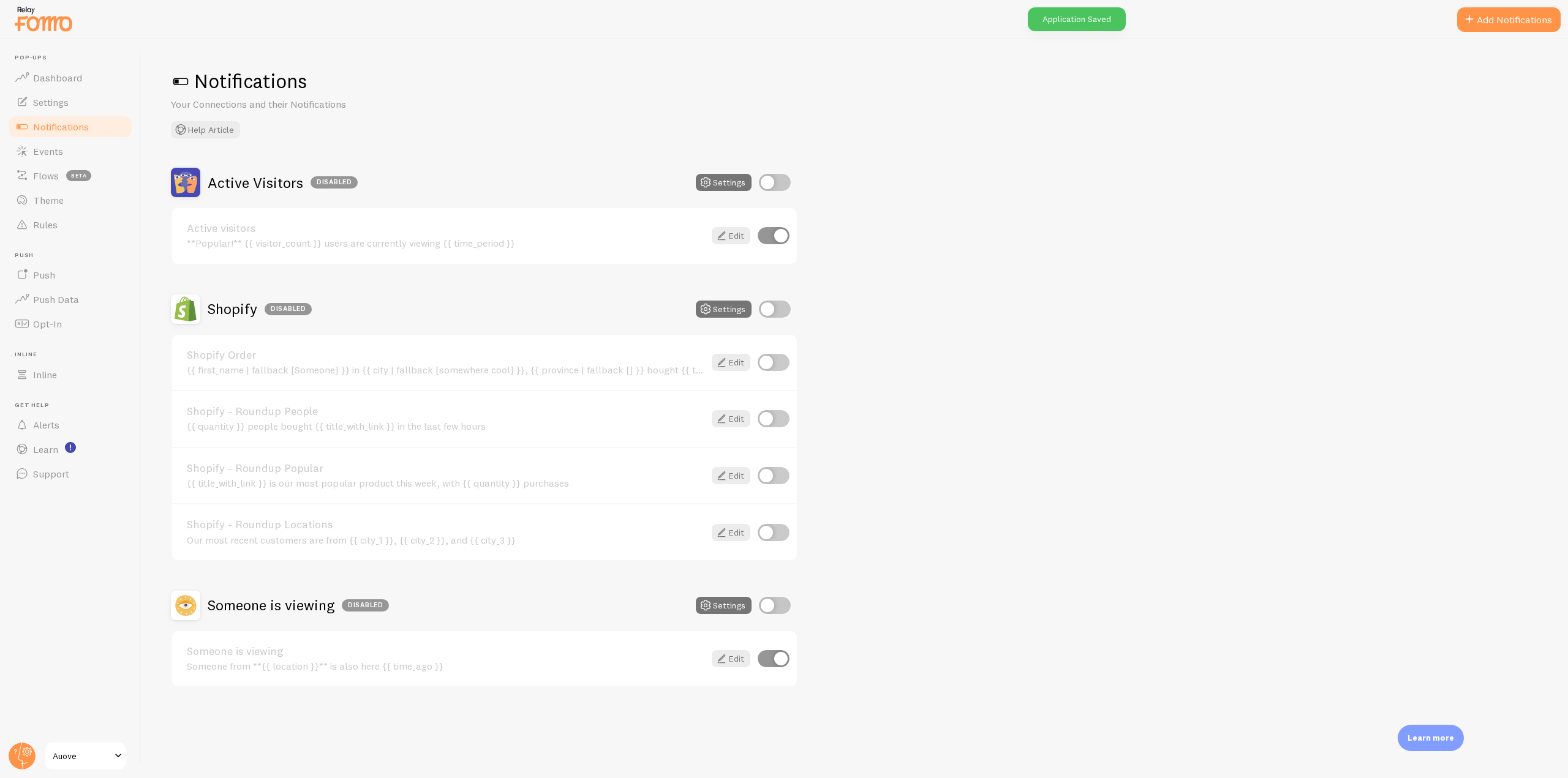
click at [776, 175] on input "checkbox" at bounding box center [775, 182] width 32 height 17
checkbox input "true"
click at [775, 601] on input "checkbox" at bounding box center [775, 605] width 32 height 17
checkbox input "true"
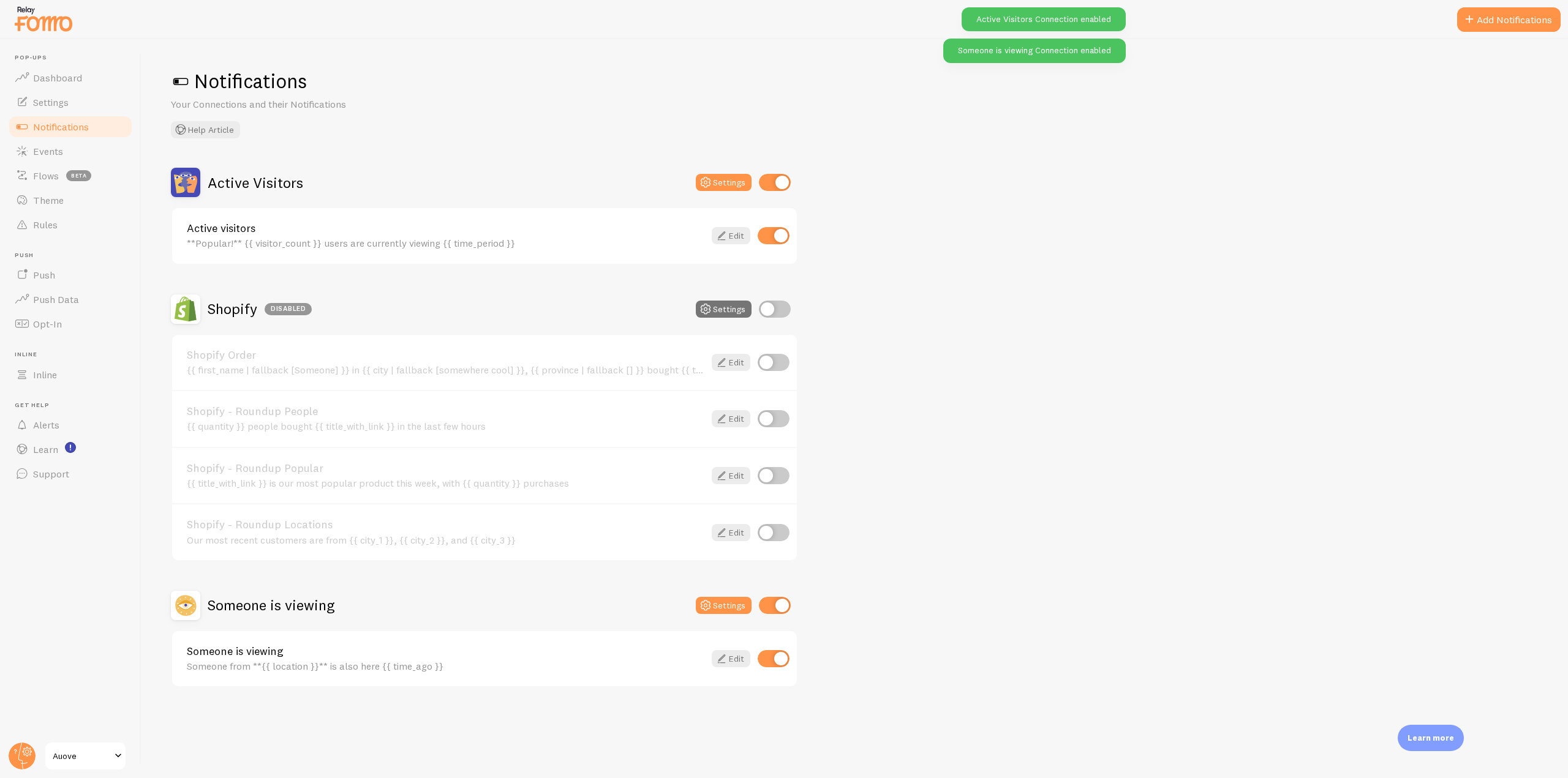
click at [62, 26] on img at bounding box center [43, 18] width 61 height 31
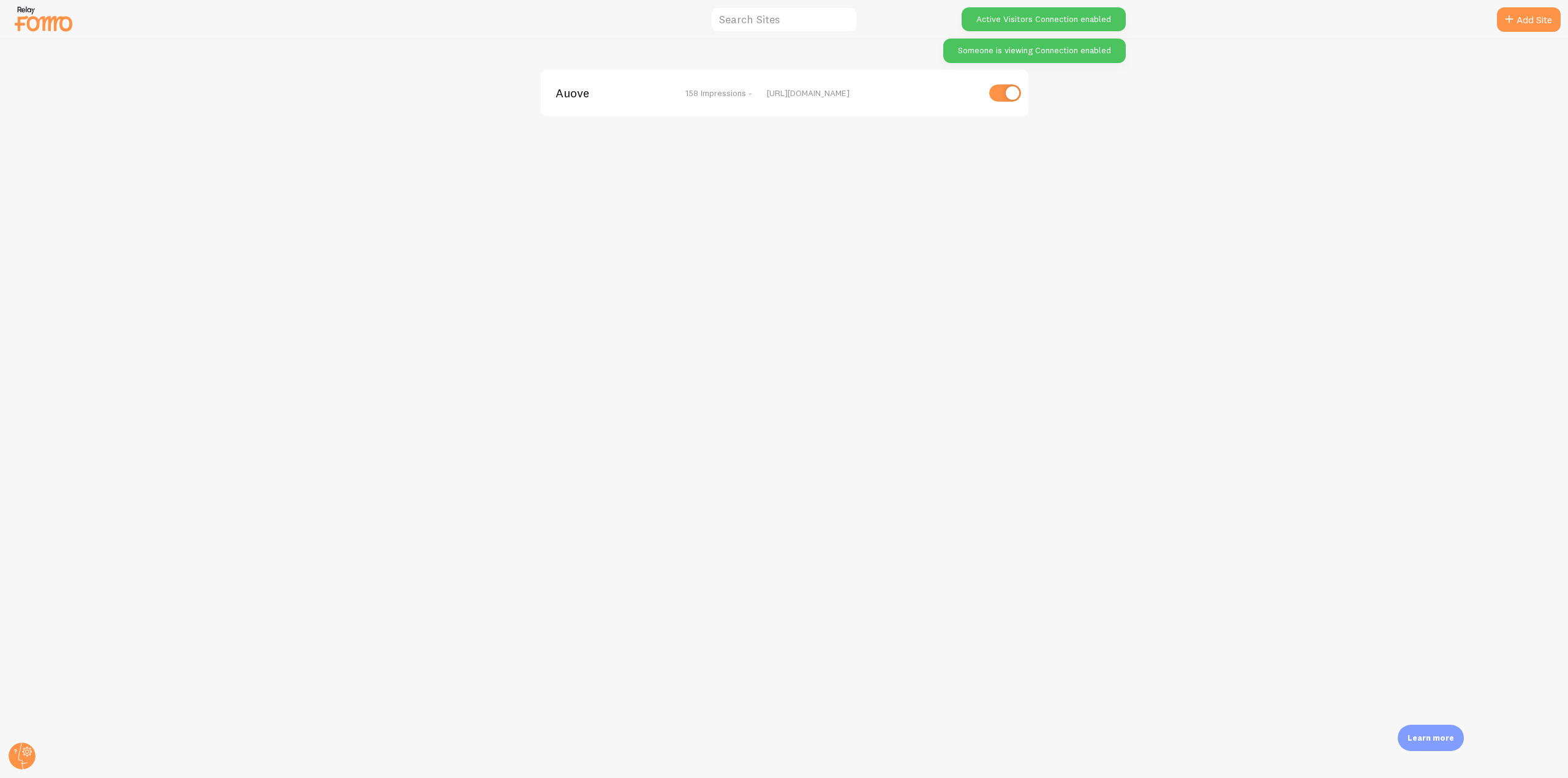
click at [559, 90] on span "Auove" at bounding box center [604, 94] width 98 height 11
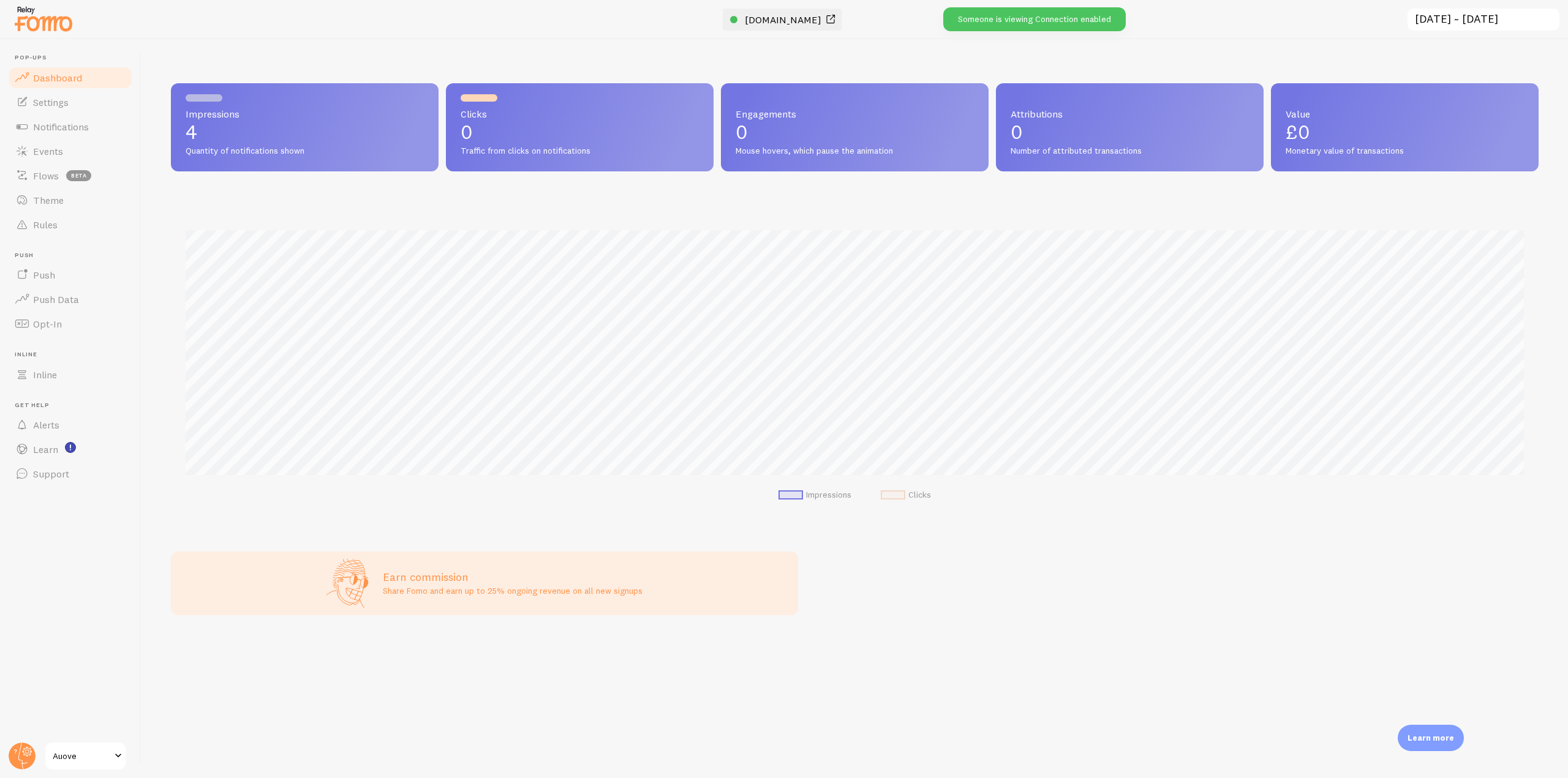
scroll to position [322, 1368]
click at [791, 13] on span "[DOMAIN_NAME]" at bounding box center [783, 19] width 77 height 12
click at [79, 116] on link "Notifications" at bounding box center [70, 126] width 126 height 24
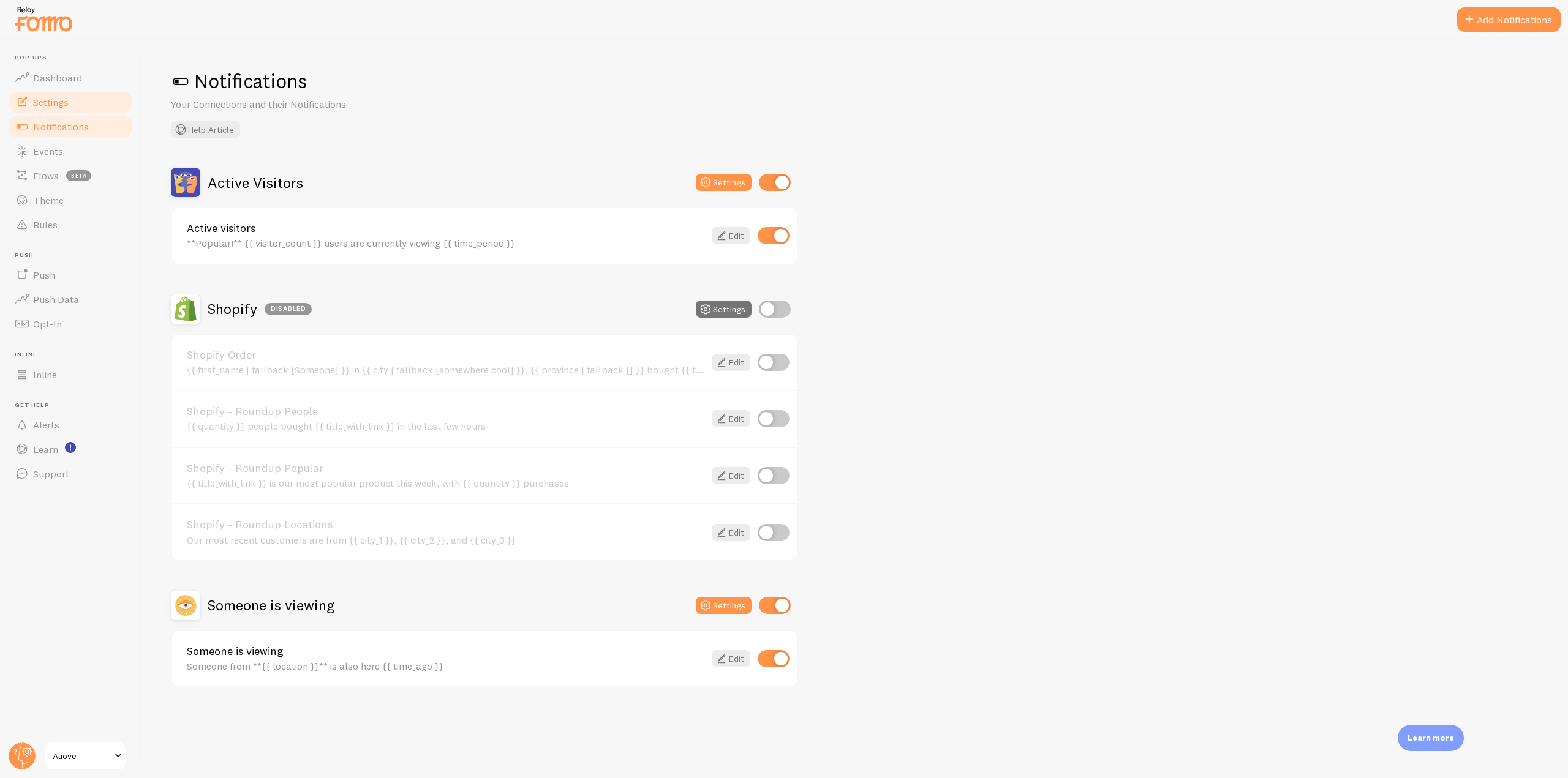
click at [84, 98] on link "Settings" at bounding box center [70, 102] width 126 height 24
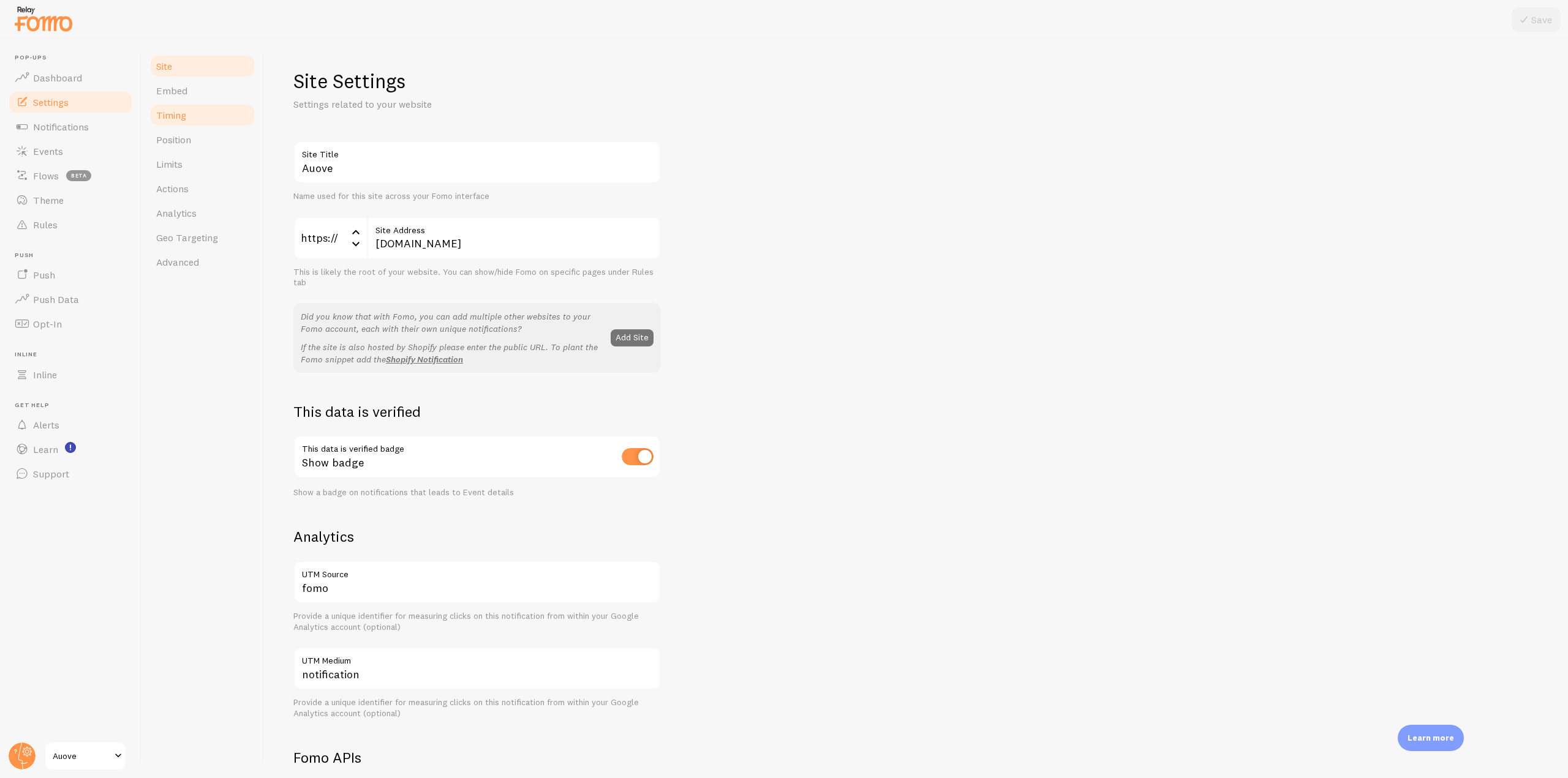
click at [202, 111] on link "Timing" at bounding box center [202, 115] width 108 height 24
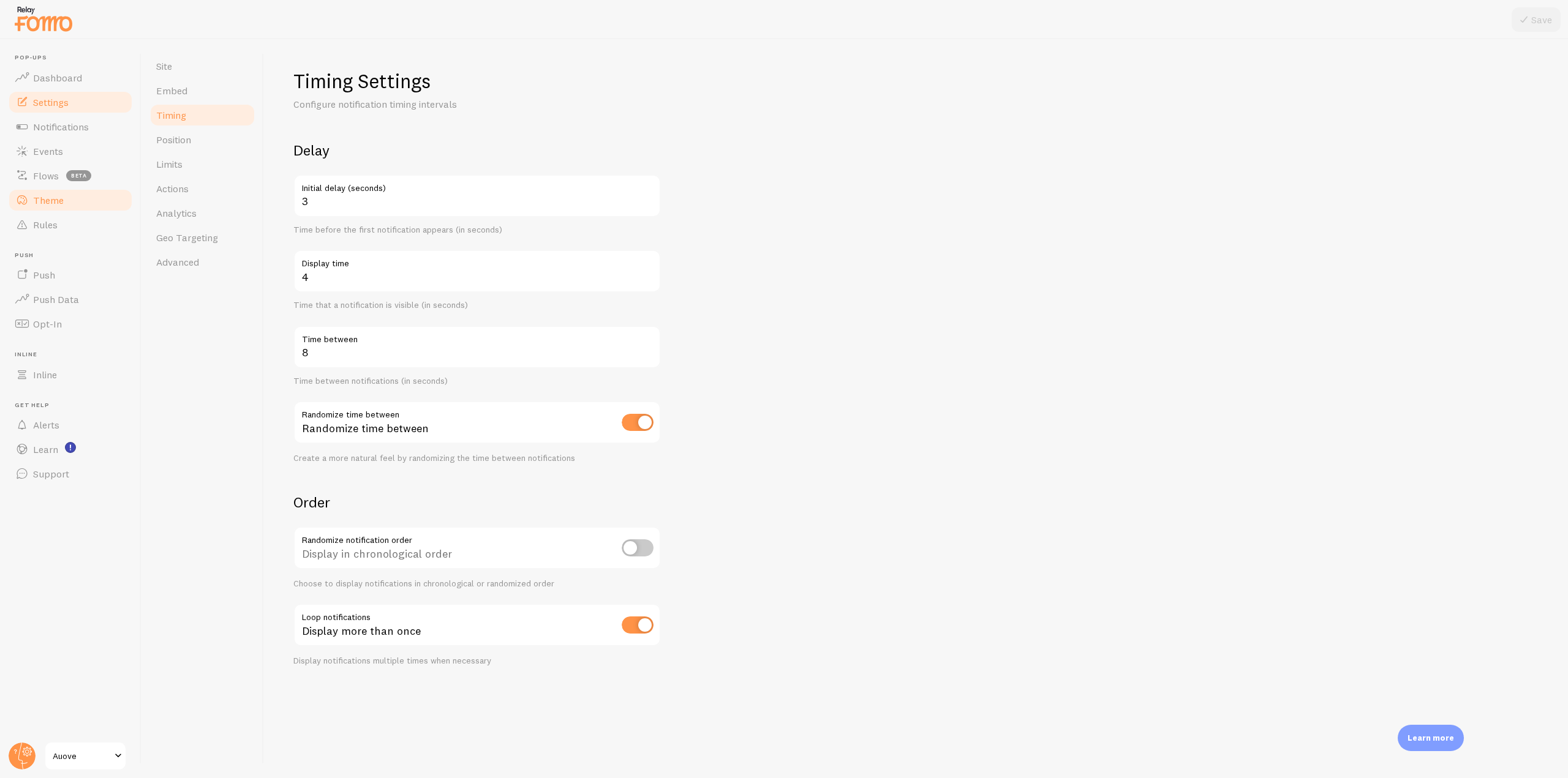
click at [66, 198] on link "Theme" at bounding box center [70, 200] width 126 height 24
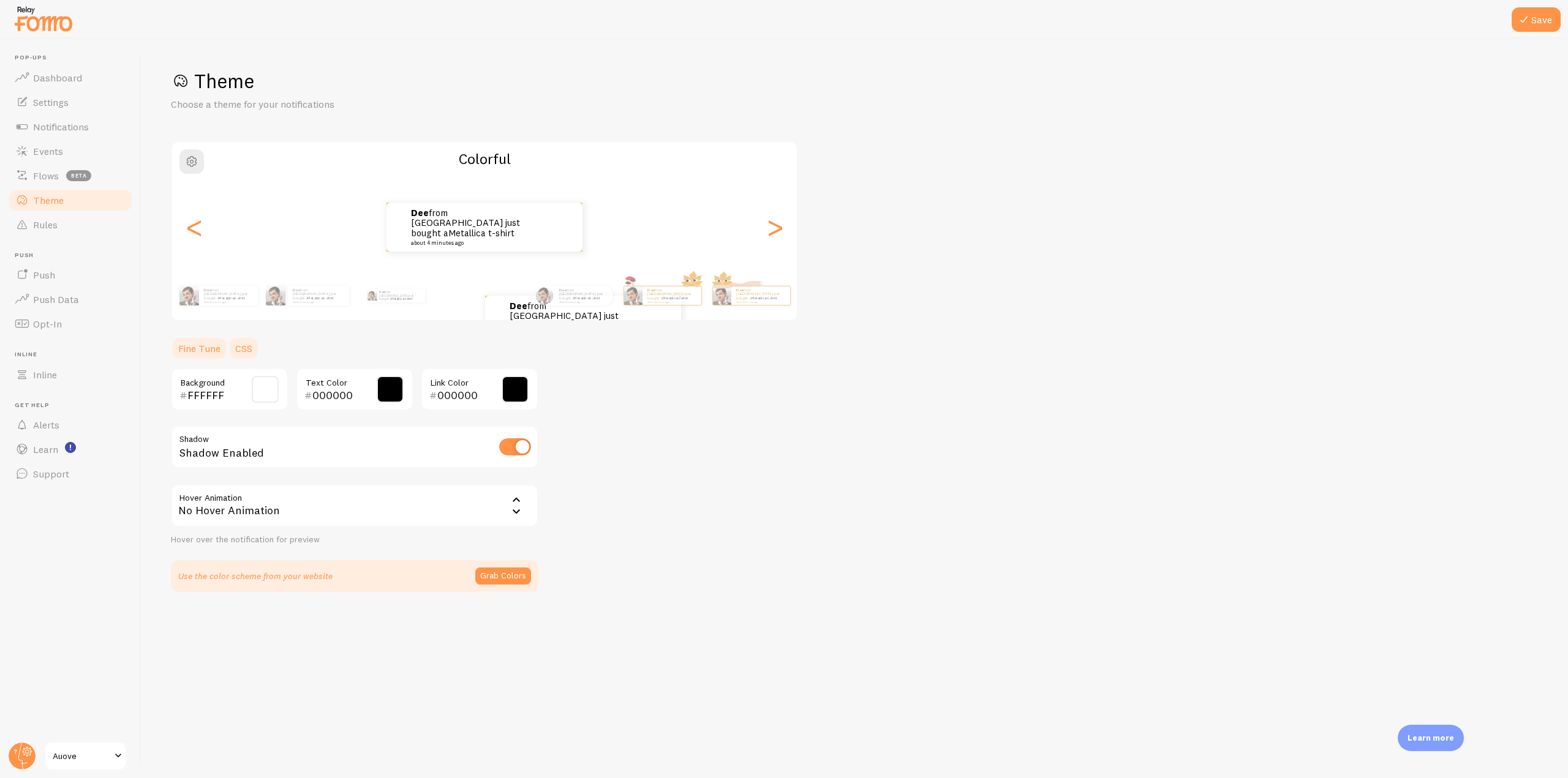
click at [244, 351] on link "CSS" at bounding box center [244, 348] width 32 height 24
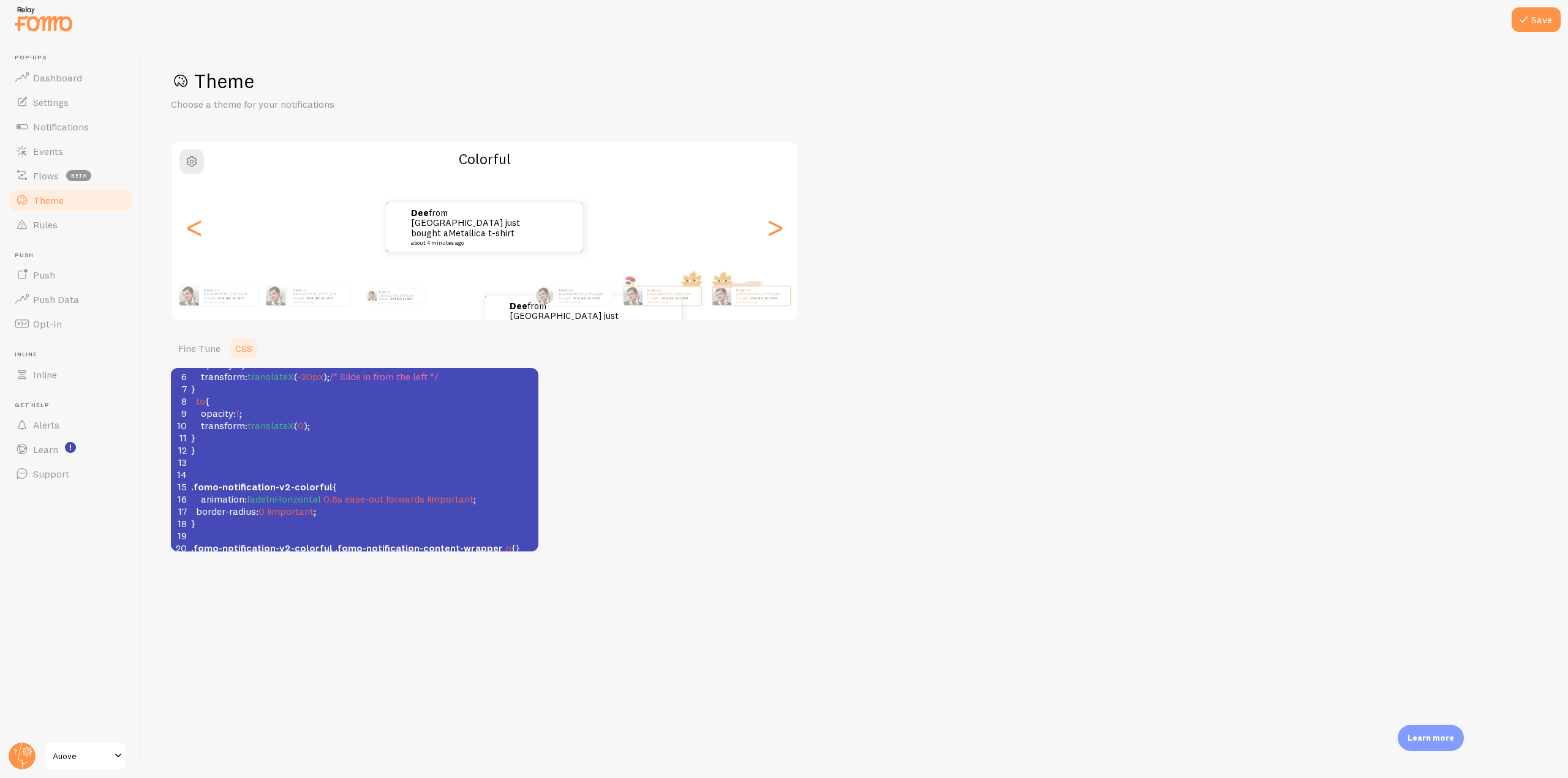
scroll to position [5, 0]
type textarea "animation: fadeInHorizontal 0.6s ease-out forwards !important;"
drag, startPoint x: 493, startPoint y: 502, endPoint x: 181, endPoint y: 502, distance: 312.0
click at [189, 502] on div "16 animation : fadeInHorizontal 0.6s ease-out forwards !important ;" at bounding box center [364, 498] width 350 height 12
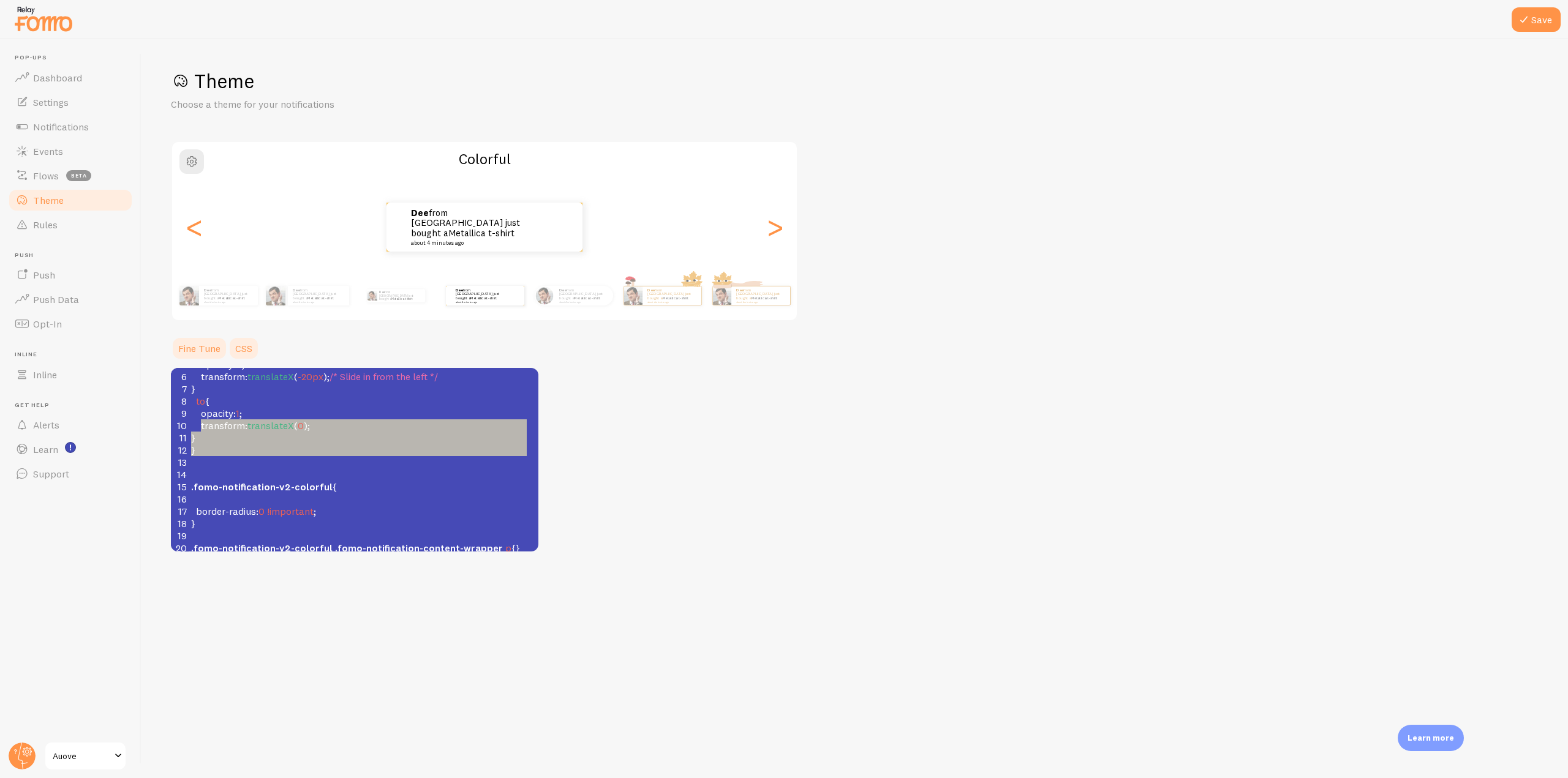
scroll to position [0, 0]
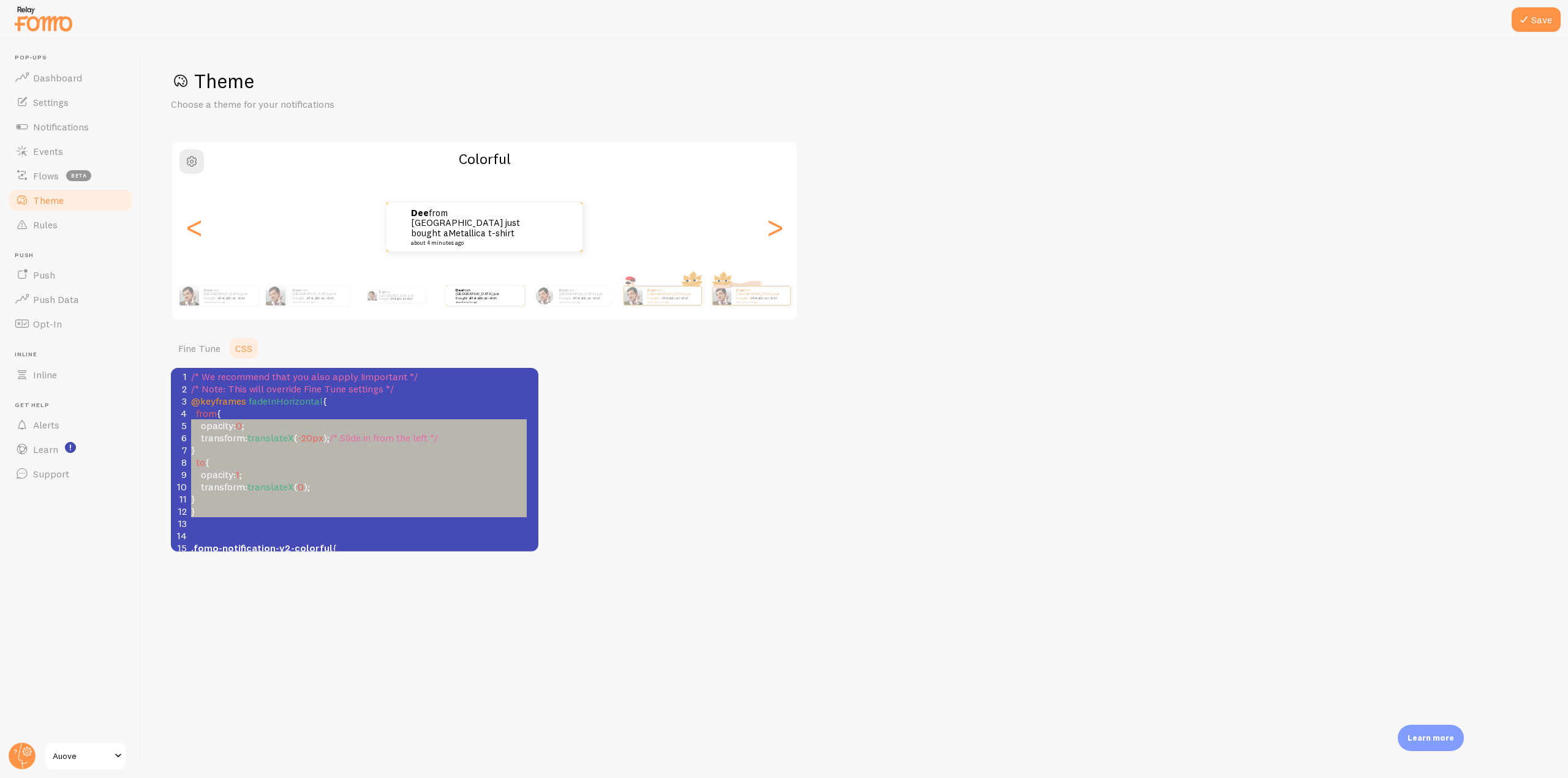
type textarea "@keyframes fadeInHorizontal { from { opacity: 0; transform: translateX(-20px); …"
drag, startPoint x: 204, startPoint y: 463, endPoint x: 173, endPoint y: 403, distance: 67.5
click at [189, 403] on div "1 /* We recommend that you also apply !important */ 2 /* Note: This will overri…" at bounding box center [364, 523] width 350 height 306
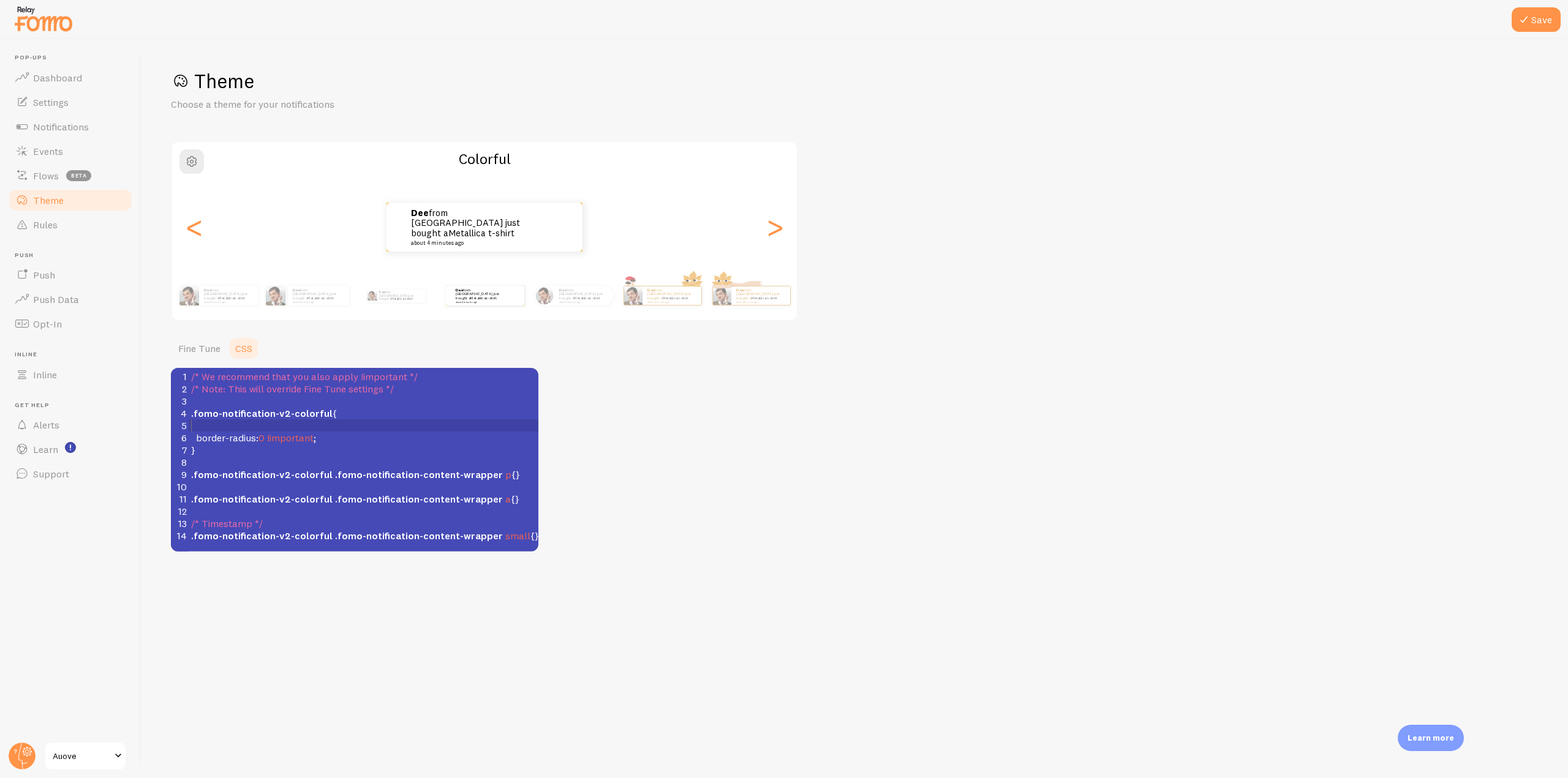
click at [197, 425] on pre "​" at bounding box center [369, 425] width 359 height 12
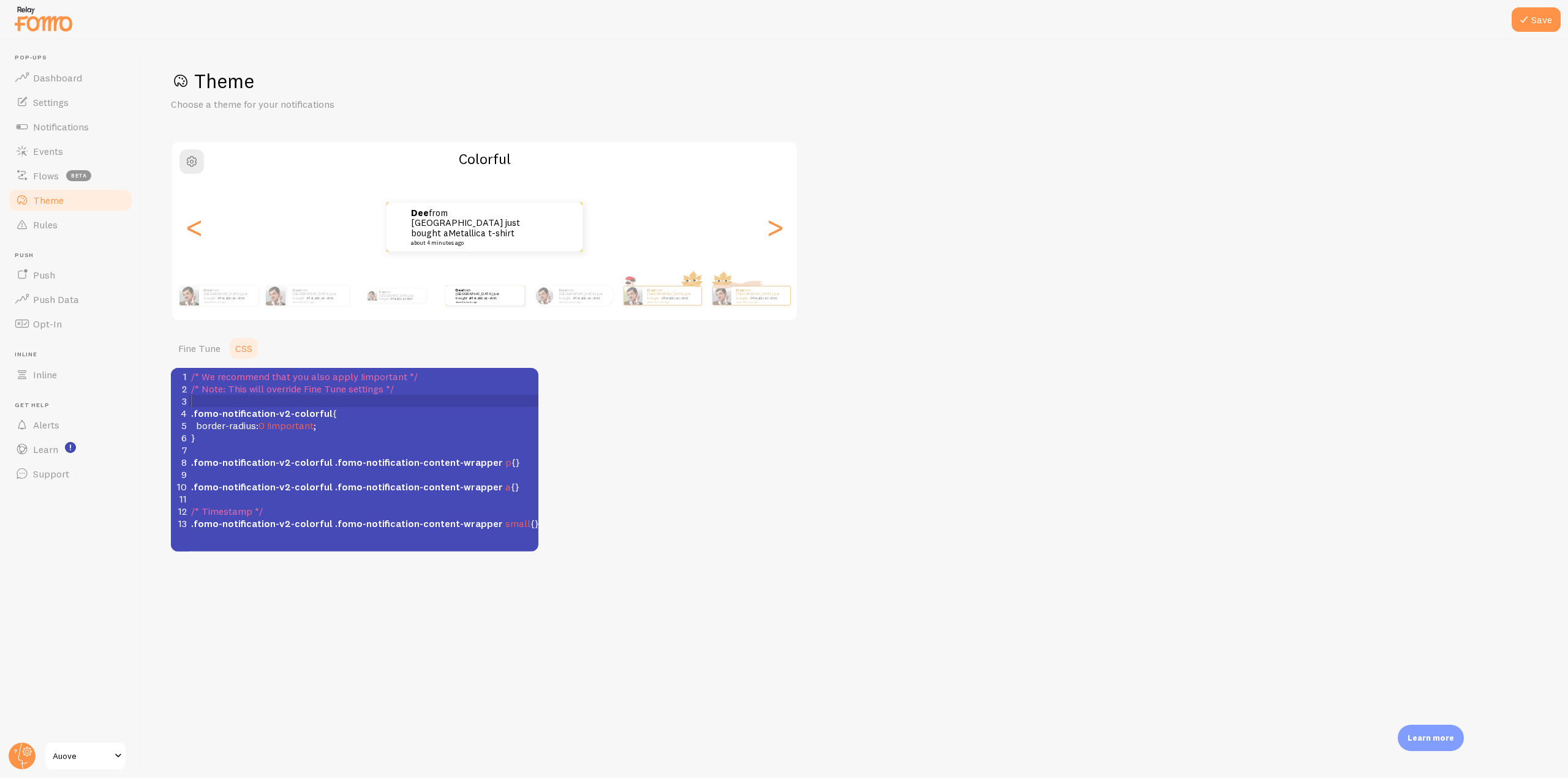
click at [211, 407] on span ".fomo-notification-v2-colorful" at bounding box center [261, 412] width 141 height 12
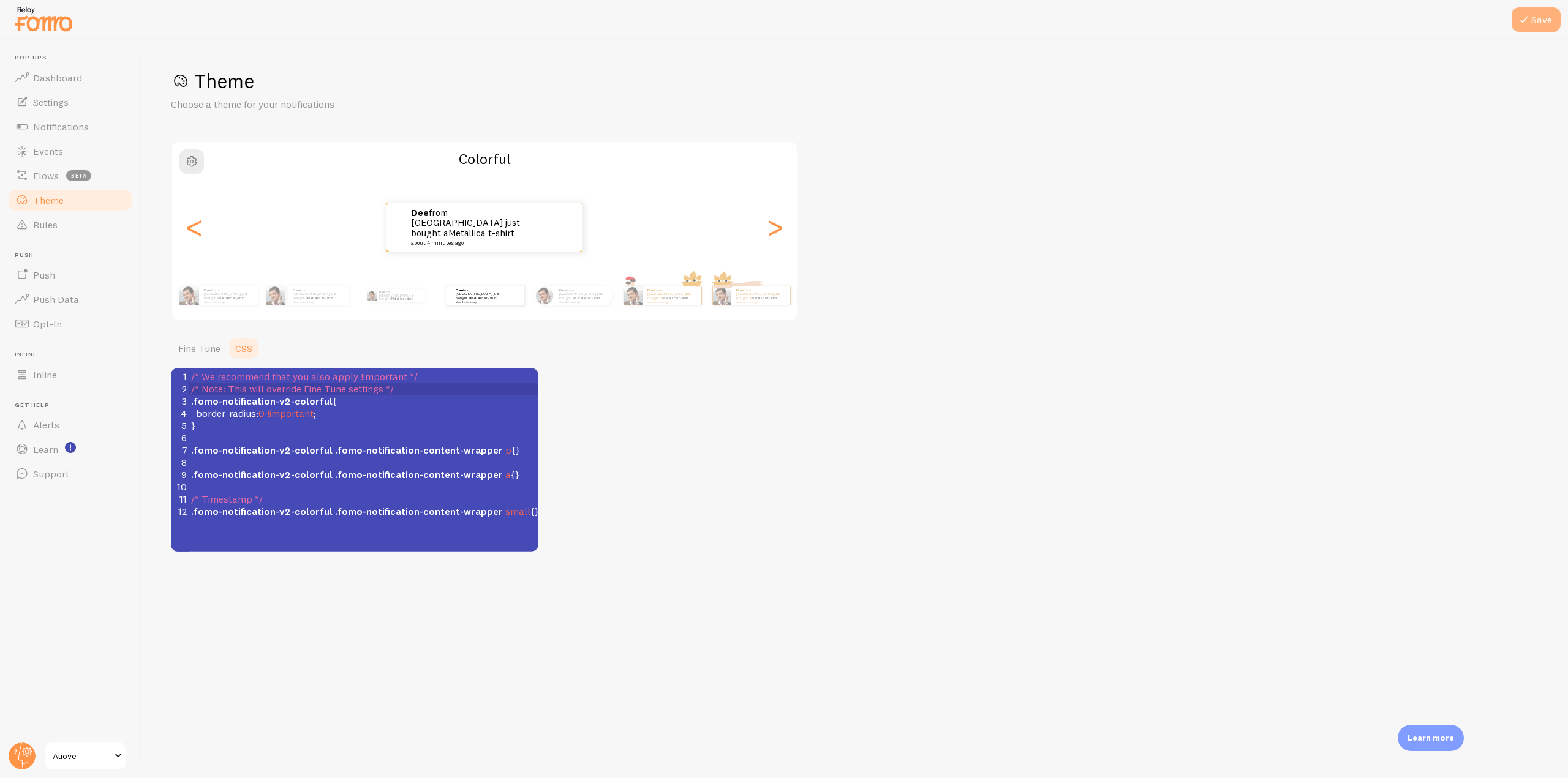
click at [1528, 22] on icon at bounding box center [1524, 20] width 15 height 15
click at [88, 123] on link "Notifications" at bounding box center [70, 126] width 126 height 24
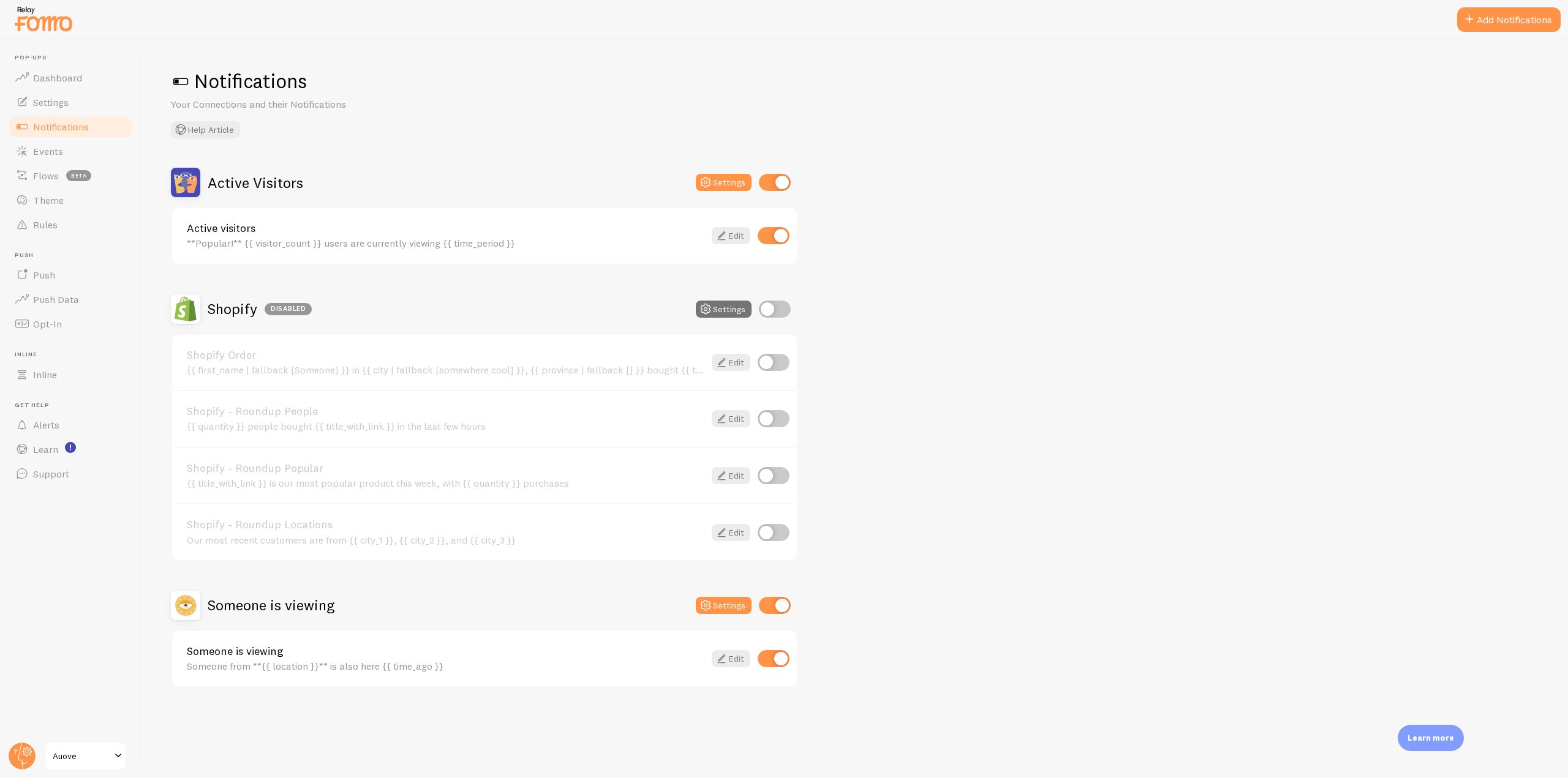
click at [778, 185] on input "checkbox" at bounding box center [775, 182] width 32 height 17
checkbox input "false"
drag, startPoint x: 774, startPoint y: 609, endPoint x: 769, endPoint y: 604, distance: 7.1
click at [774, 609] on input "checkbox" at bounding box center [775, 605] width 32 height 17
checkbox input "false"
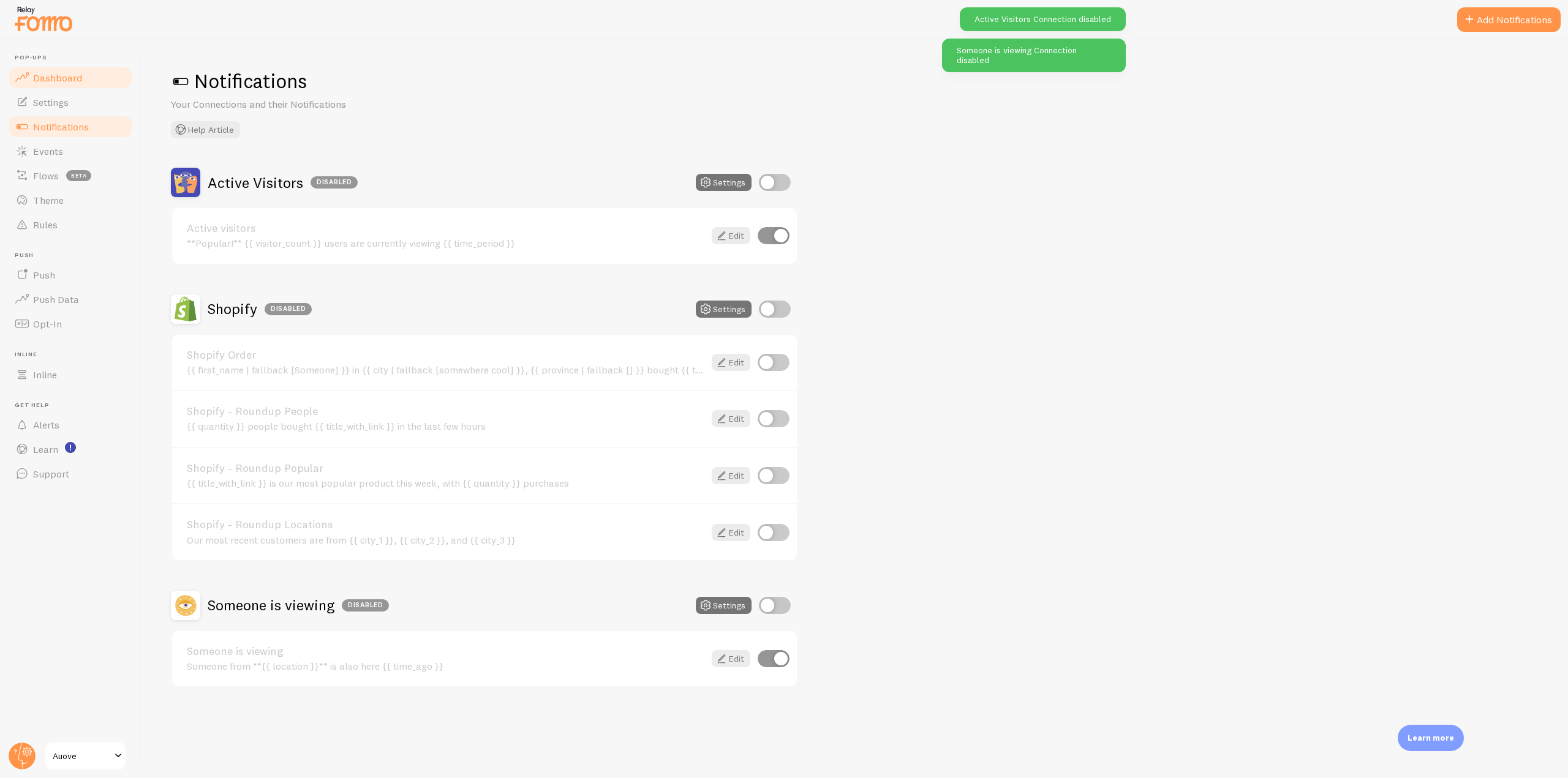
click at [80, 83] on link "Dashboard" at bounding box center [70, 78] width 126 height 24
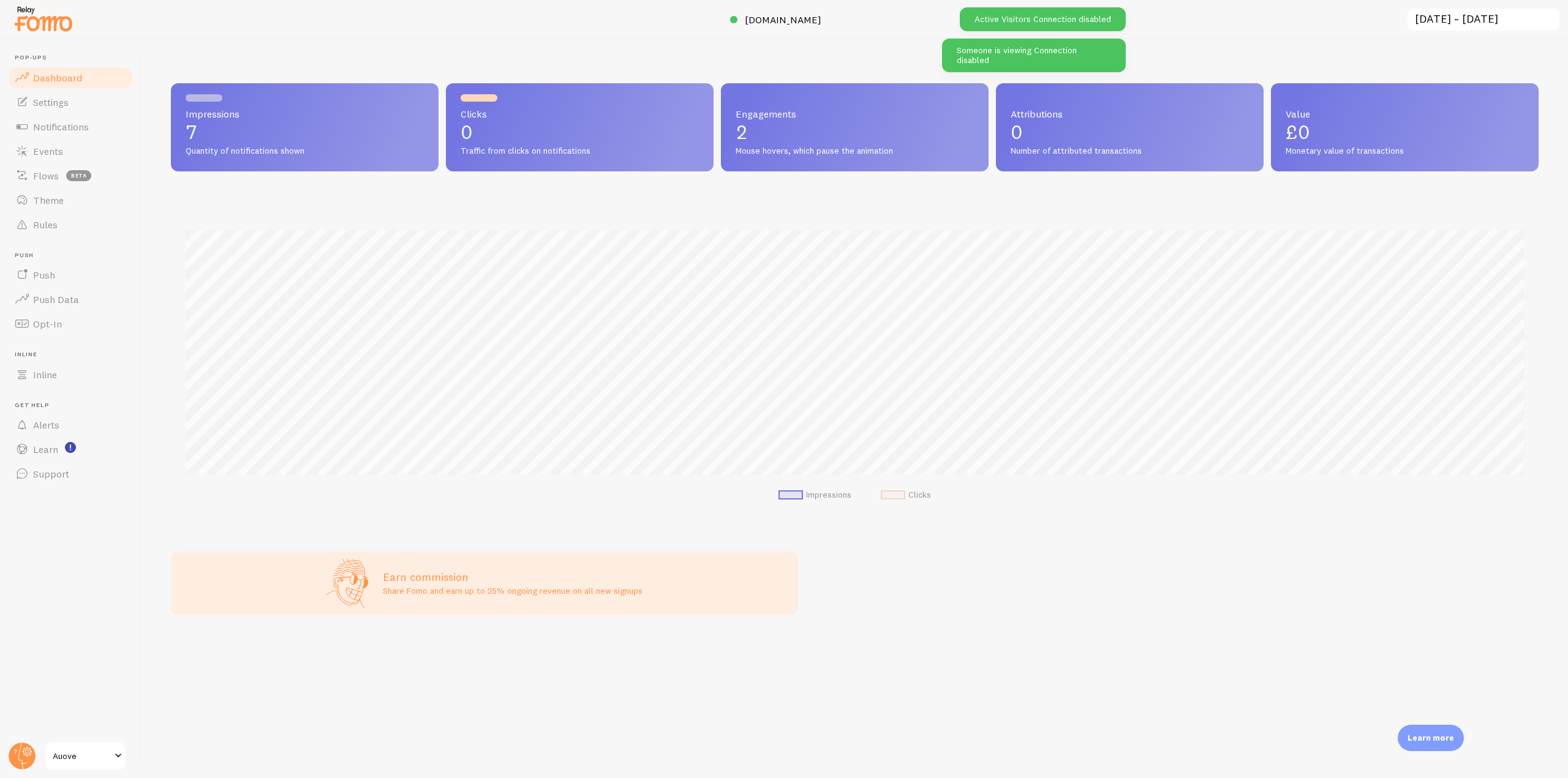
scroll to position [322, 1368]
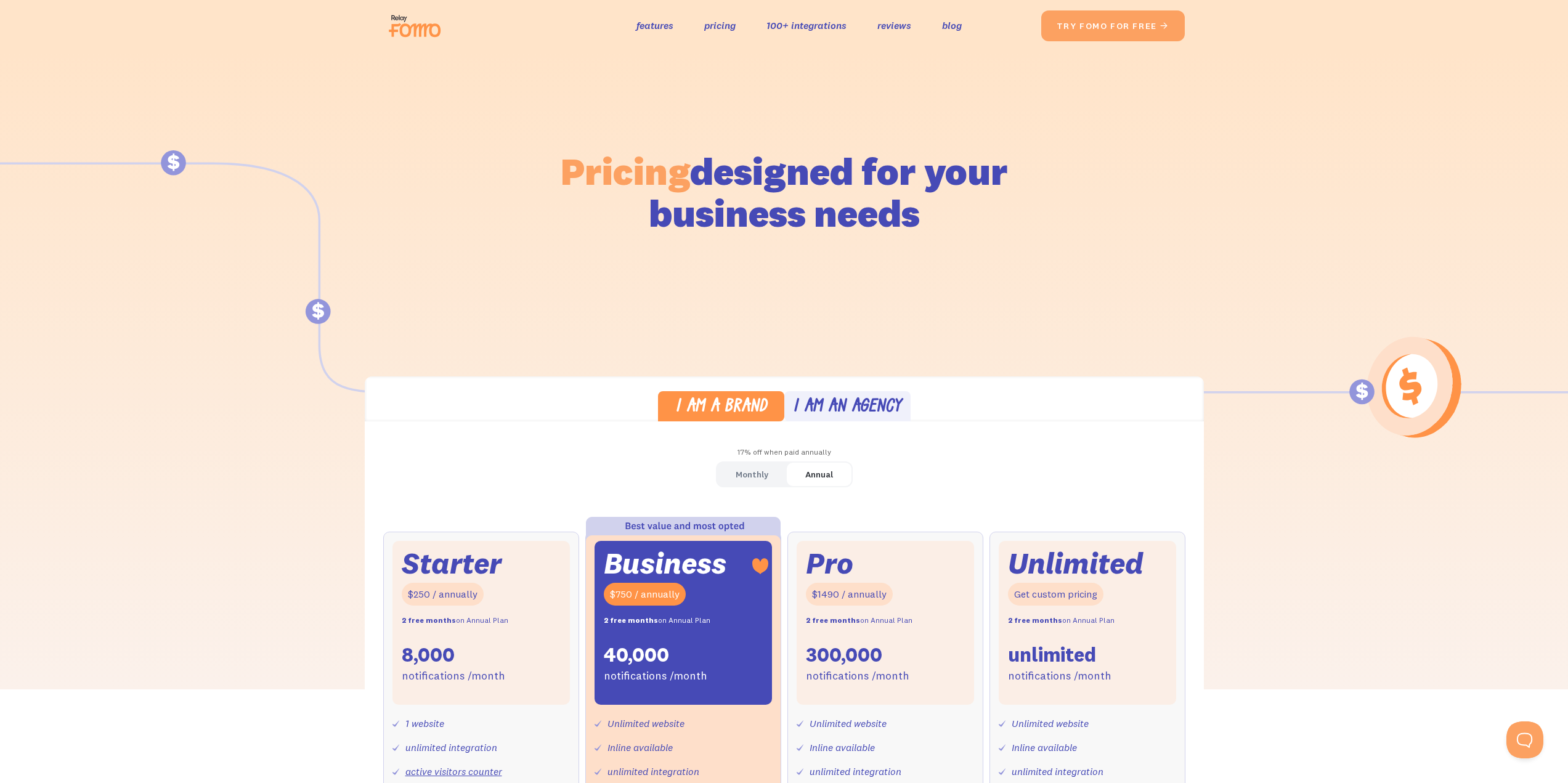
click at [759, 470] on div "Monthly" at bounding box center [752, 474] width 33 height 18
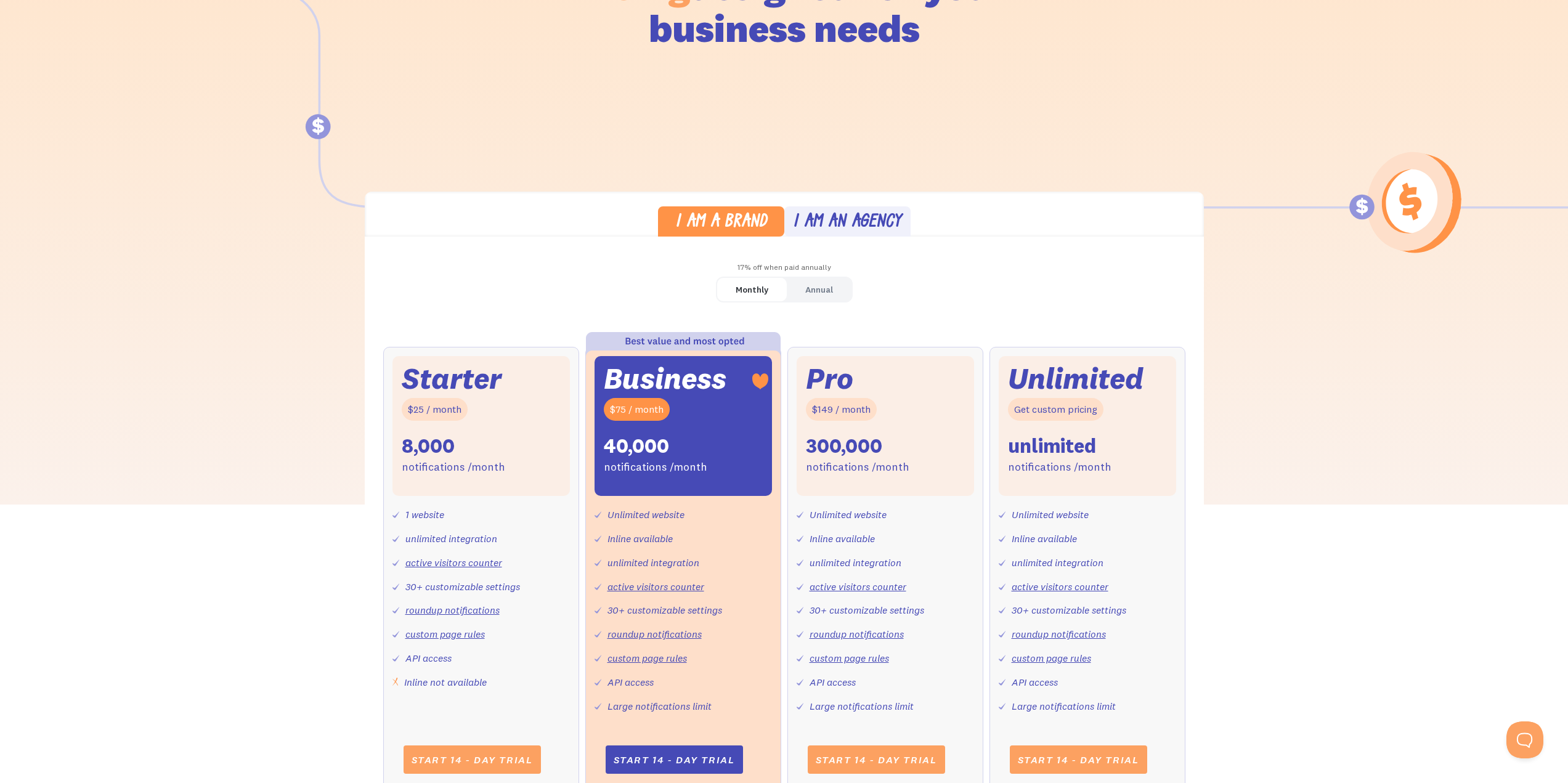
scroll to position [308, 0]
